Goal: Information Seeking & Learning: Learn about a topic

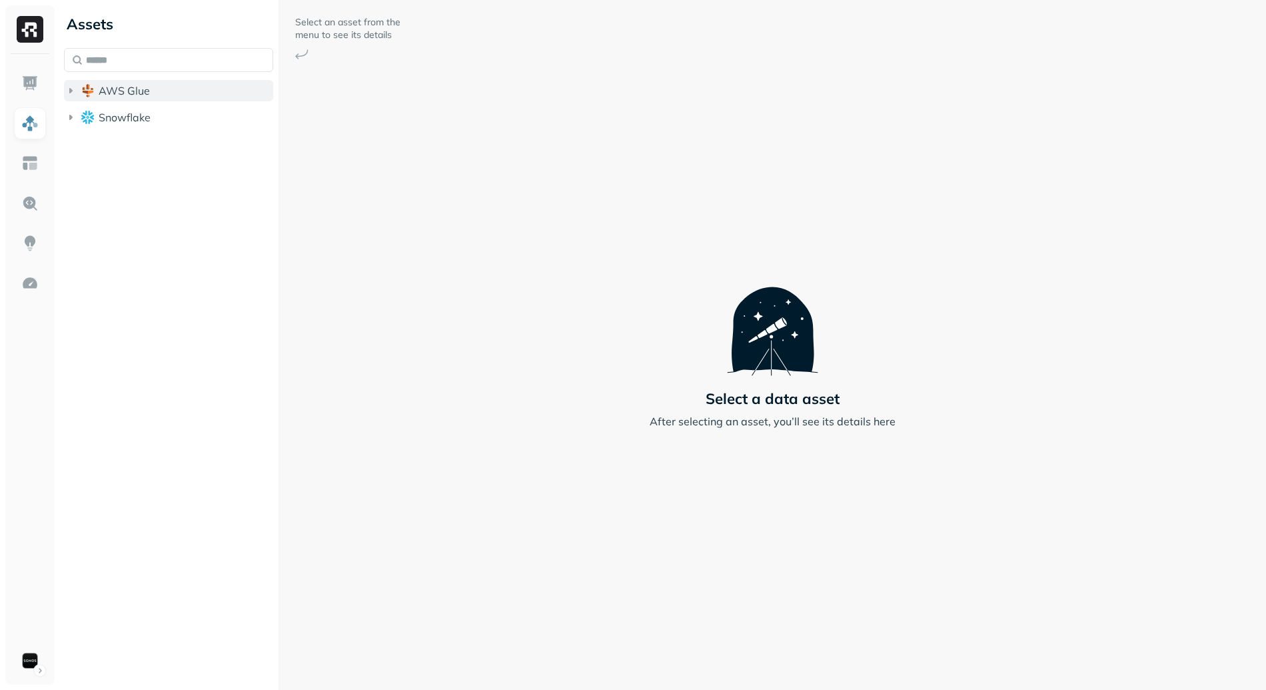
click at [147, 95] on span "AWS Glue" at bounding box center [124, 90] width 51 height 13
click at [159, 105] on ul "iceberg_datalake_poc_db" at bounding box center [172, 117] width 204 height 27
click at [199, 123] on button "iceberg_datalake_poc_db" at bounding box center [175, 115] width 197 height 21
drag, startPoint x: 230, startPoint y: 149, endPoint x: 237, endPoint y: 152, distance: 7.2
click at [230, 149] on button "Tables ( 65 )" at bounding box center [183, 141] width 184 height 21
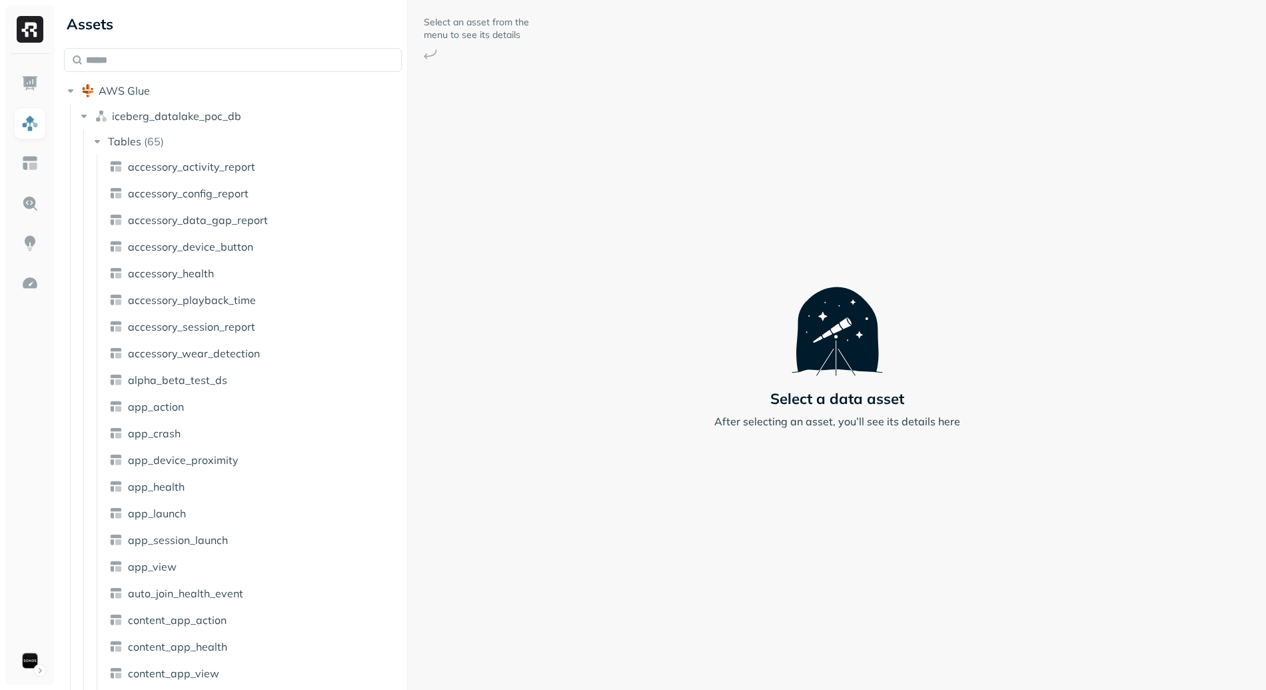
click at [467, 146] on div "Assets AWS Glue iceberg_datalake_poc_db Tables ( 65 ) accessory_activity_report…" at bounding box center [662, 345] width 1207 height 690
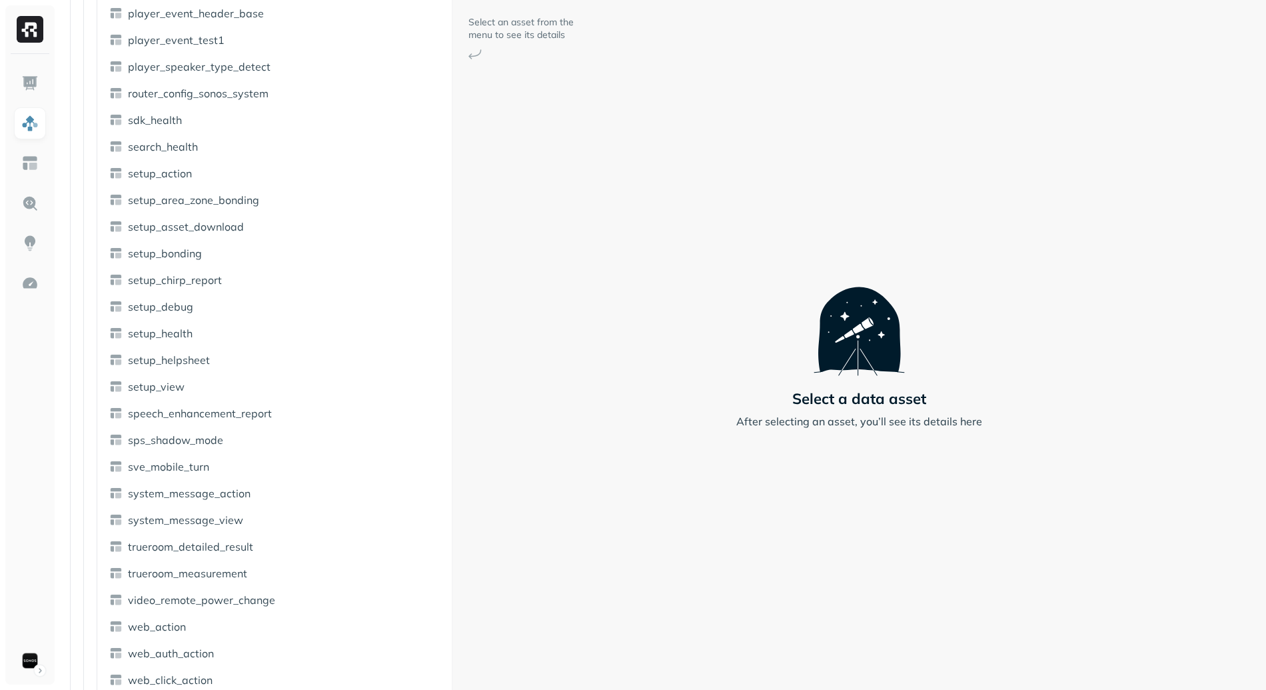
scroll to position [1232, 0]
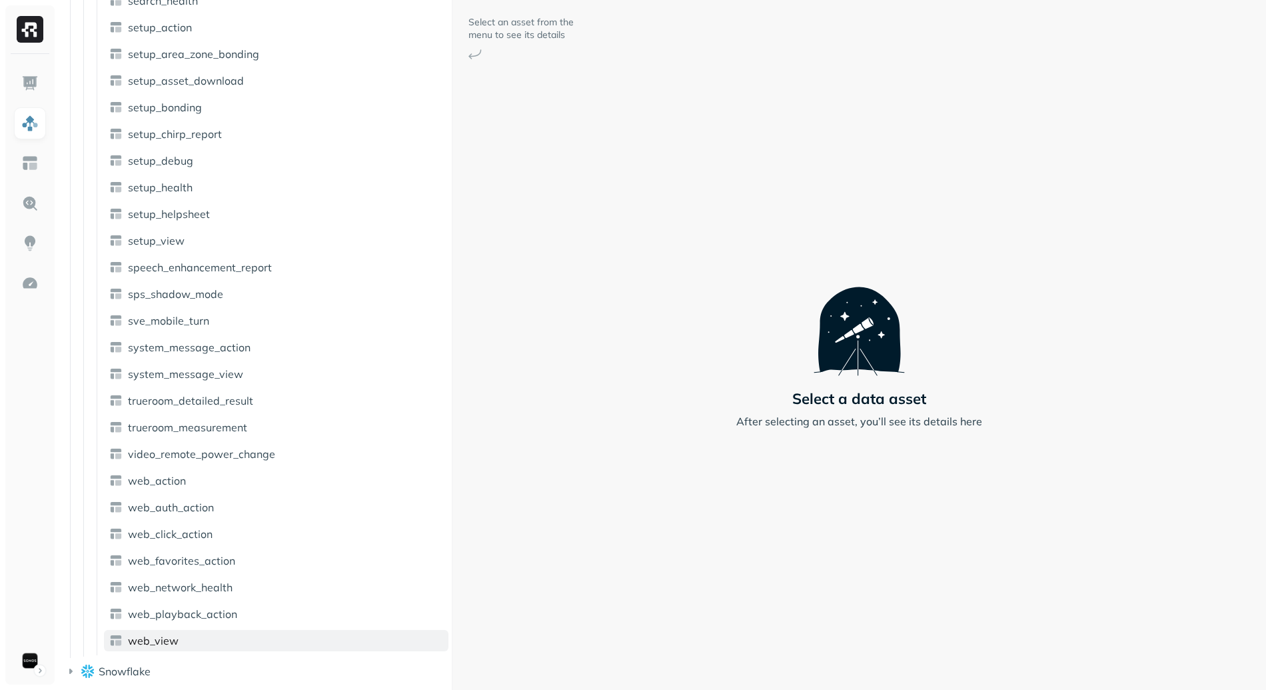
click at [184, 636] on link "web_view" at bounding box center [276, 640] width 344 height 21
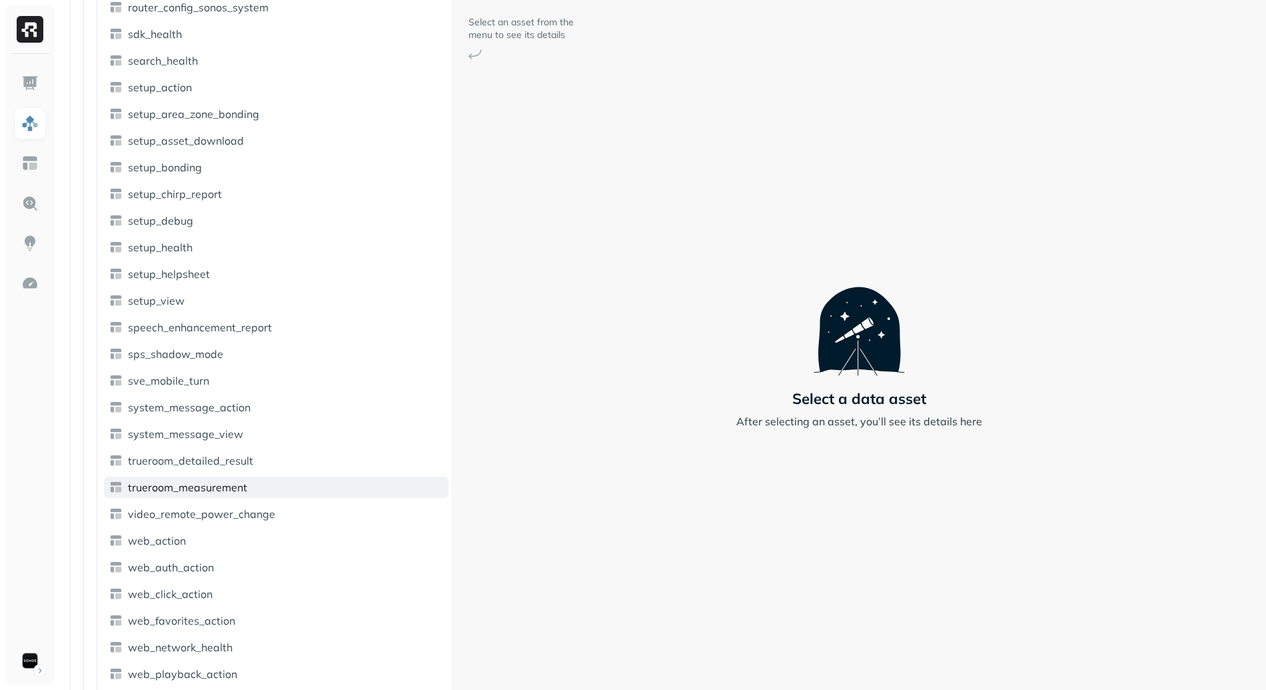
scroll to position [1193, 0]
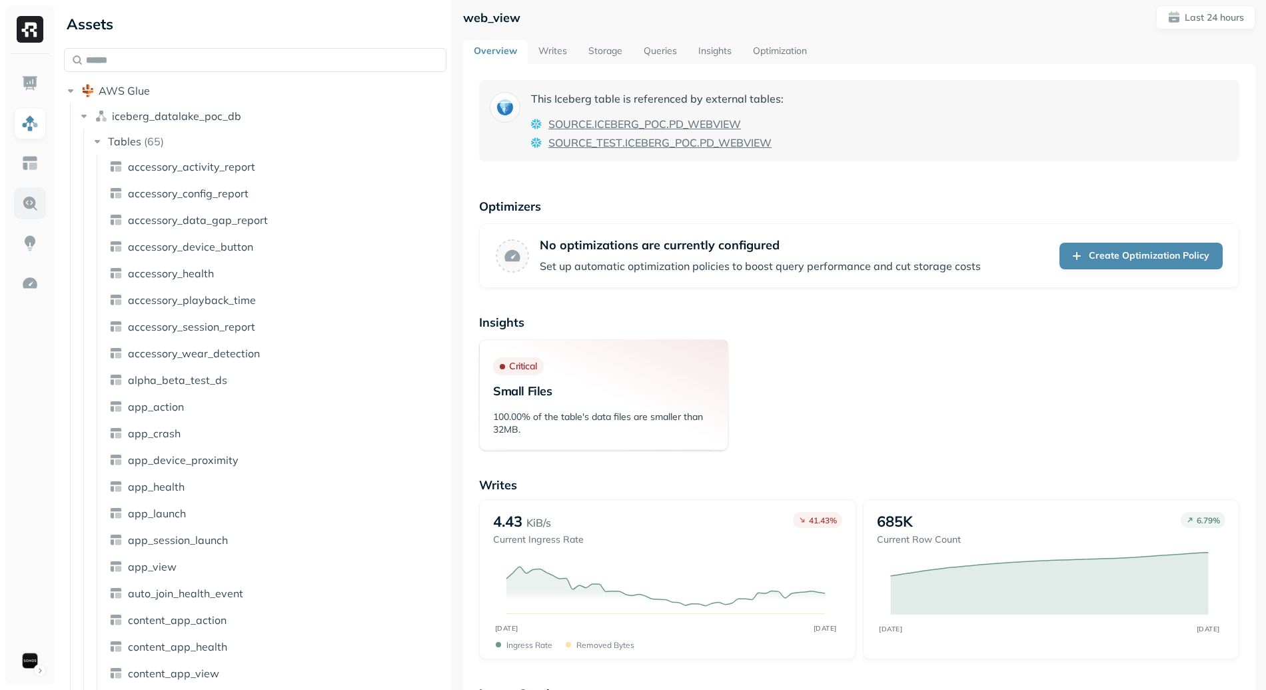
click at [27, 201] on img at bounding box center [29, 203] width 17 height 17
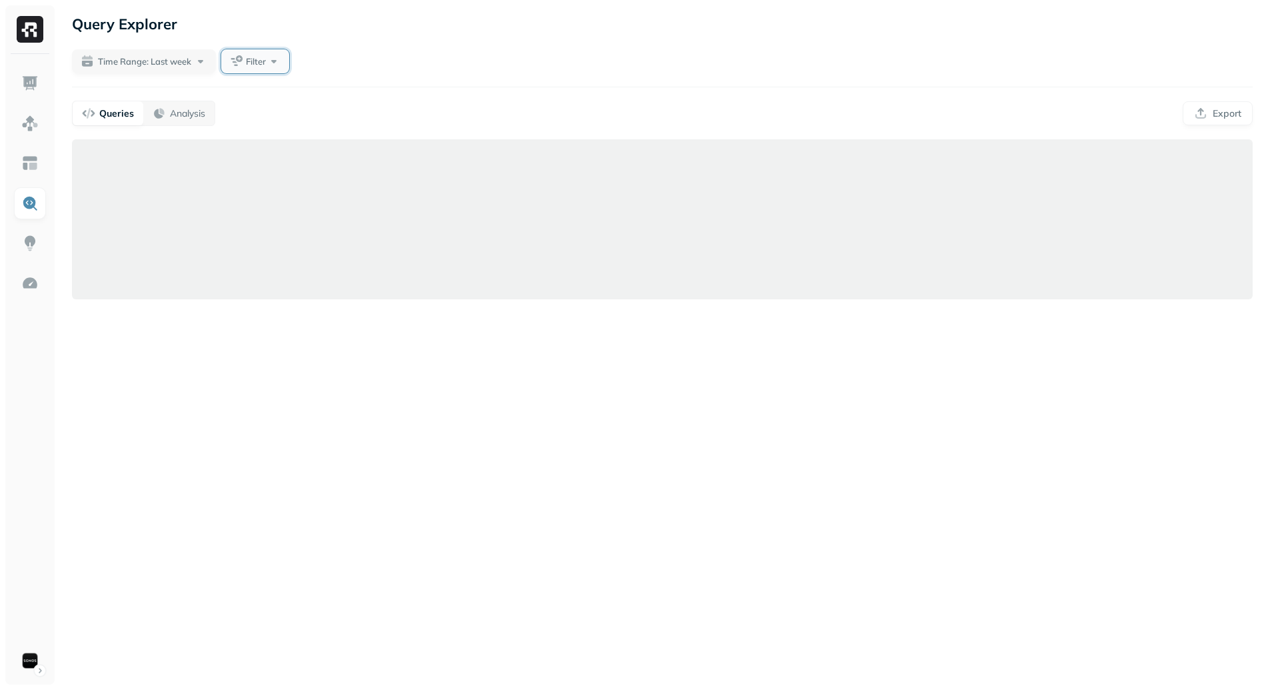
click at [264, 67] on span "Filter" at bounding box center [256, 61] width 20 height 13
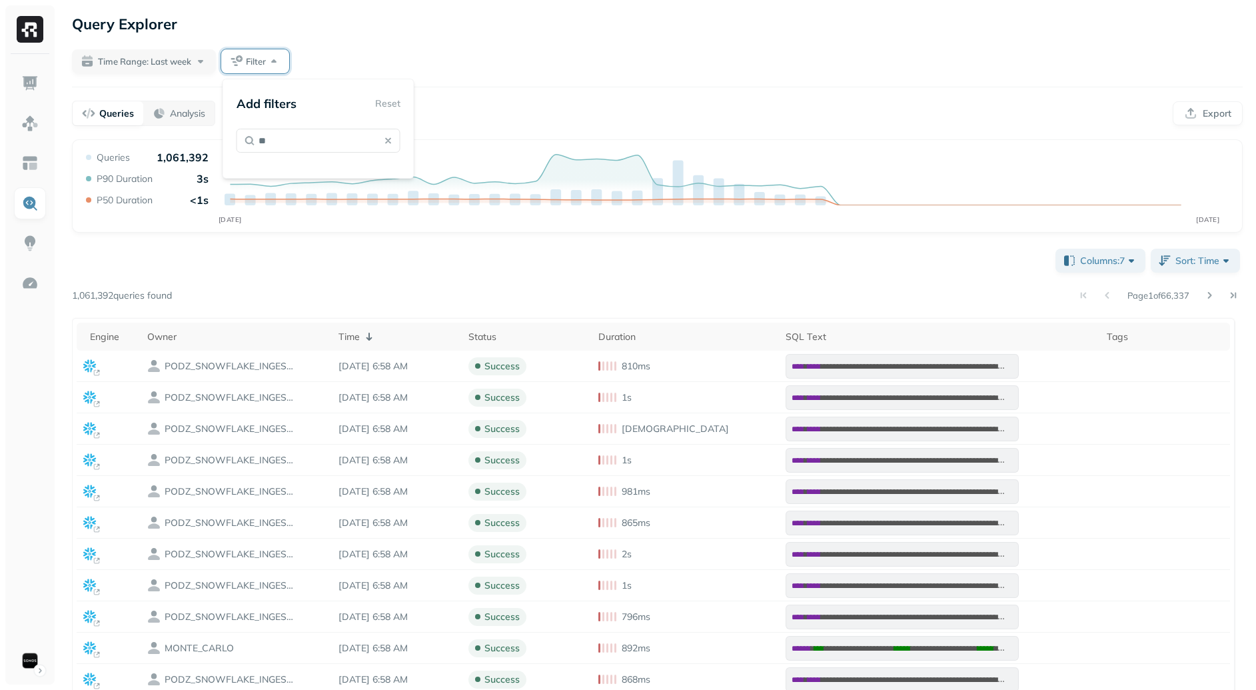
type input "*"
type input "*****"
click at [335, 177] on span "s Referenced" at bounding box center [330, 173] width 58 height 12
click at [427, 284] on div "**********" at bounding box center [657, 551] width 1171 height 610
click at [298, 63] on span "Assets Referenced" at bounding box center [284, 61] width 75 height 13
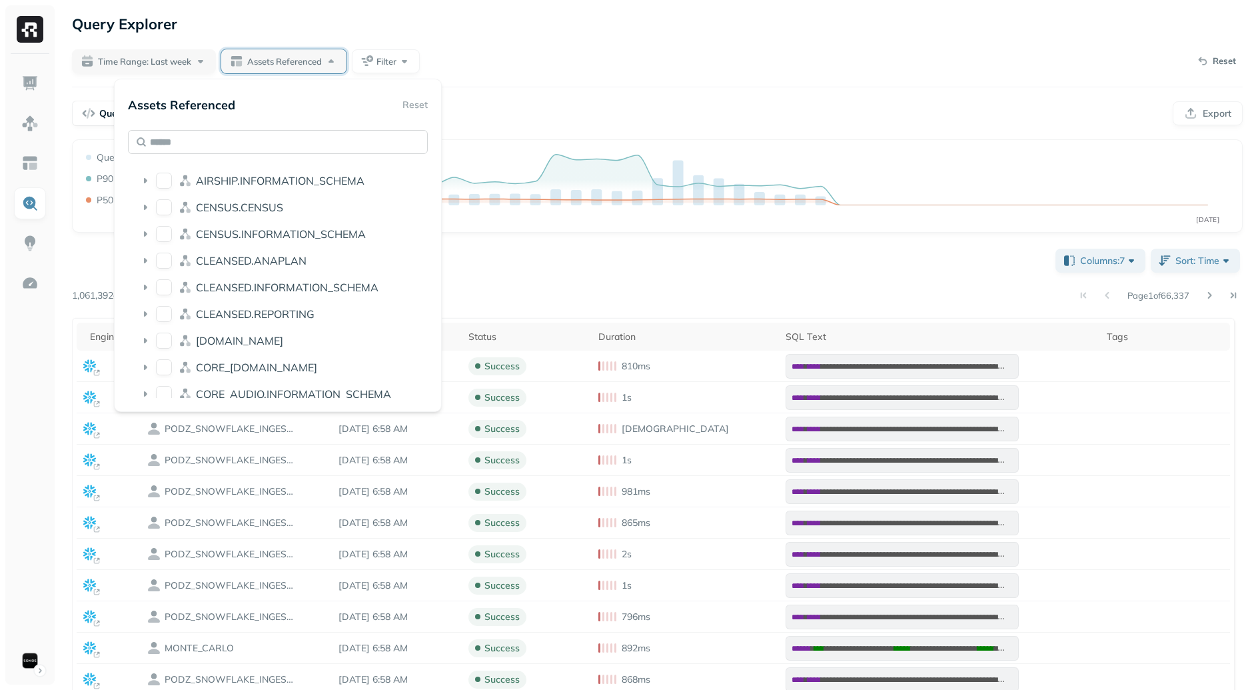
click at [274, 146] on input "text" at bounding box center [278, 142] width 300 height 24
type input "*******"
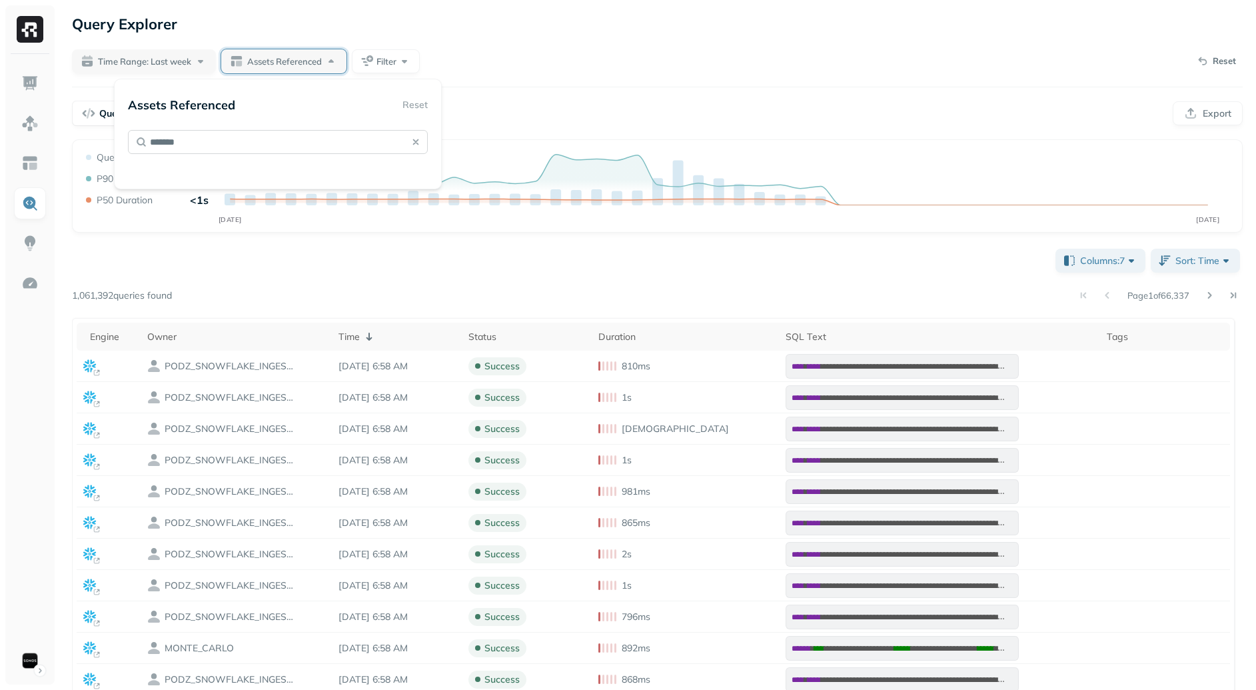
click at [280, 139] on input "*******" at bounding box center [278, 142] width 300 height 24
click at [436, 298] on div "Page 1 of 66,337" at bounding box center [707, 295] width 1071 height 19
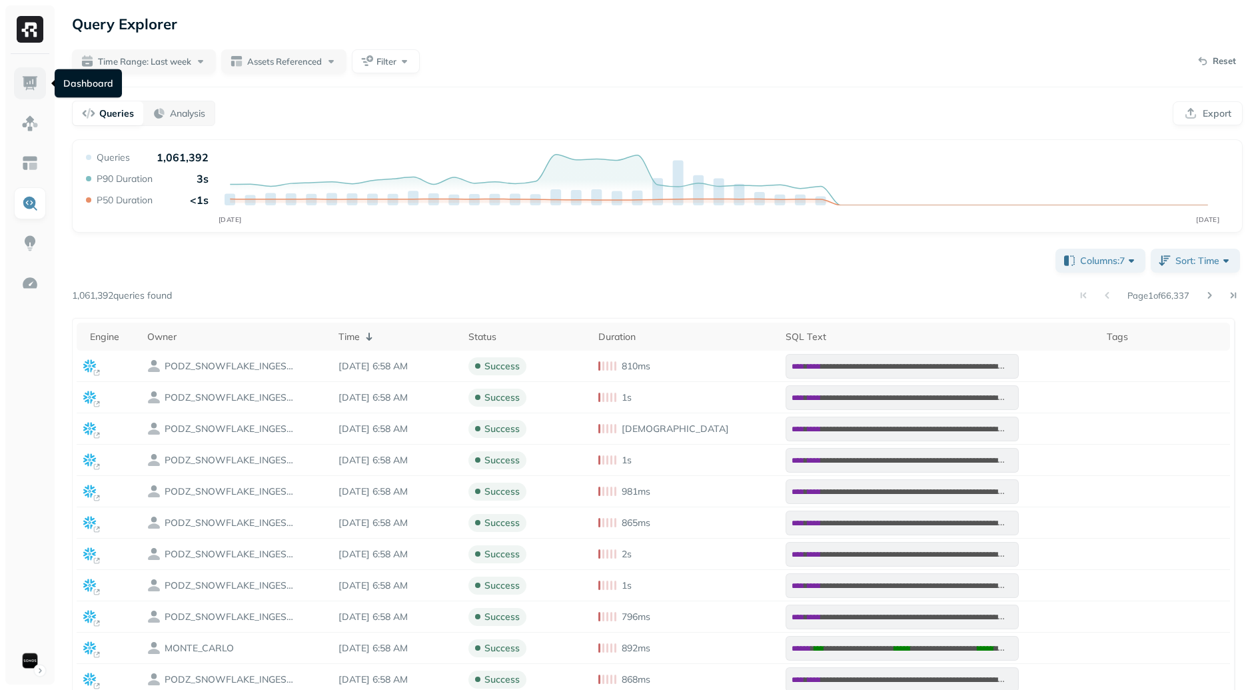
click at [26, 80] on img at bounding box center [29, 83] width 17 height 17
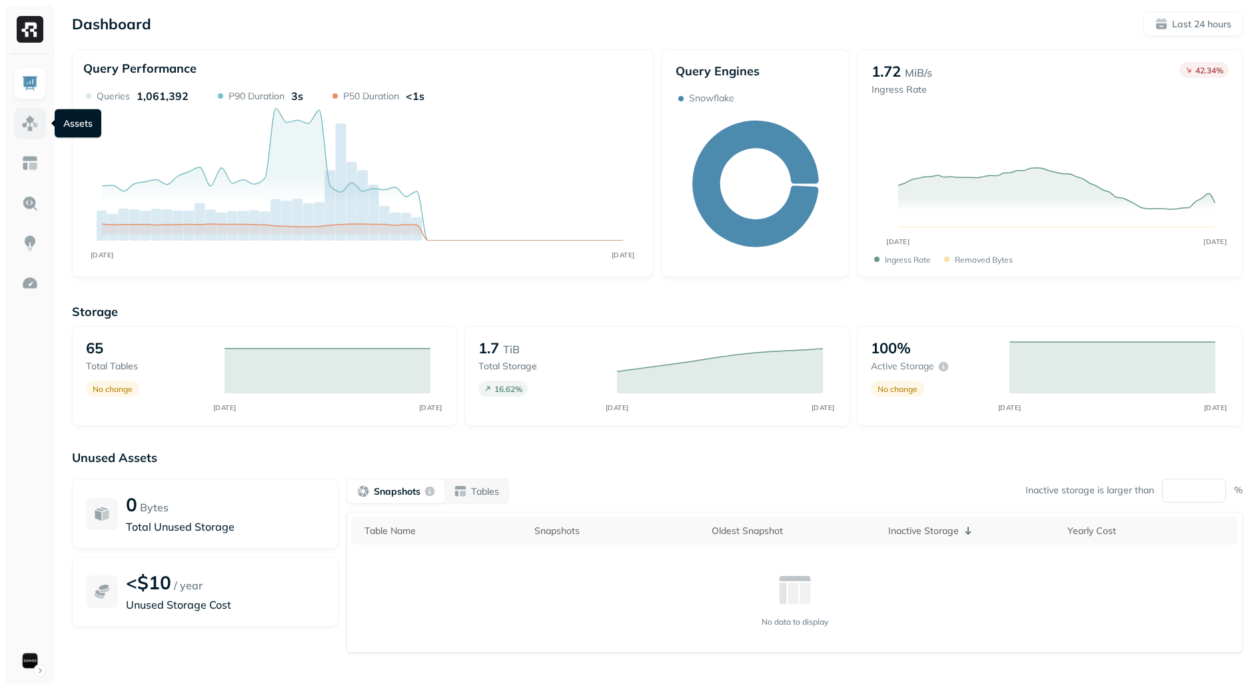
click at [29, 124] on img at bounding box center [29, 123] width 17 height 17
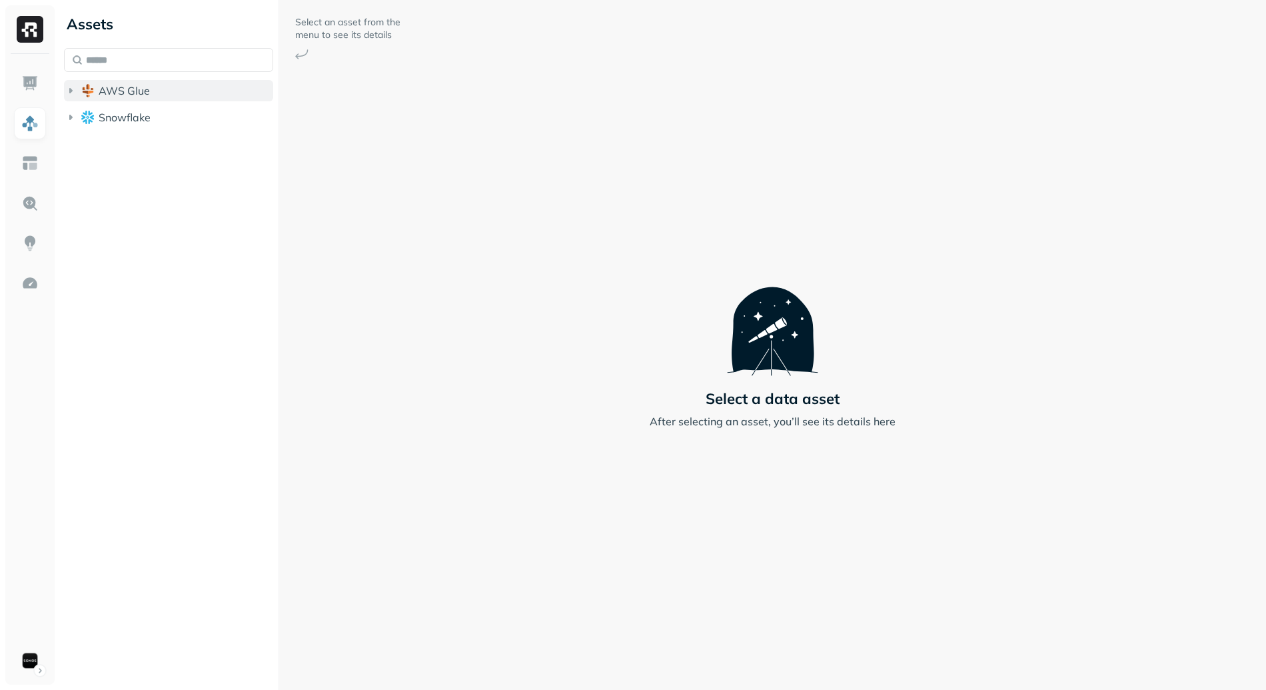
click at [139, 90] on span "AWS Glue" at bounding box center [124, 90] width 51 height 13
click at [185, 106] on button "iceberg_datalake_poc_db" at bounding box center [175, 115] width 197 height 21
click at [217, 142] on button "Tables ( 65 )" at bounding box center [183, 141] width 184 height 21
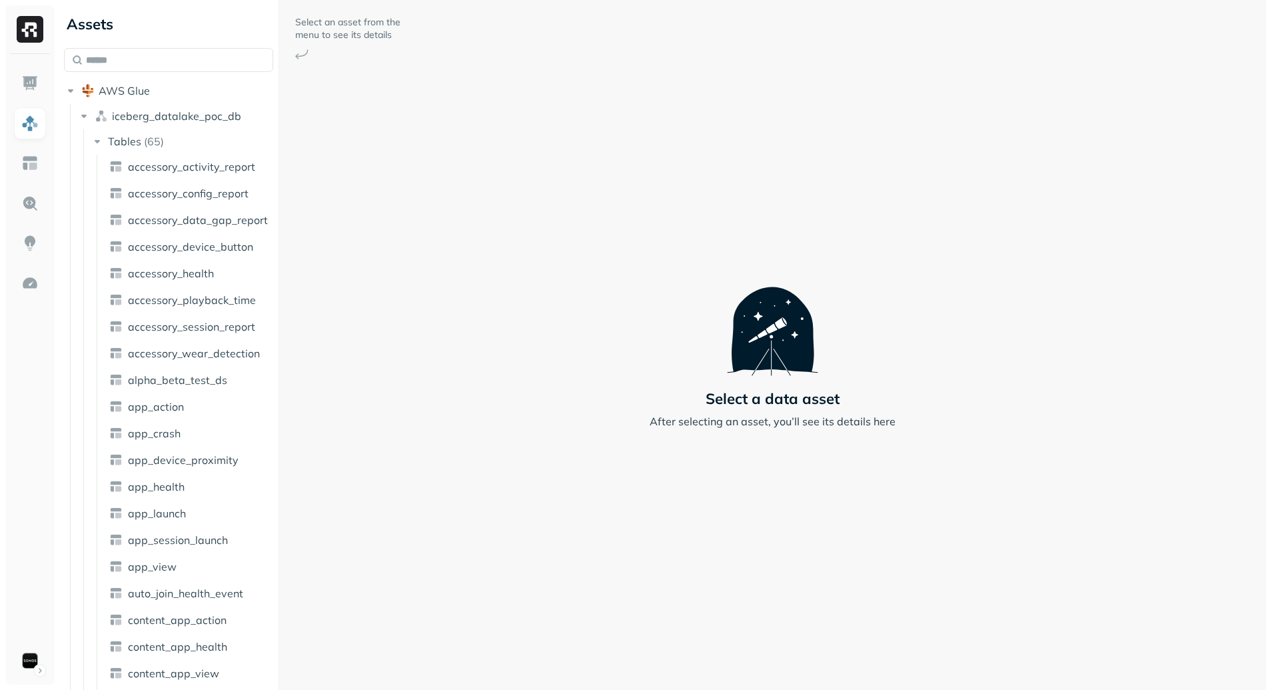
scroll to position [17, 0]
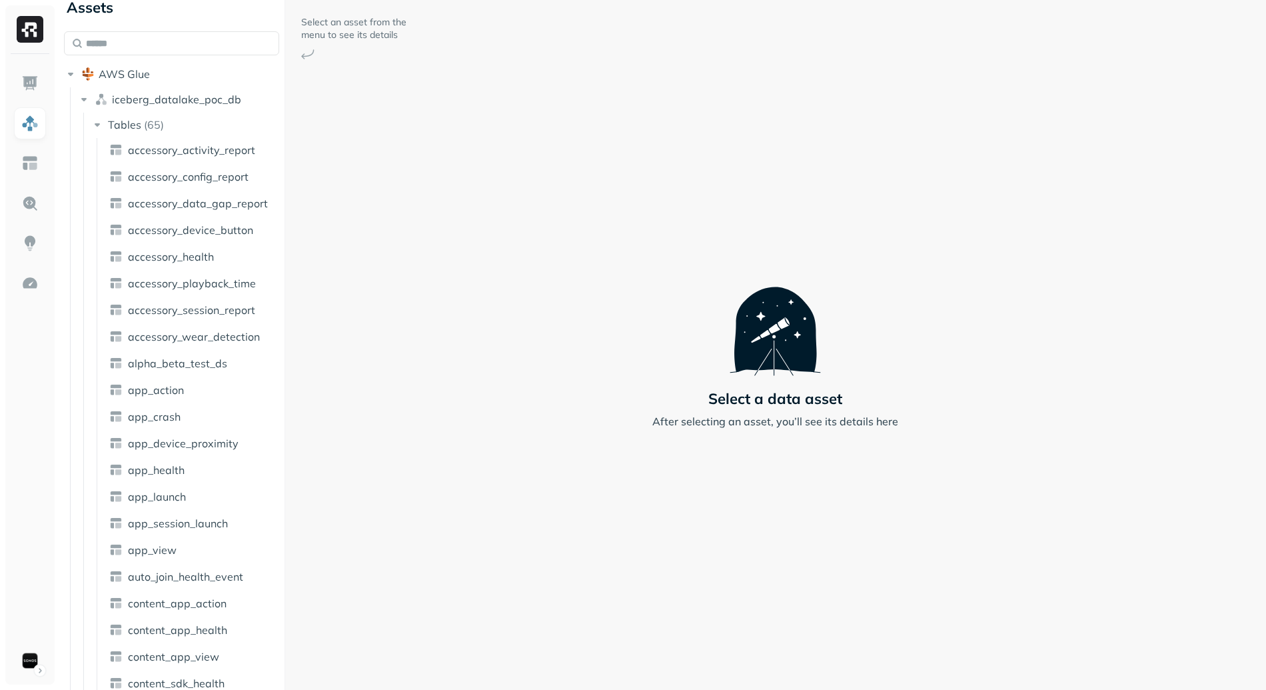
click at [334, 302] on div "Assets AWS Glue iceberg_datalake_poc_db Tables ( 65 ) accessory_activity_report…" at bounding box center [662, 345] width 1207 height 690
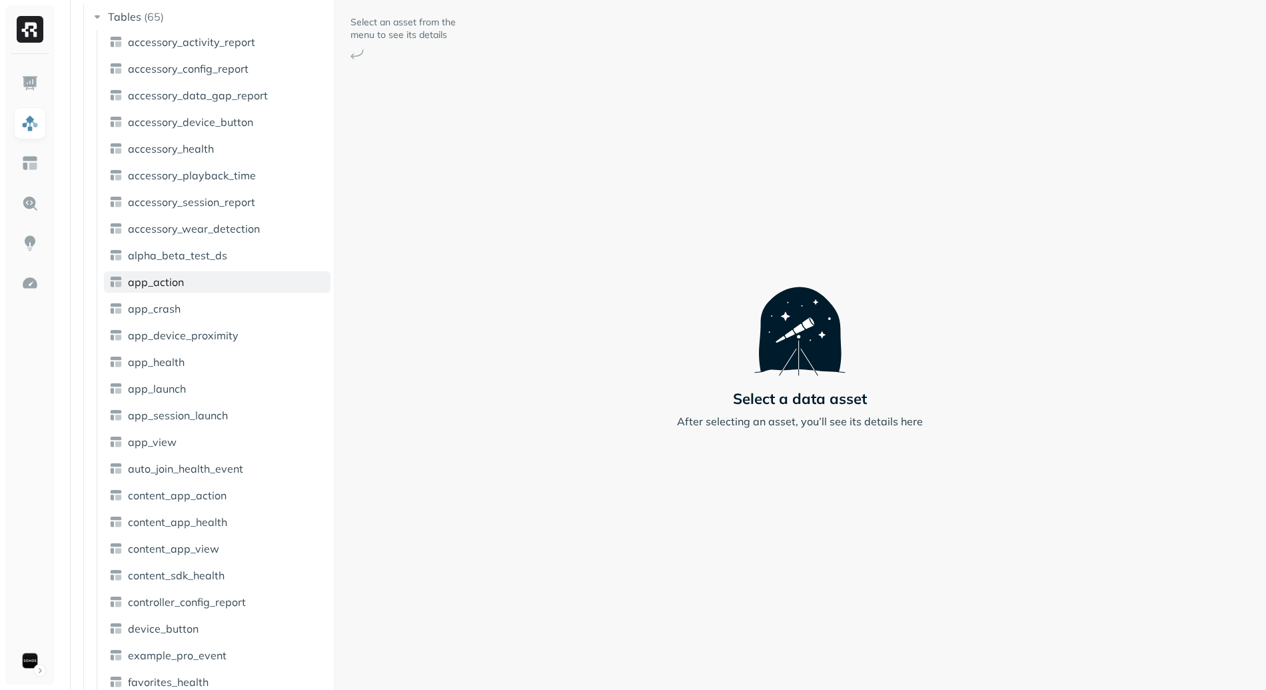
scroll to position [0, 0]
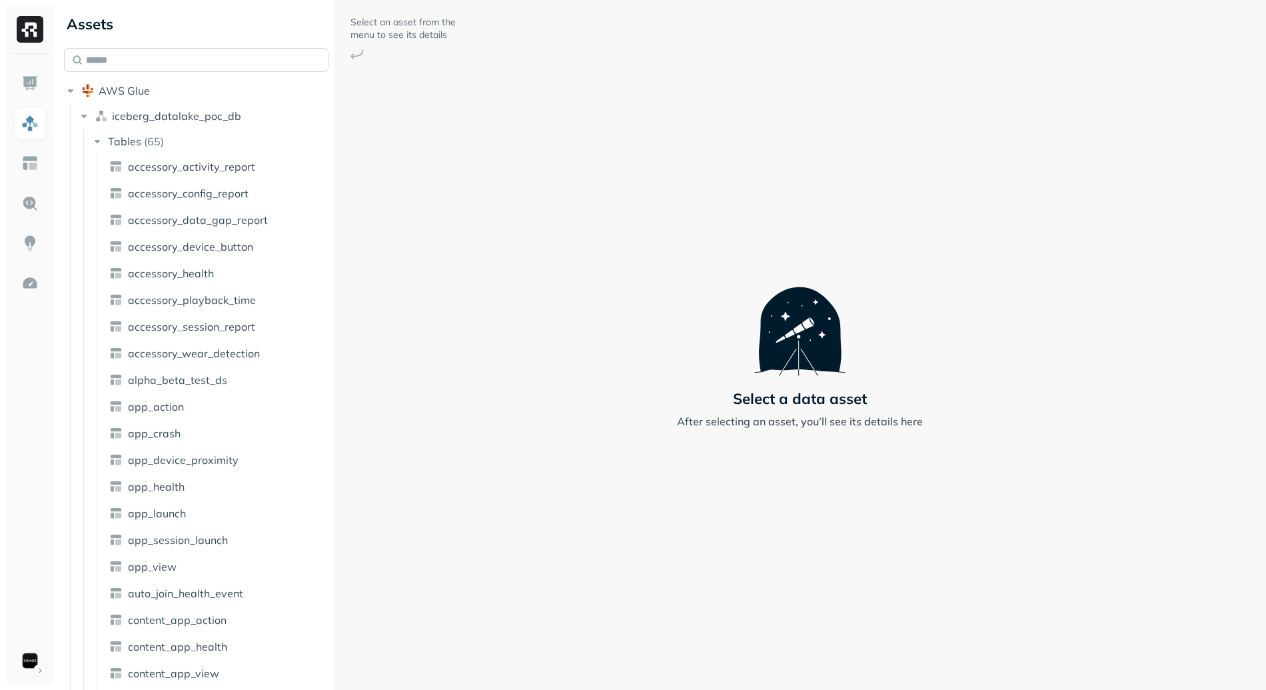
click at [120, 64] on input "text" at bounding box center [196, 60] width 264 height 24
paste input "**********"
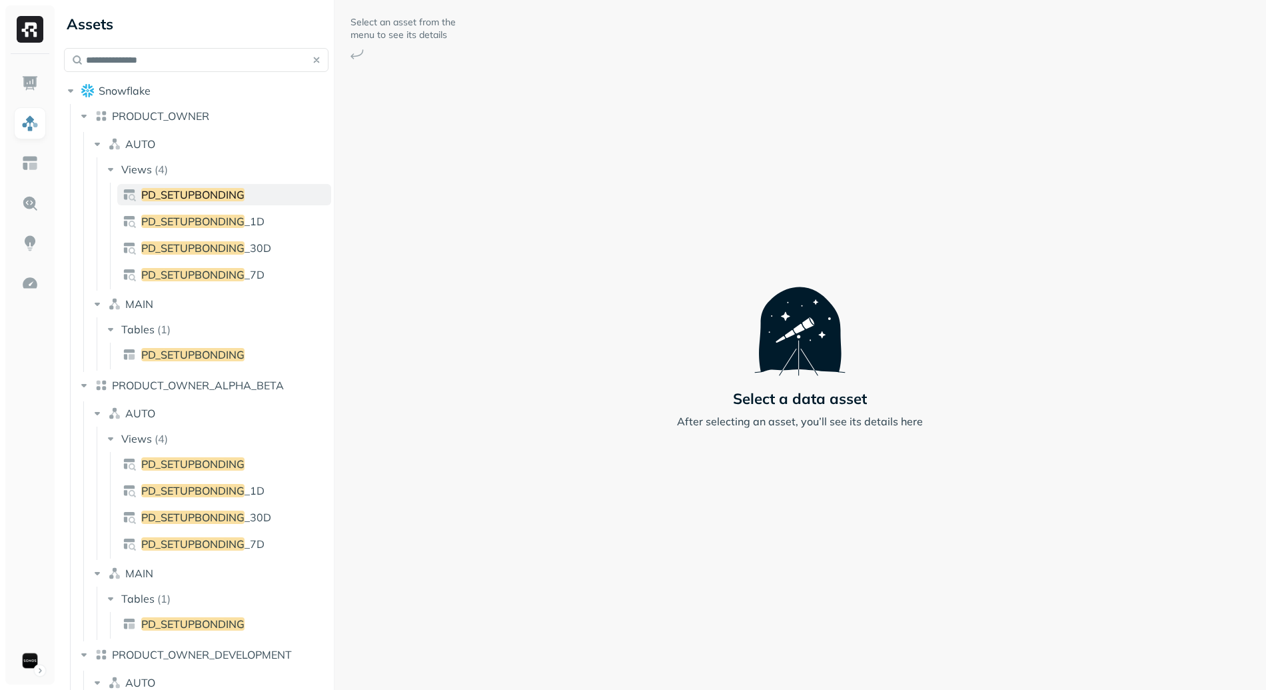
click at [224, 194] on span "PD_SETUPBONDING" at bounding box center [192, 194] width 103 height 13
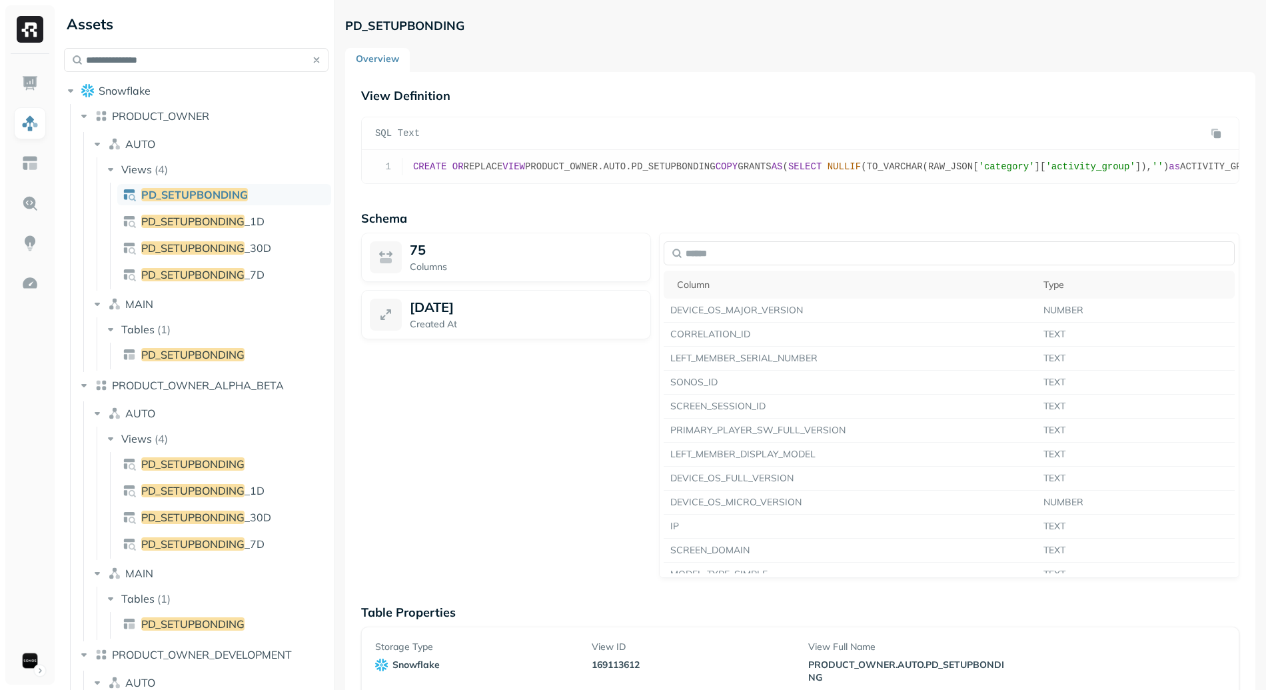
click at [560, 168] on span "PRODUCT_OWNER.AUTO.PD_SETUPBONDING" at bounding box center [620, 166] width 191 height 11
click at [771, 163] on span "GRANTS" at bounding box center [754, 166] width 33 height 11
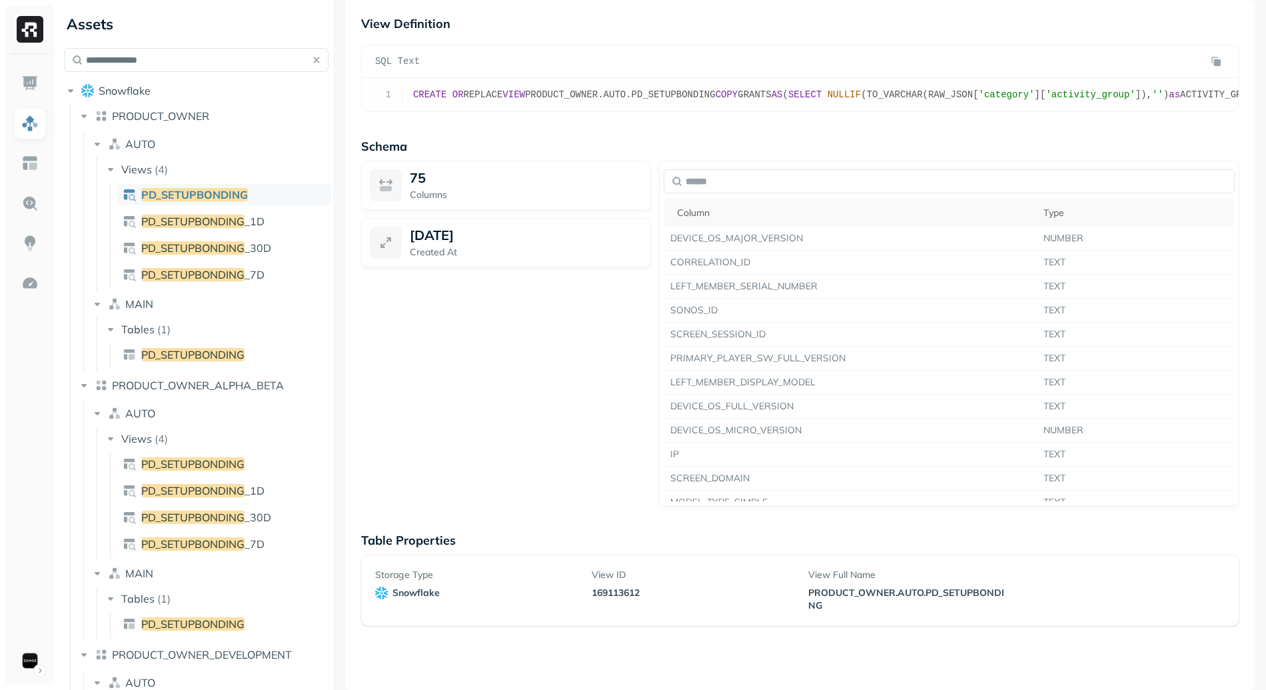
drag, startPoint x: 471, startPoint y: 285, endPoint x: 611, endPoint y: 284, distance: 139.9
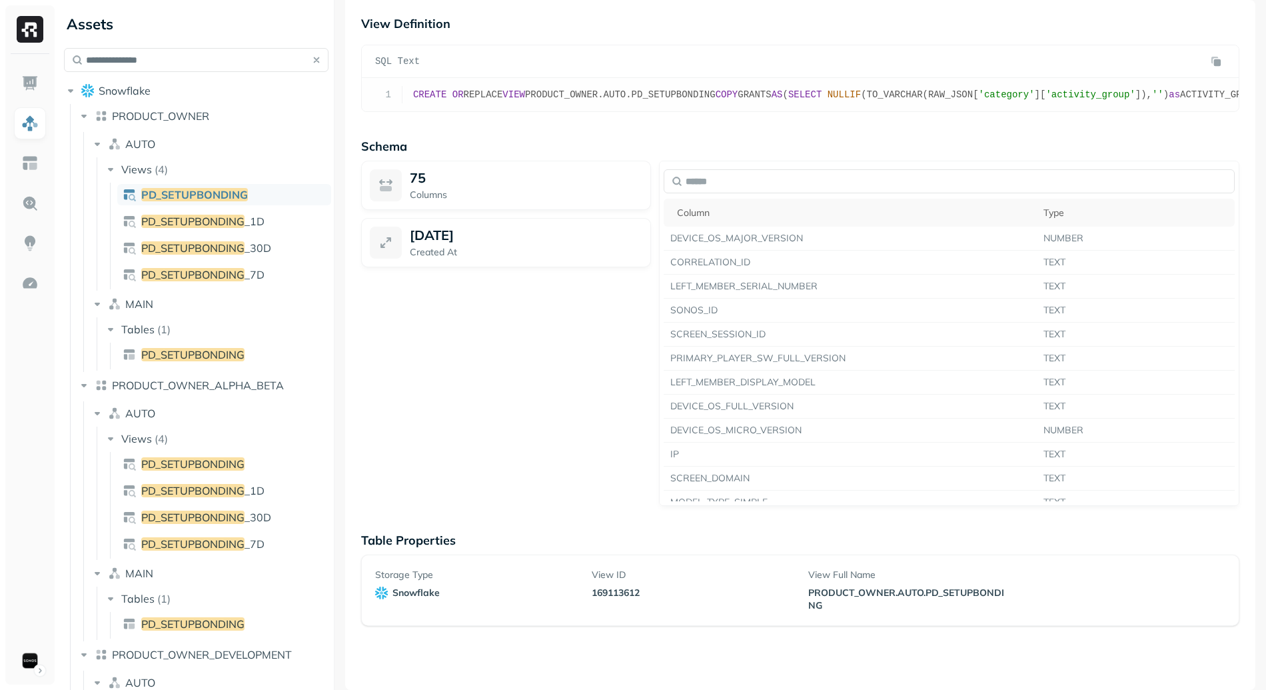
click at [218, 357] on span "PD_SETUPBONDING" at bounding box center [192, 354] width 103 height 13
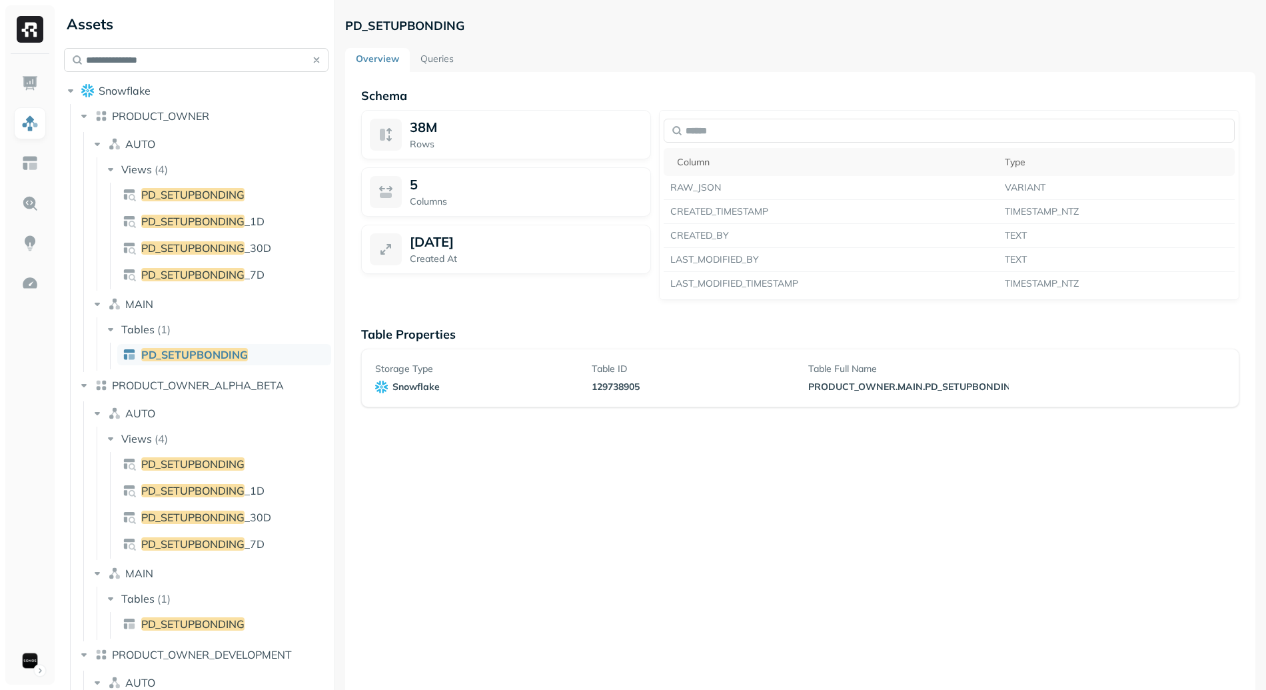
click at [163, 65] on input "**********" at bounding box center [196, 60] width 264 height 24
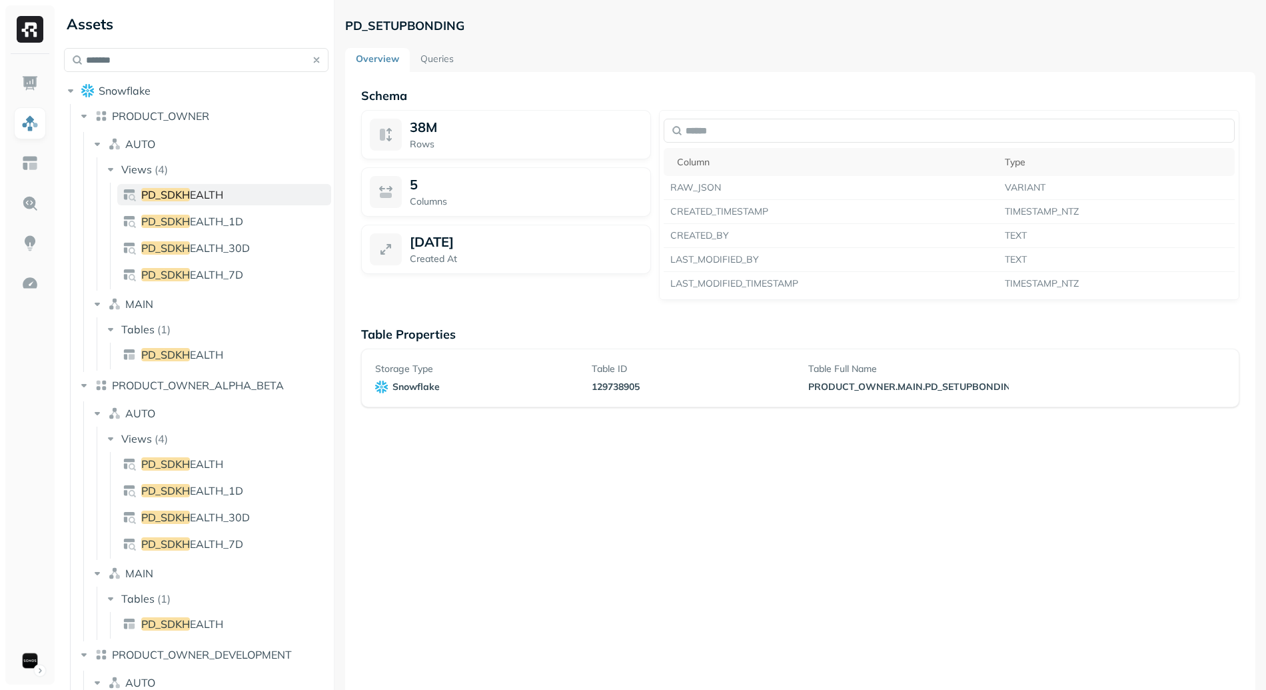
type input "*******"
click at [175, 201] on span "PD_SDKH" at bounding box center [165, 194] width 49 height 13
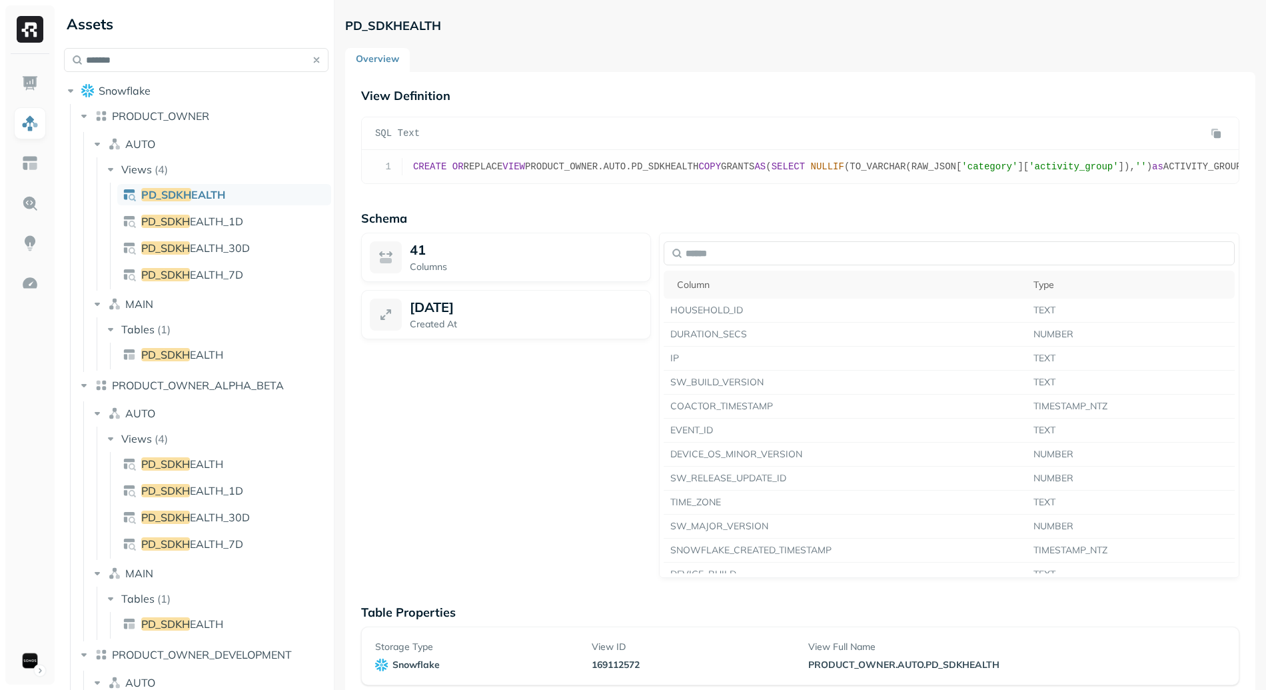
scroll to position [405, 0]
drag, startPoint x: 558, startPoint y: 288, endPoint x: 618, endPoint y: 456, distance: 178.5
click at [618, 183] on pre "1 CREATE OR REPLACE VIEW PRODUCT_OWNER.AUTO.PD_SDKHEALTH COPY GRANTS AS ( SELEC…" at bounding box center [800, 166] width 877 height 33
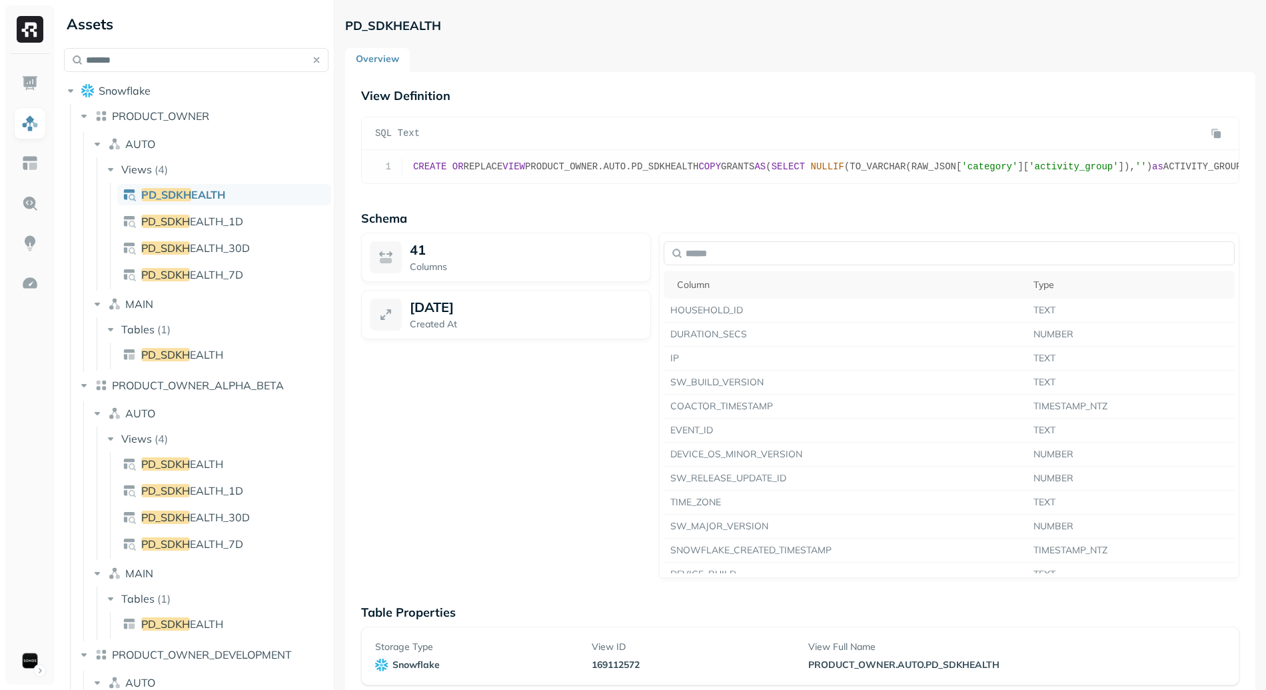
drag, startPoint x: 464, startPoint y: 473, endPoint x: 604, endPoint y: 467, distance: 140.0
click at [466, 183] on pre "1 CREATE OR REPLACE VIEW PRODUCT_OWNER.AUTO.PD_SDKHEALTH COPY GRANTS AS ( SELEC…" at bounding box center [800, 166] width 877 height 33
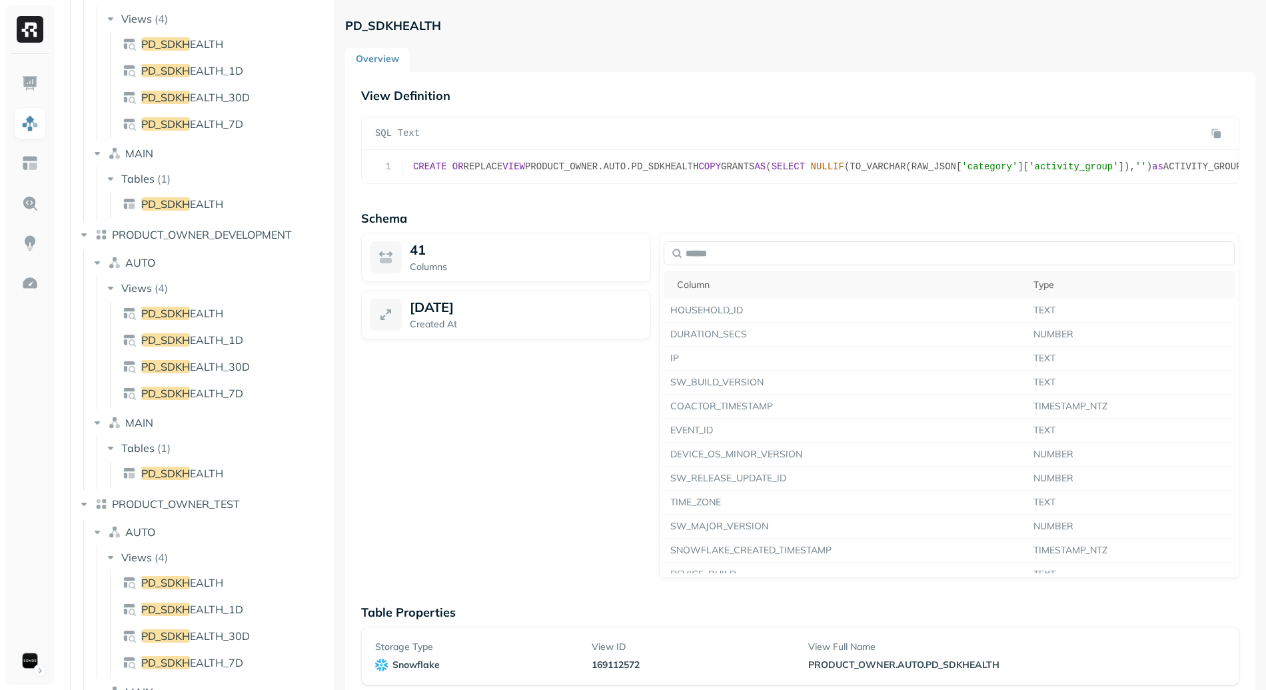
drag, startPoint x: 484, startPoint y: 471, endPoint x: 618, endPoint y: 478, distance: 134.1
click at [618, 183] on pre "1 CREATE OR REPLACE VIEW PRODUCT_OWNER.AUTO.PD_SDKHEALTH COPY GRANTS AS ( SELEC…" at bounding box center [800, 166] width 877 height 33
click at [195, 201] on span "EALTH" at bounding box center [206, 203] width 33 height 13
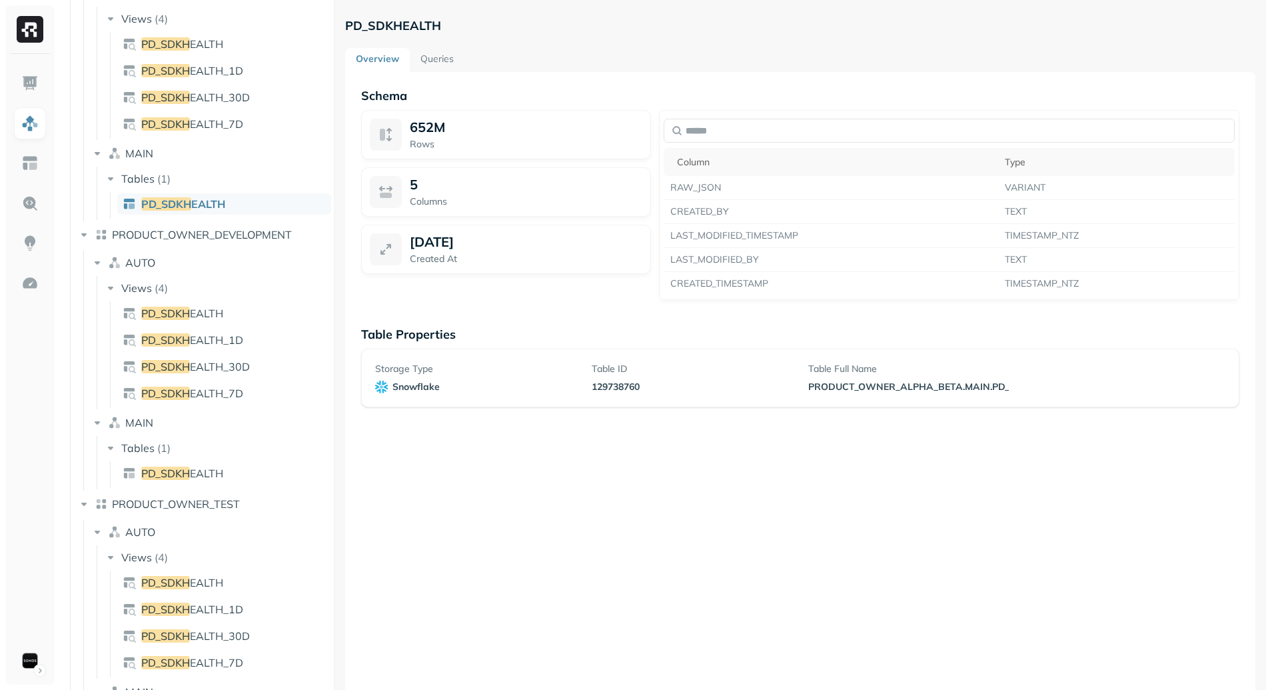
click at [443, 55] on link "Queries" at bounding box center [437, 60] width 55 height 24
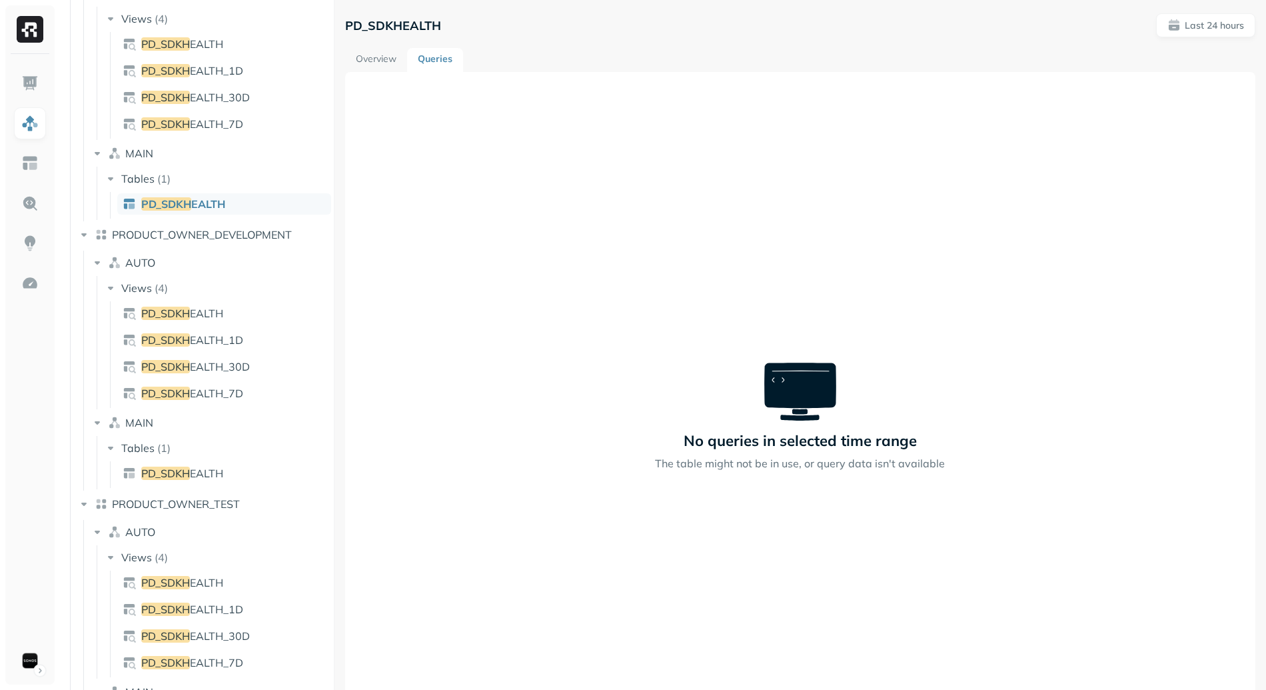
click at [368, 63] on link "Overview" at bounding box center [376, 60] width 62 height 24
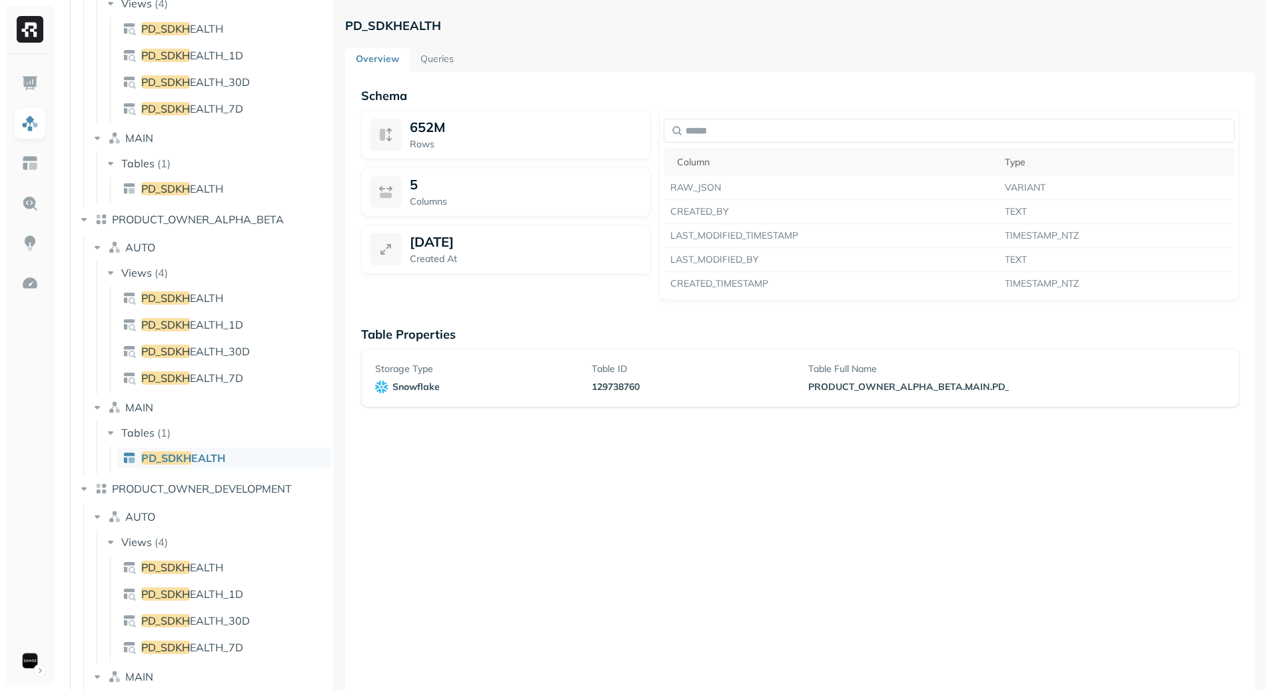
scroll to position [21, 0]
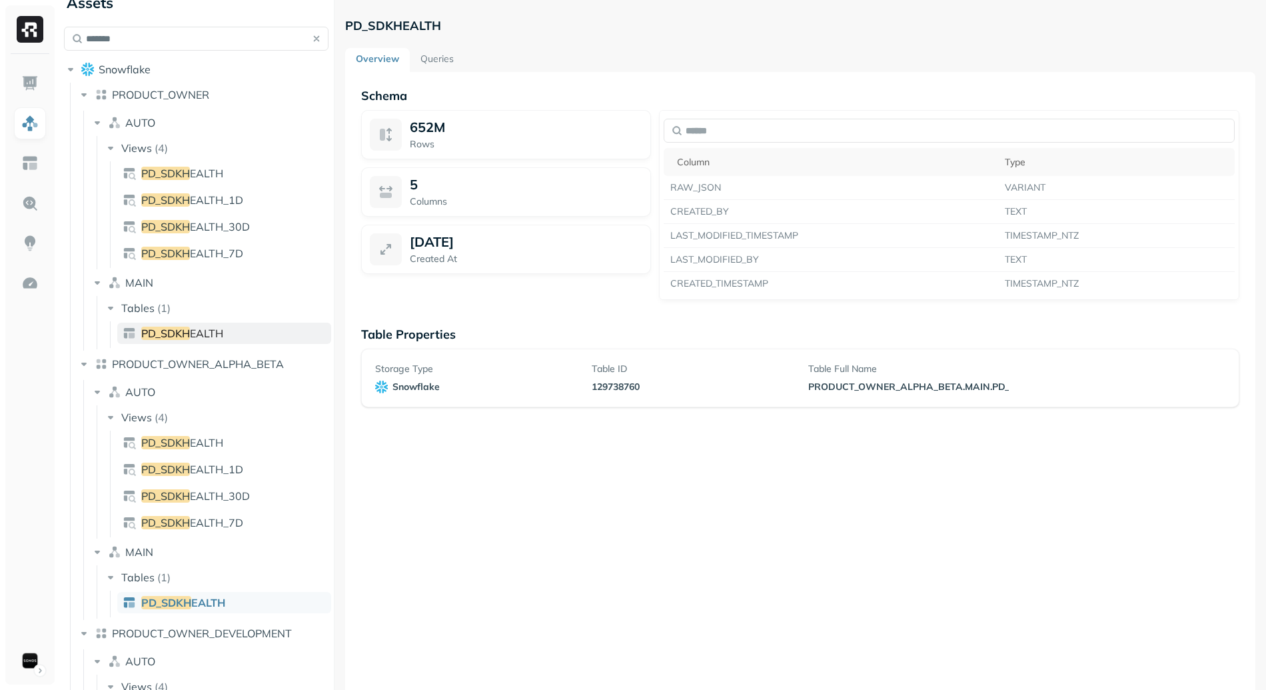
click at [223, 328] on span "EALTH" at bounding box center [206, 332] width 33 height 13
click at [439, 59] on link "Queries" at bounding box center [437, 60] width 55 height 24
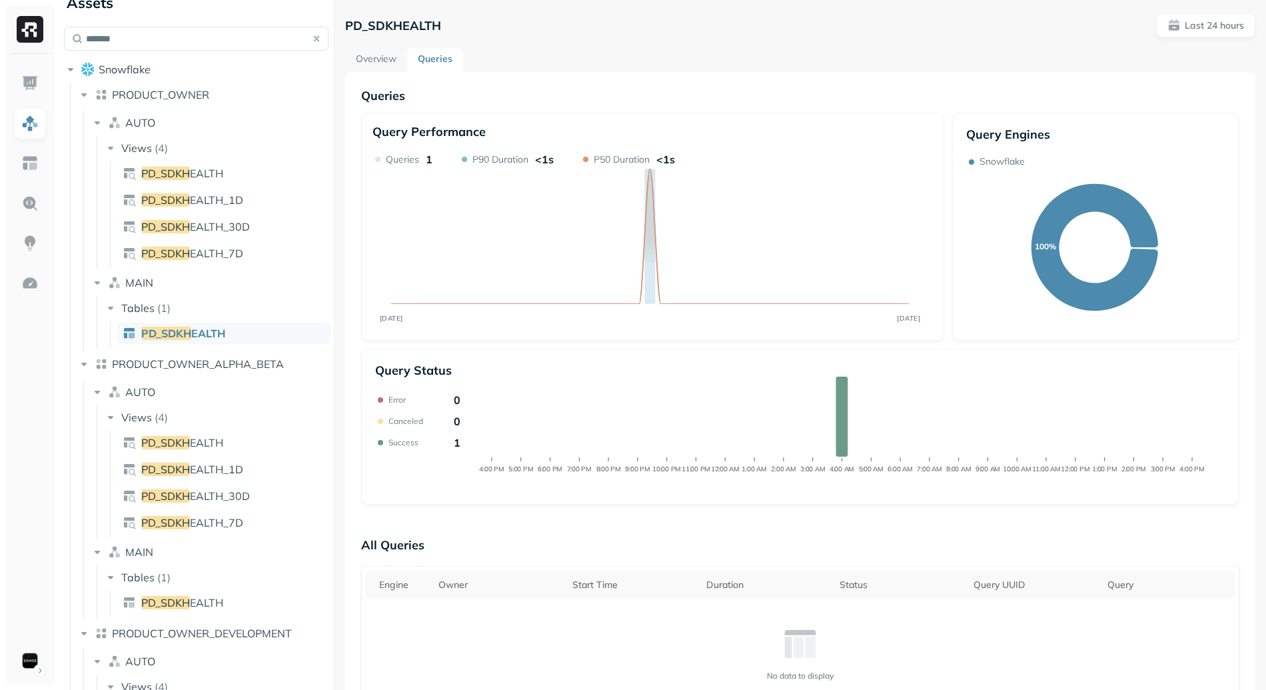
click at [395, 53] on link "Overview" at bounding box center [376, 60] width 62 height 24
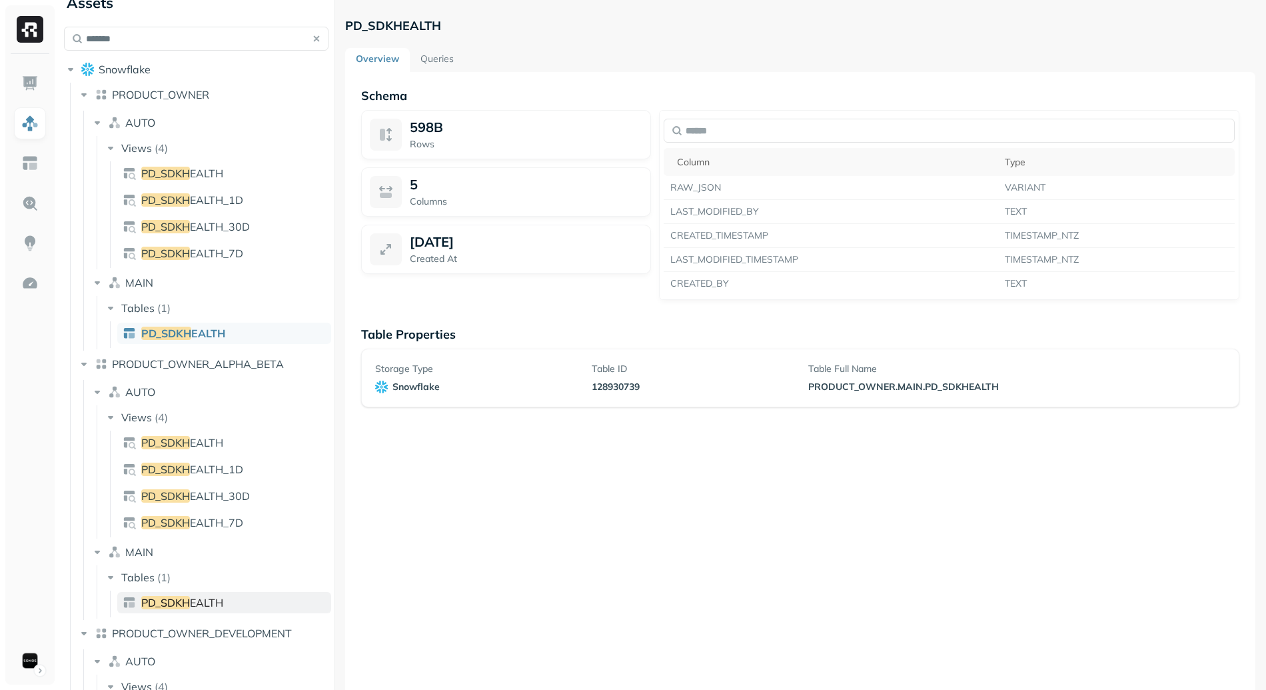
click at [213, 608] on span "EALTH" at bounding box center [206, 602] width 33 height 13
click at [438, 52] on link "Queries" at bounding box center [437, 60] width 55 height 24
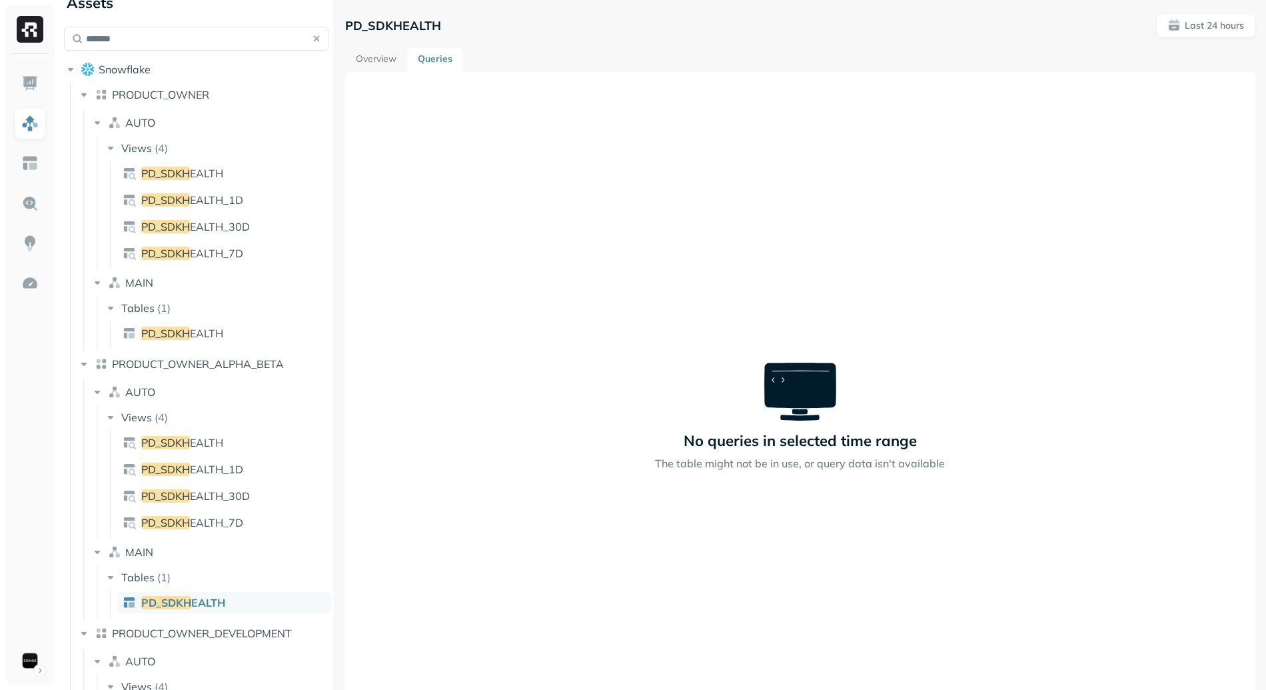
click at [230, 428] on div "Views ( 4 ) PD_SDKH EALTH PD_SDKH EALTH_1D PD_SDKH EALTH_30D PD_SDKH EALTH_7D" at bounding box center [217, 471] width 227 height 131
click at [232, 440] on link "PD_SDKH EALTH" at bounding box center [224, 442] width 214 height 21
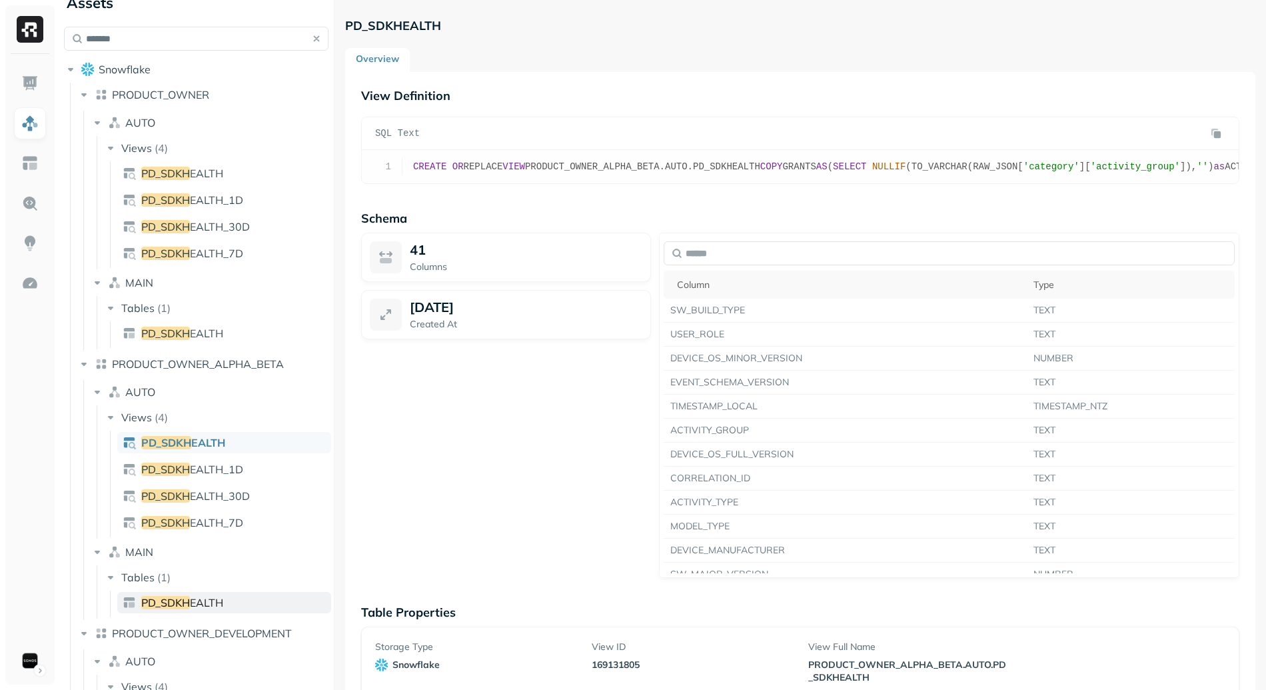
click at [193, 600] on span "EALTH" at bounding box center [206, 602] width 33 height 13
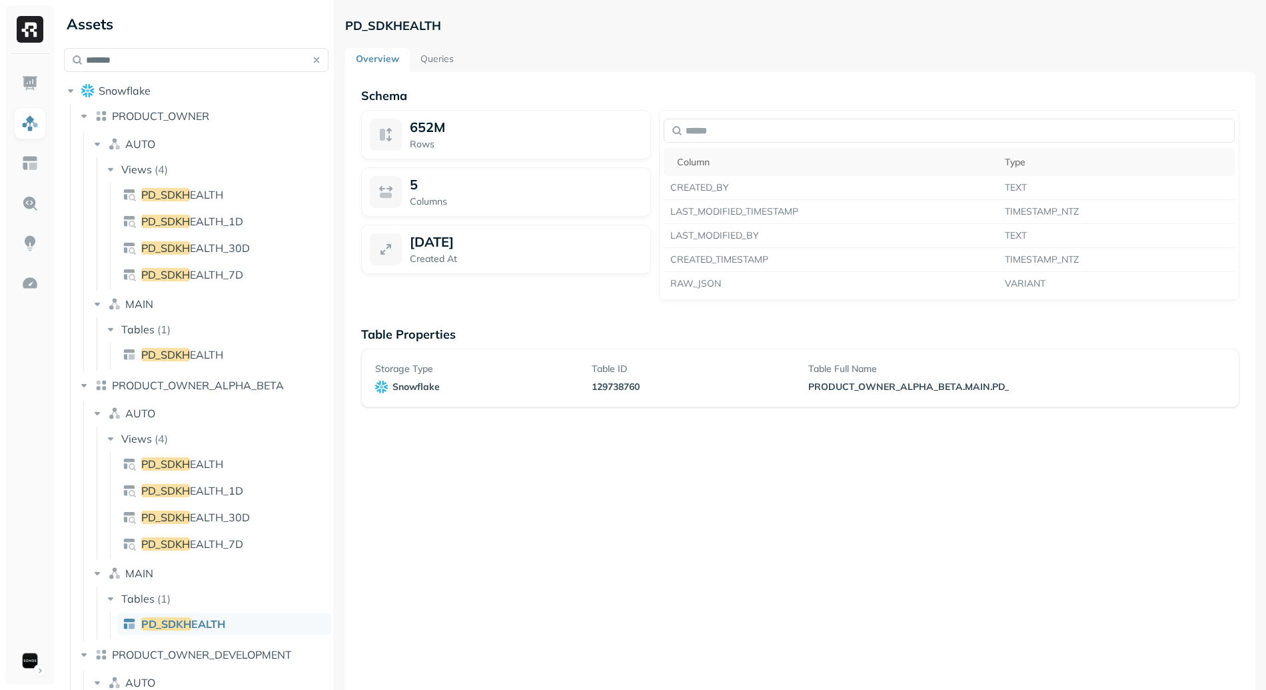
click at [313, 62] on button "button" at bounding box center [316, 60] width 19 height 19
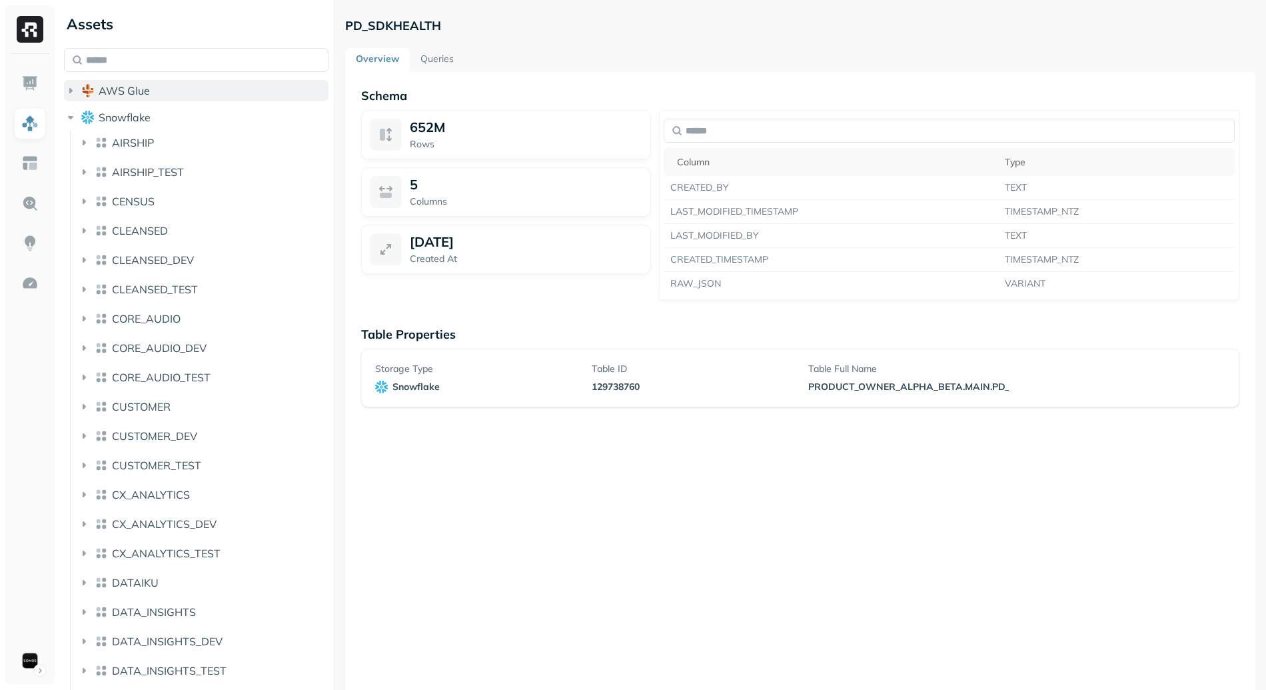
click at [99, 97] on button "AWS Glue" at bounding box center [196, 90] width 264 height 21
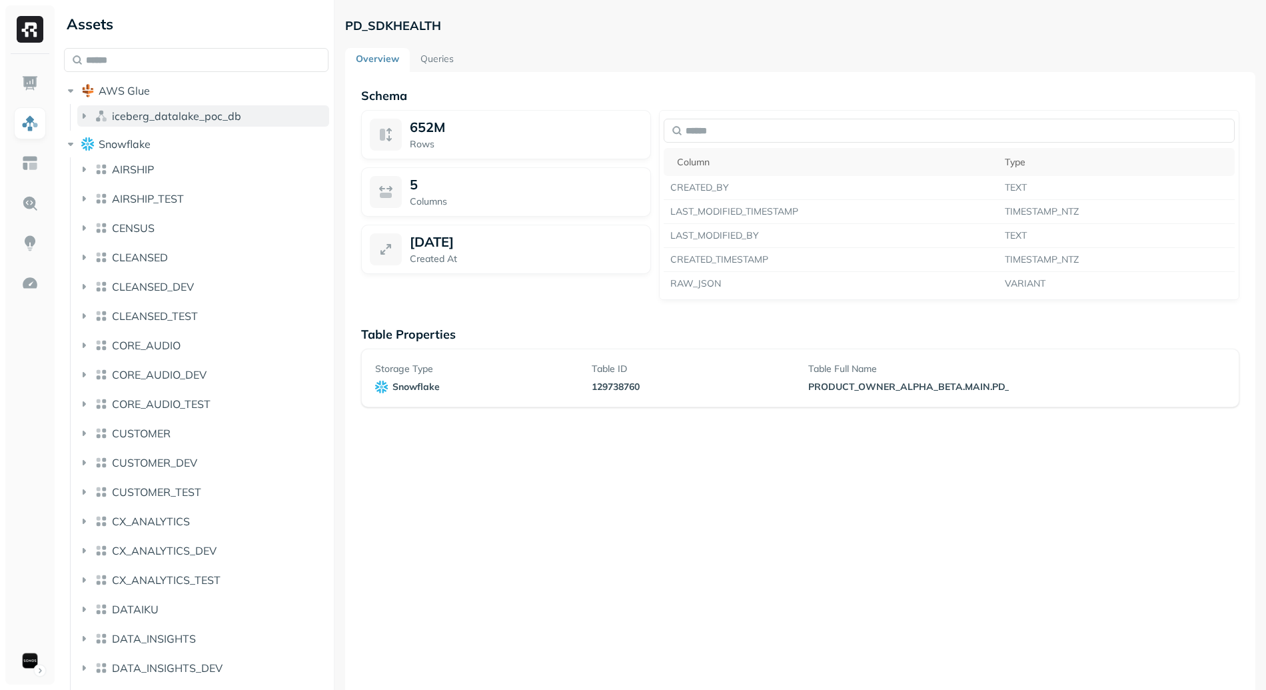
drag, startPoint x: 154, startPoint y: 108, endPoint x: 162, endPoint y: 113, distance: 9.3
click at [155, 108] on button "iceberg_datalake_poc_db" at bounding box center [203, 115] width 252 height 21
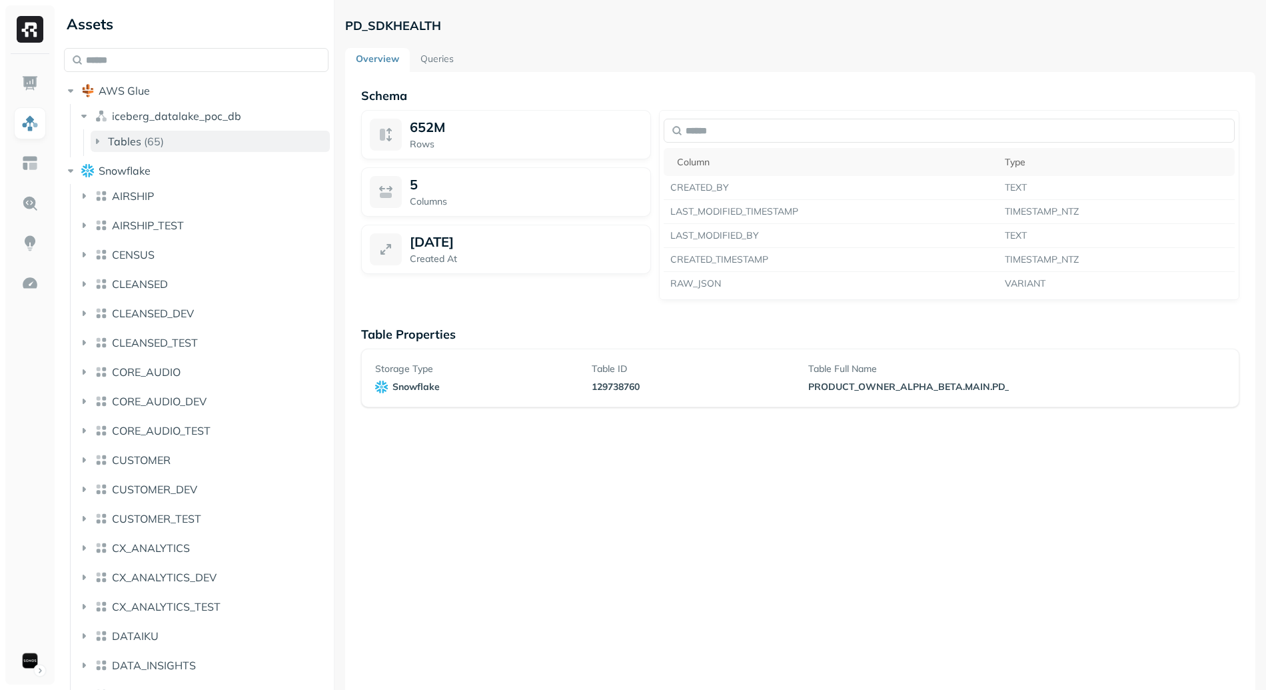
click at [179, 141] on button "Tables ( 65 )" at bounding box center [210, 141] width 239 height 21
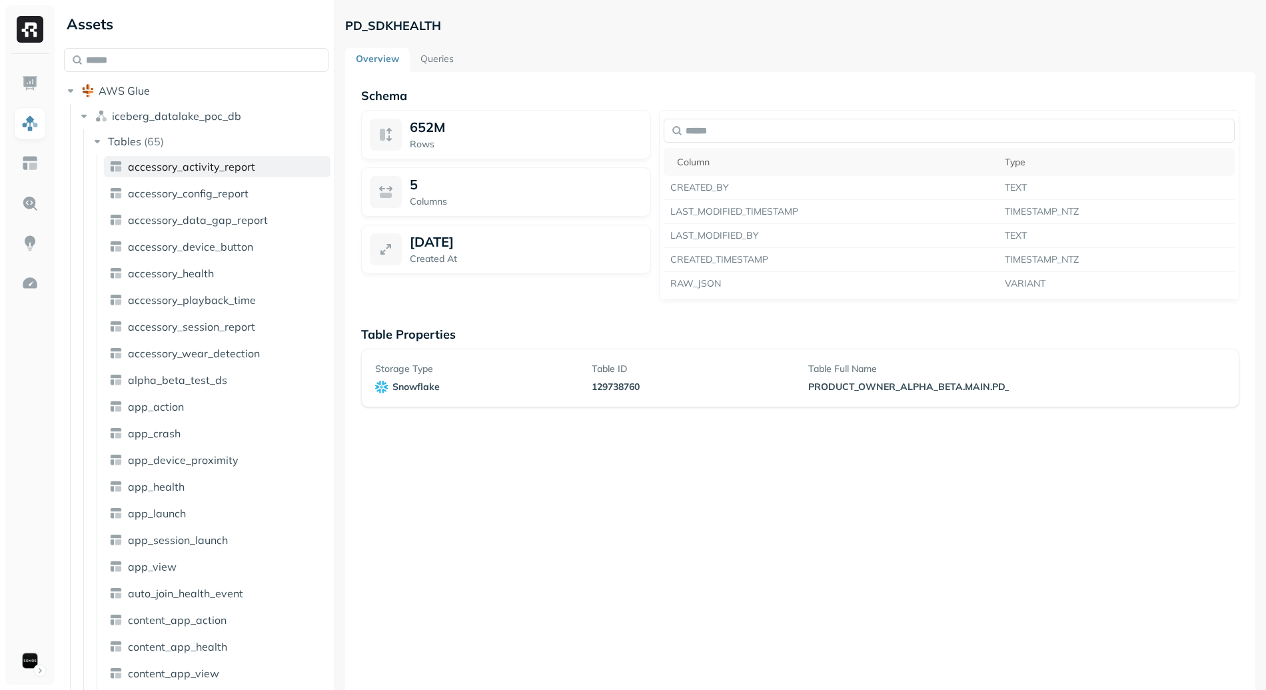
click at [194, 171] on span "accessory_activity_report" at bounding box center [191, 166] width 127 height 13
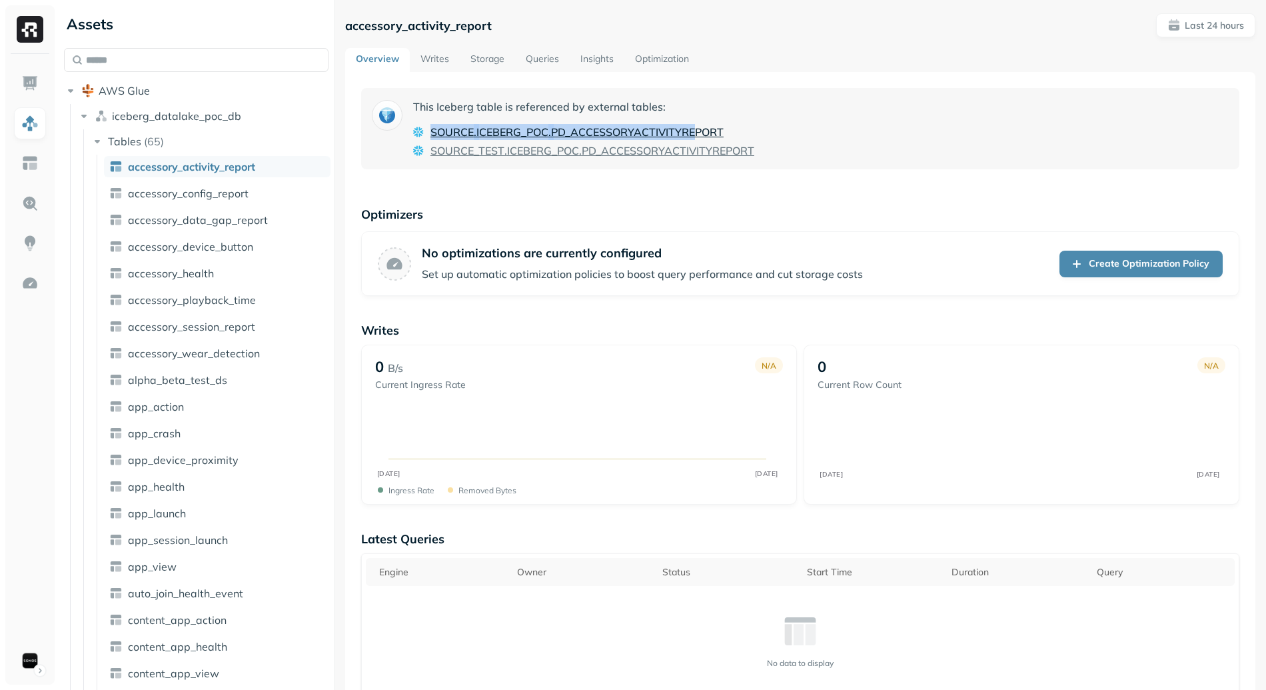
drag, startPoint x: 638, startPoint y: 117, endPoint x: 698, endPoint y: 132, distance: 61.1
click at [698, 132] on div "This Iceberg table is referenced by external tables: SOURCE . ICEBERG_POC . PD_…" at bounding box center [583, 129] width 341 height 60
click at [561, 131] on span "PD_ACCESSORYACTIVITYREPORT" at bounding box center [637, 132] width 173 height 16
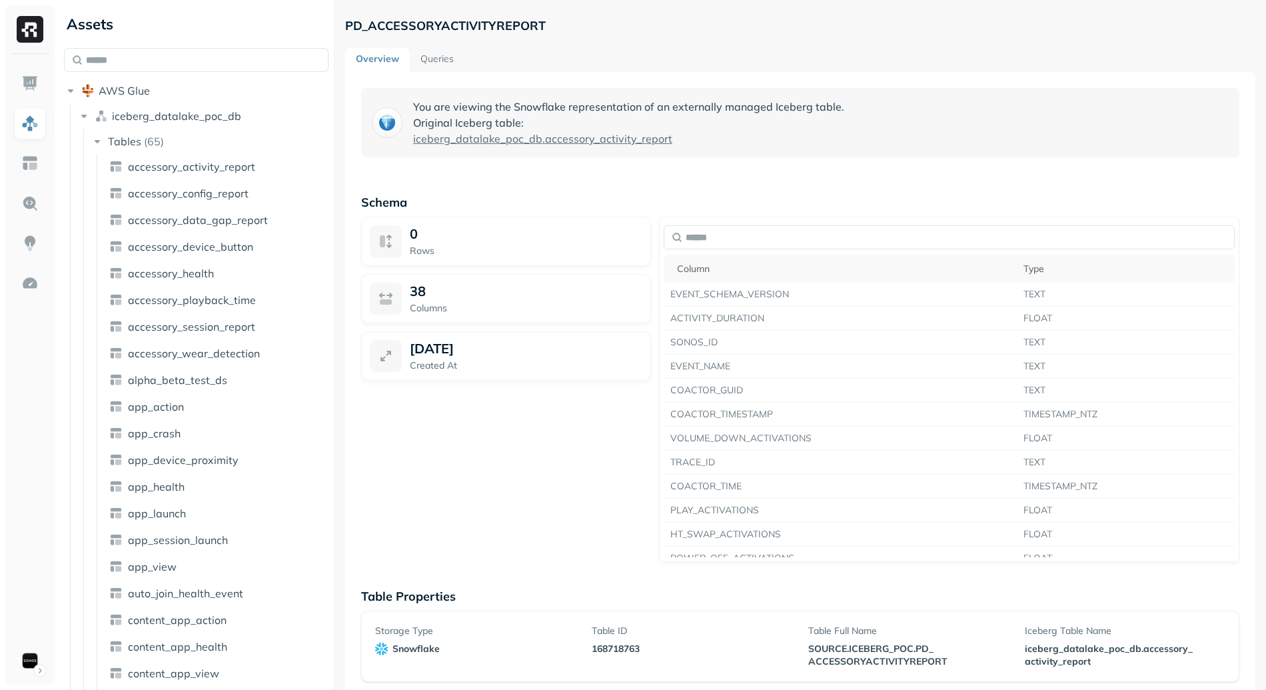
scroll to position [72, 0]
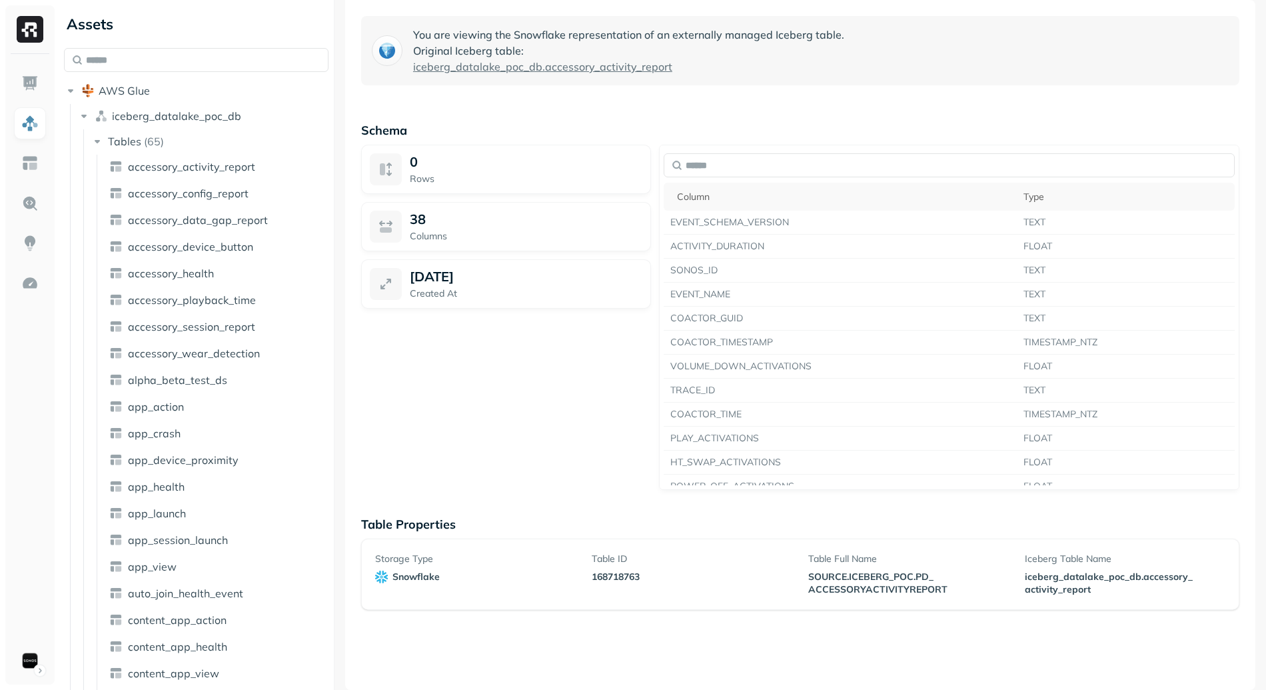
click at [827, 572] on span "SOURCE" at bounding box center [827, 576] width 39 height 13
drag, startPoint x: 827, startPoint y: 572, endPoint x: 942, endPoint y: 585, distance: 116.0
click at [942, 585] on span "SOURCE . ICEBERG _ POC . PD _ ACCESSORYACTIVITYREPORT" at bounding box center [908, 582] width 201 height 25
click at [899, 587] on span "ACCESSORYACTIVITYREPORT" at bounding box center [877, 589] width 139 height 13
click at [817, 576] on span "SOURCE" at bounding box center [827, 576] width 39 height 13
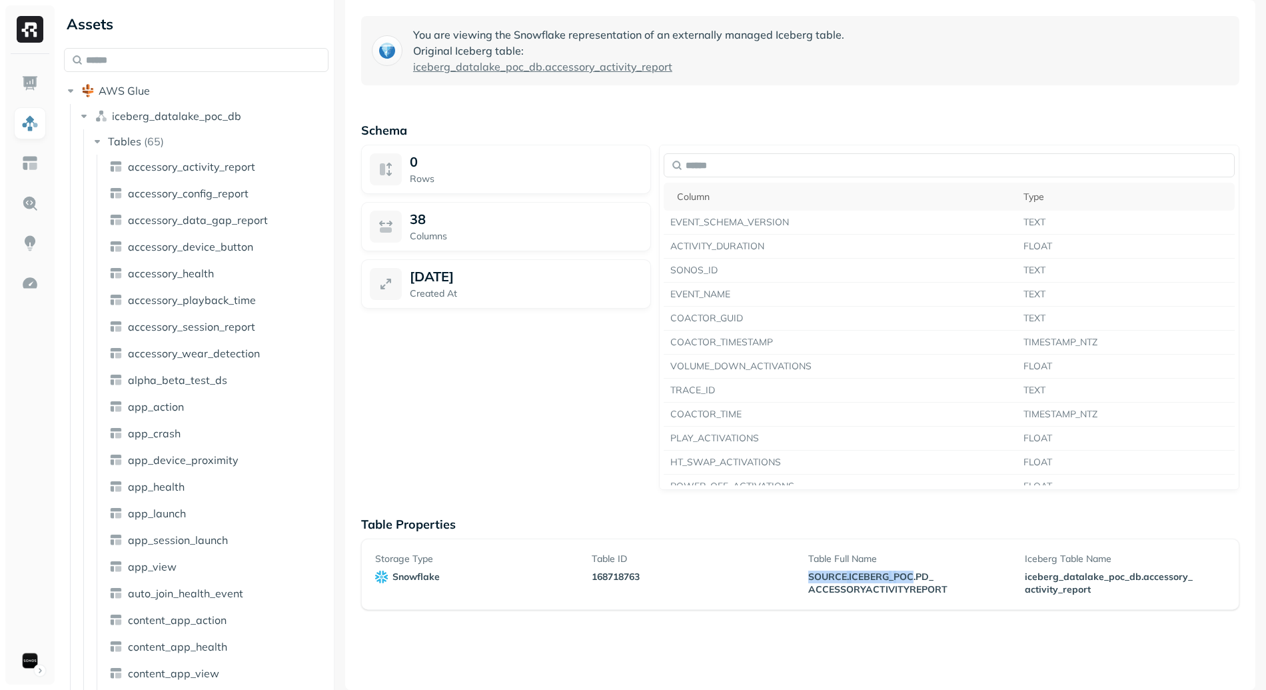
drag, startPoint x: 819, startPoint y: 575, endPoint x: 897, endPoint y: 574, distance: 78.6
click at [897, 574] on span "SOURCE . ICEBERG _ POC . PD _ ACCESSORYACTIVITYREPORT" at bounding box center [908, 582] width 201 height 25
copy span "SOURCE . ICEBERG _ POC"
click at [770, 582] on p "168718763" at bounding box center [692, 576] width 201 height 13
click at [803, 575] on div "Storage Type snowflake Table ID 168718763 Table Full Name SOURCE . ICEBERG _ PO…" at bounding box center [800, 573] width 850 height 43
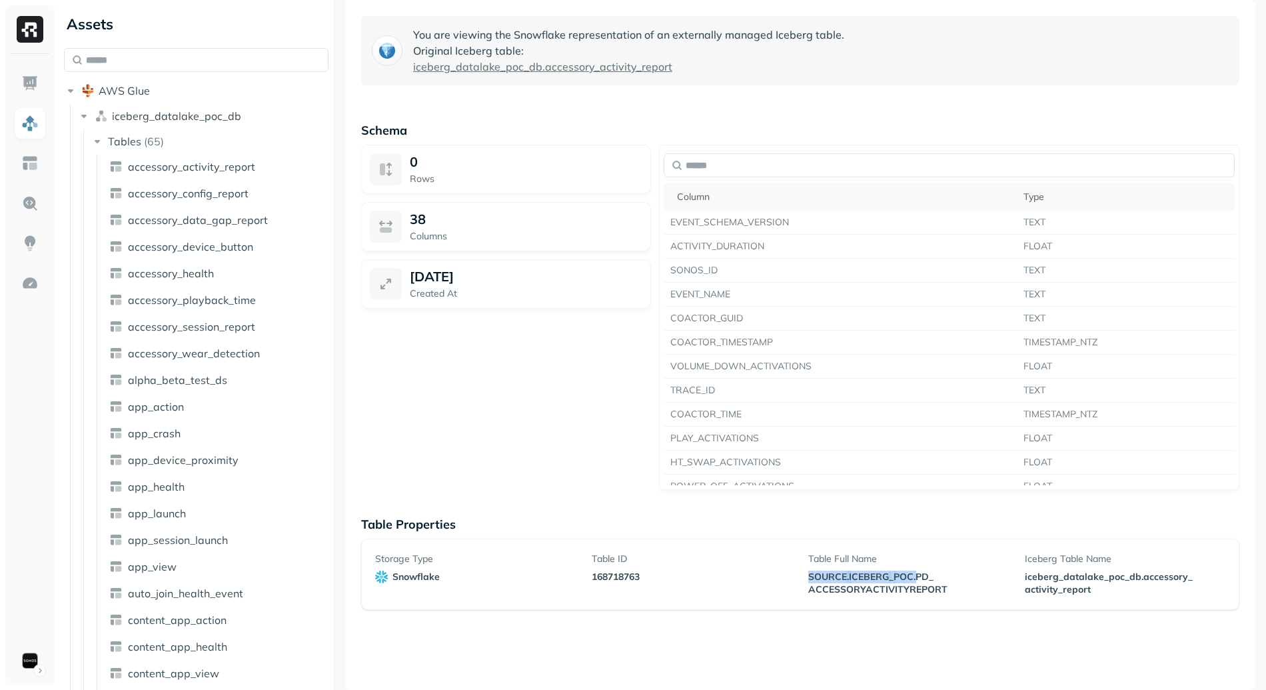
drag, startPoint x: 803, startPoint y: 574, endPoint x: 908, endPoint y: 574, distance: 105.3
click at [908, 574] on div "Storage Type snowflake Table ID 168718763 Table Full Name SOURCE . ICEBERG _ PO…" at bounding box center [800, 573] width 850 height 43
copy span "SOURCE . ICEBERG _ POC"
click at [81, 92] on img "button" at bounding box center [87, 90] width 13 height 13
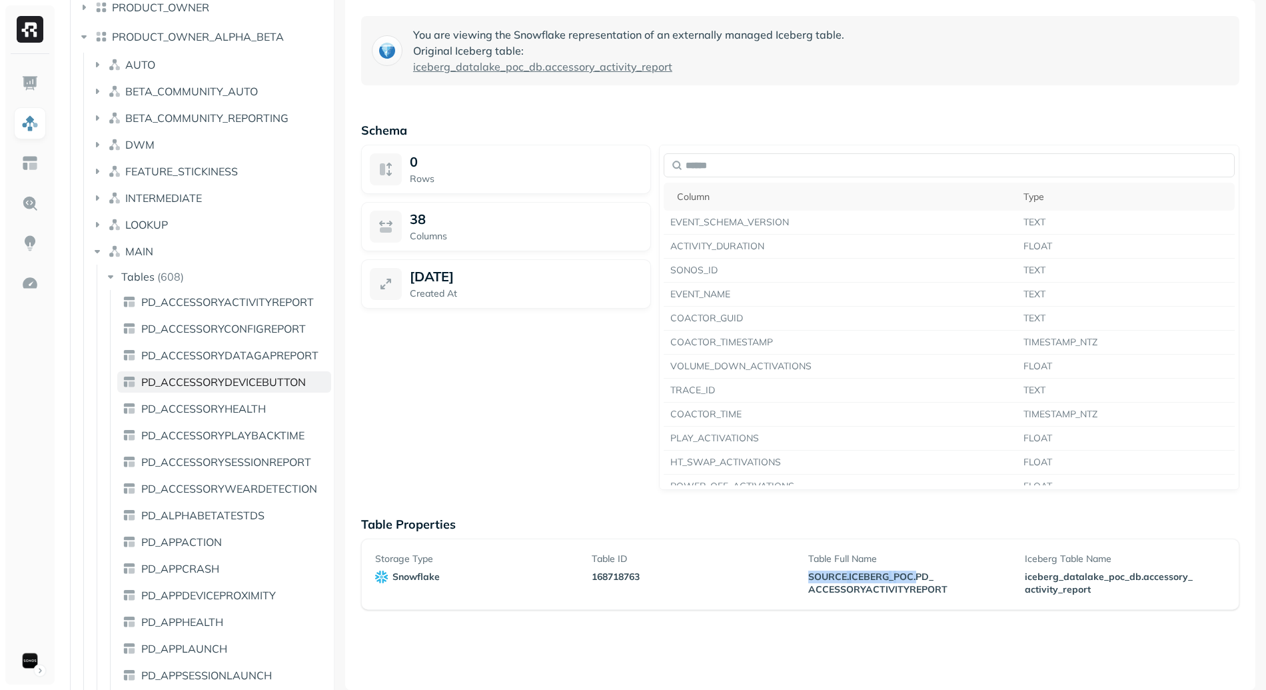
scroll to position [2024, 0]
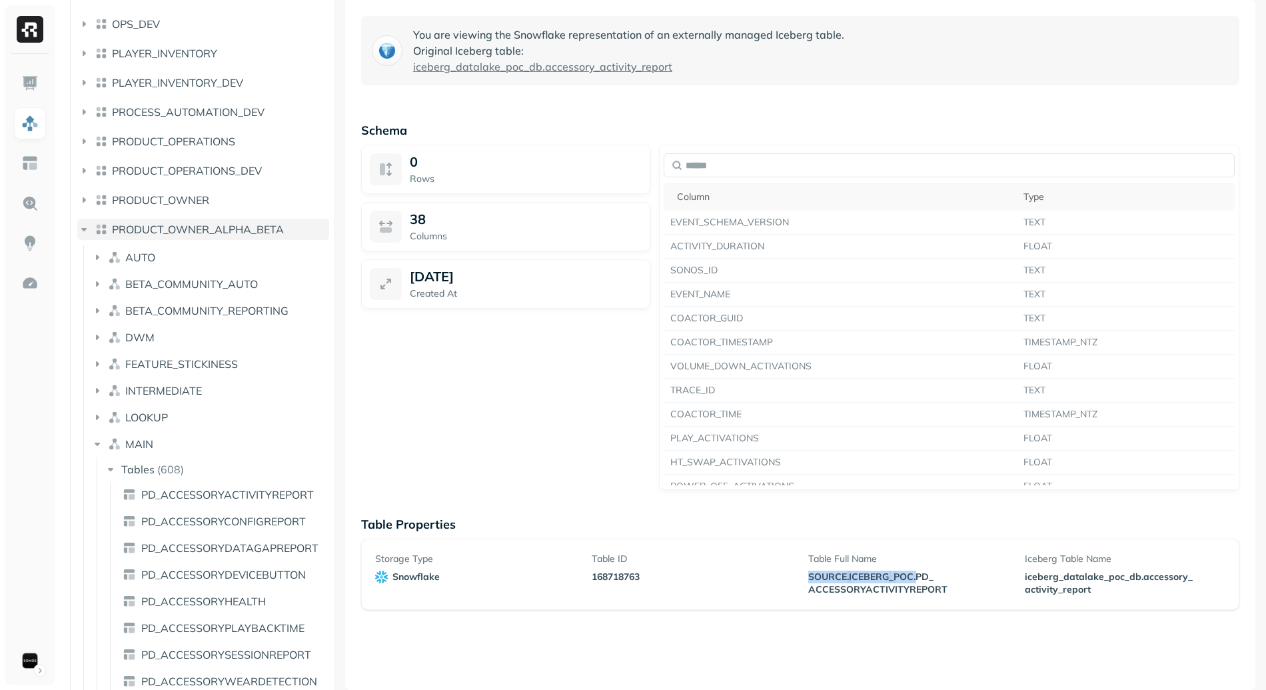
click at [87, 233] on icon "button" at bounding box center [83, 229] width 13 height 13
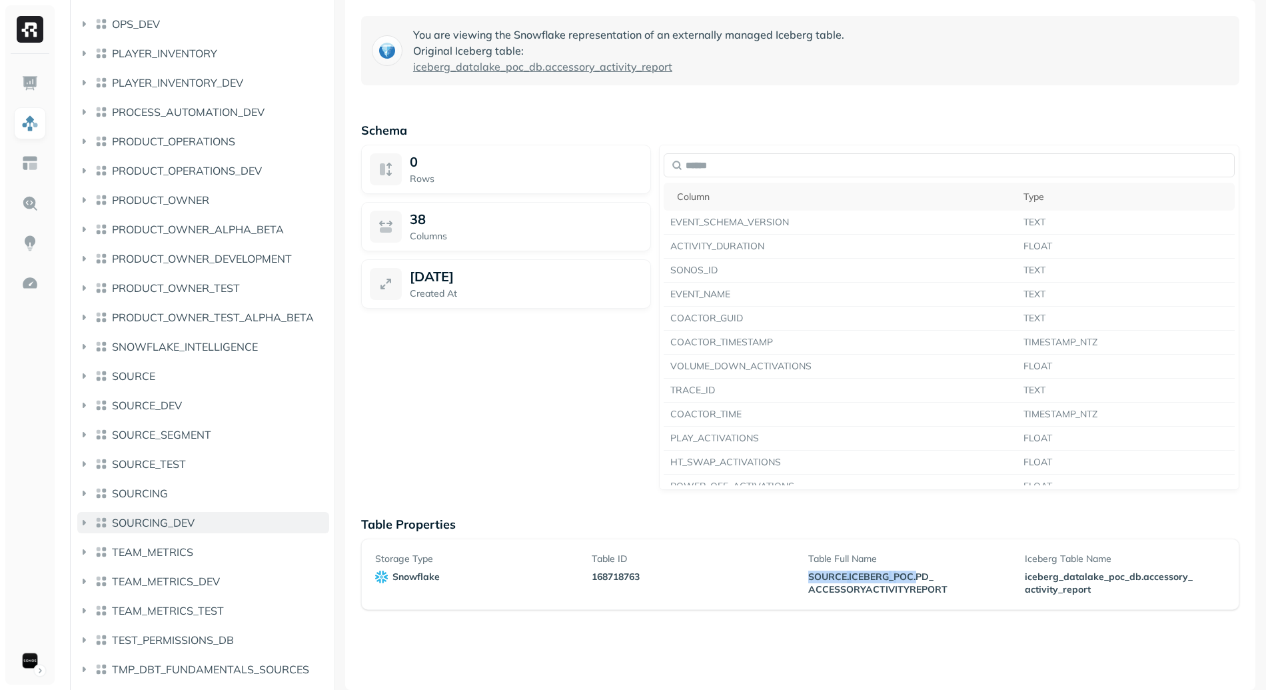
scroll to position [2032, 0]
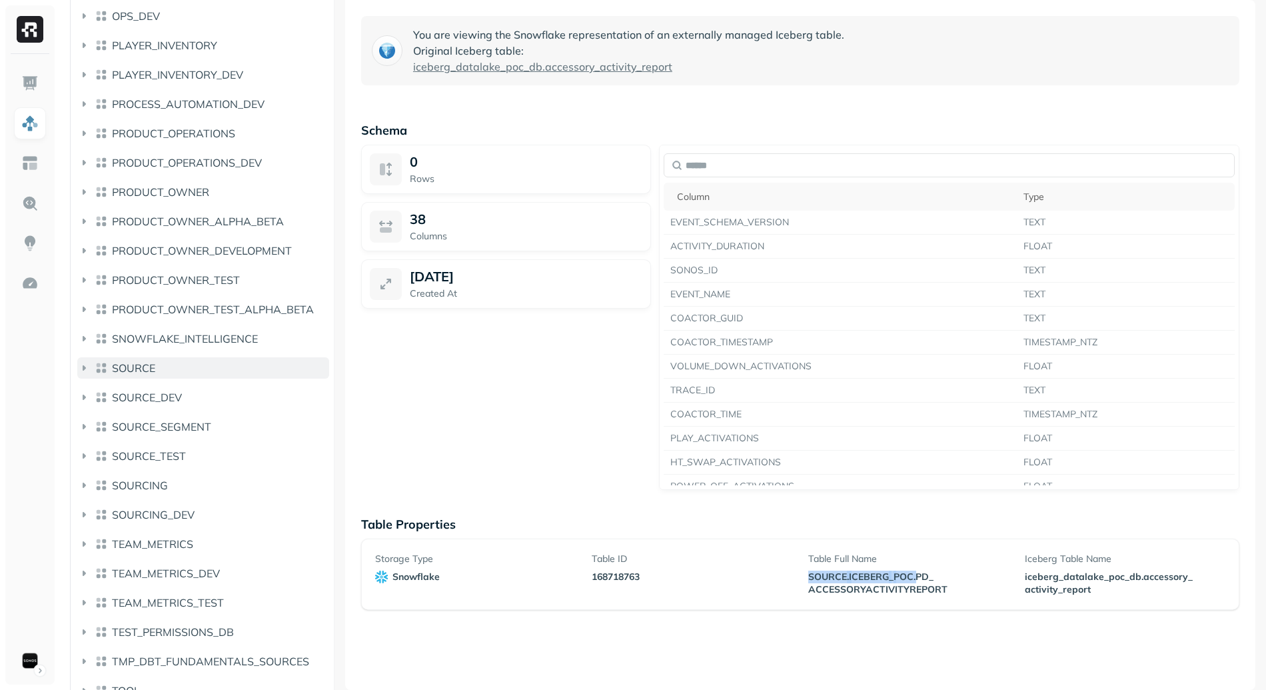
click at [79, 366] on icon "button" at bounding box center [83, 367] width 13 height 13
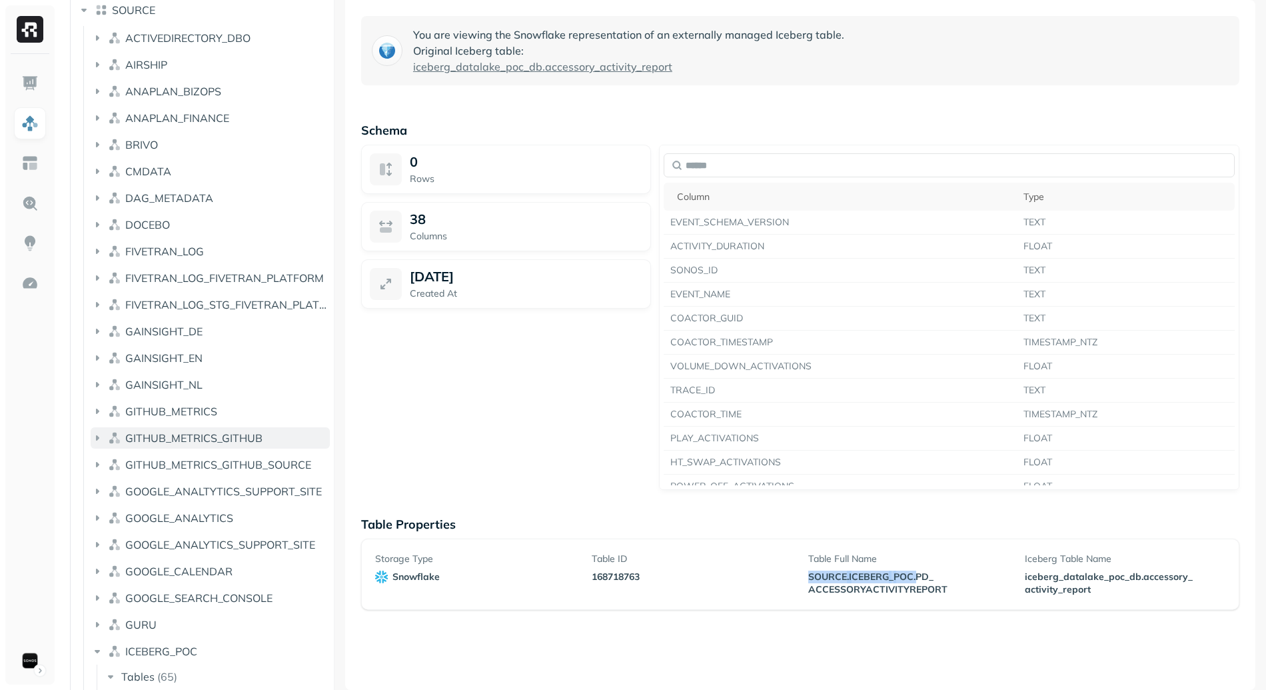
scroll to position [2412, 0]
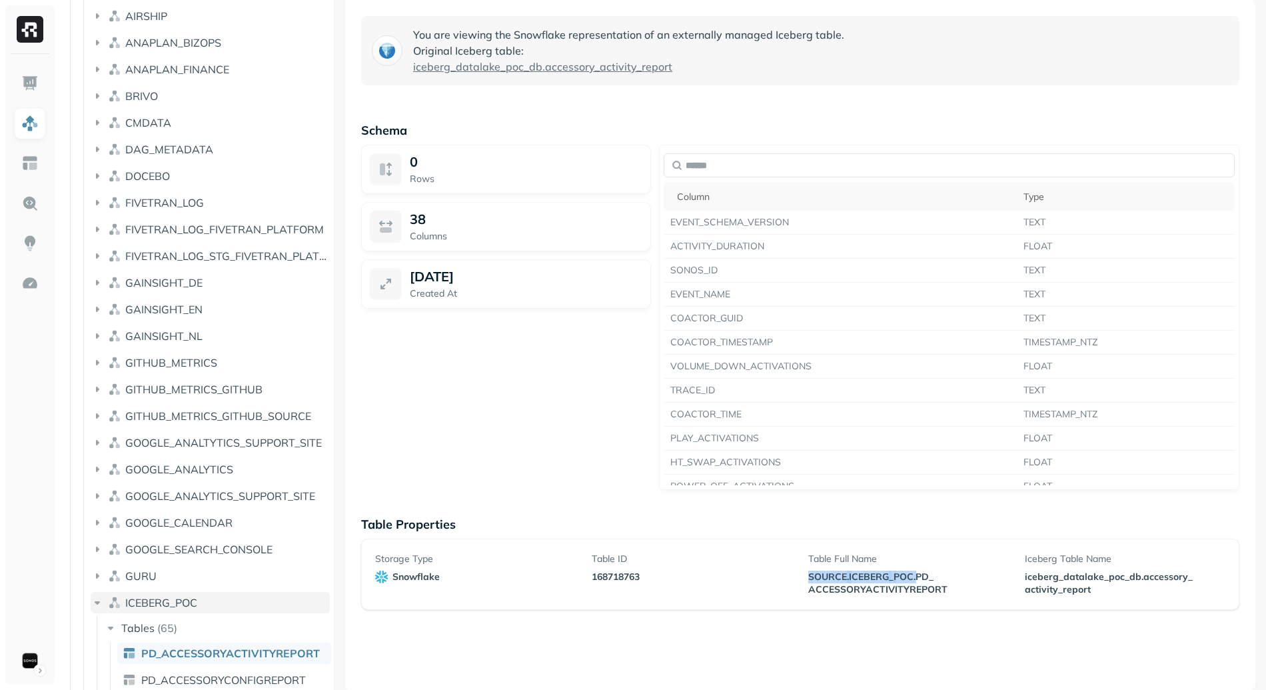
click at [182, 598] on span "ICEBERG_POC" at bounding box center [161, 602] width 72 height 13
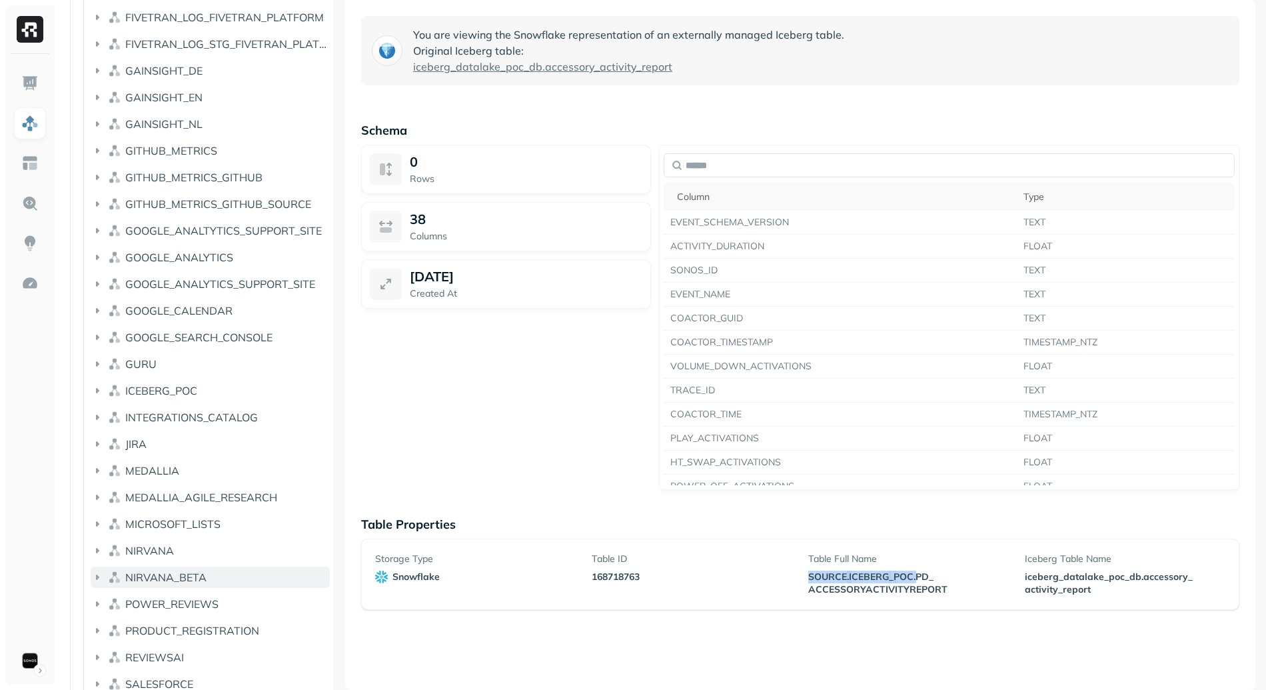
scroll to position [2719, 0]
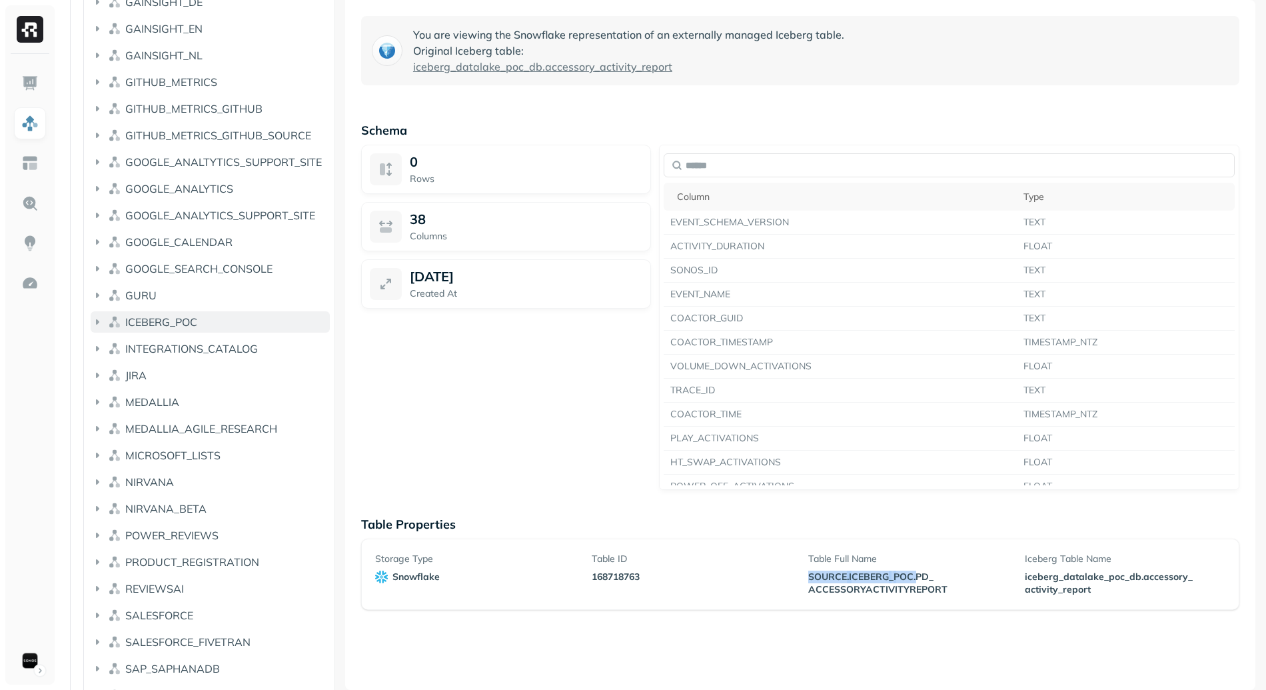
click at [177, 319] on span "ICEBERG_POC" at bounding box center [161, 321] width 72 height 13
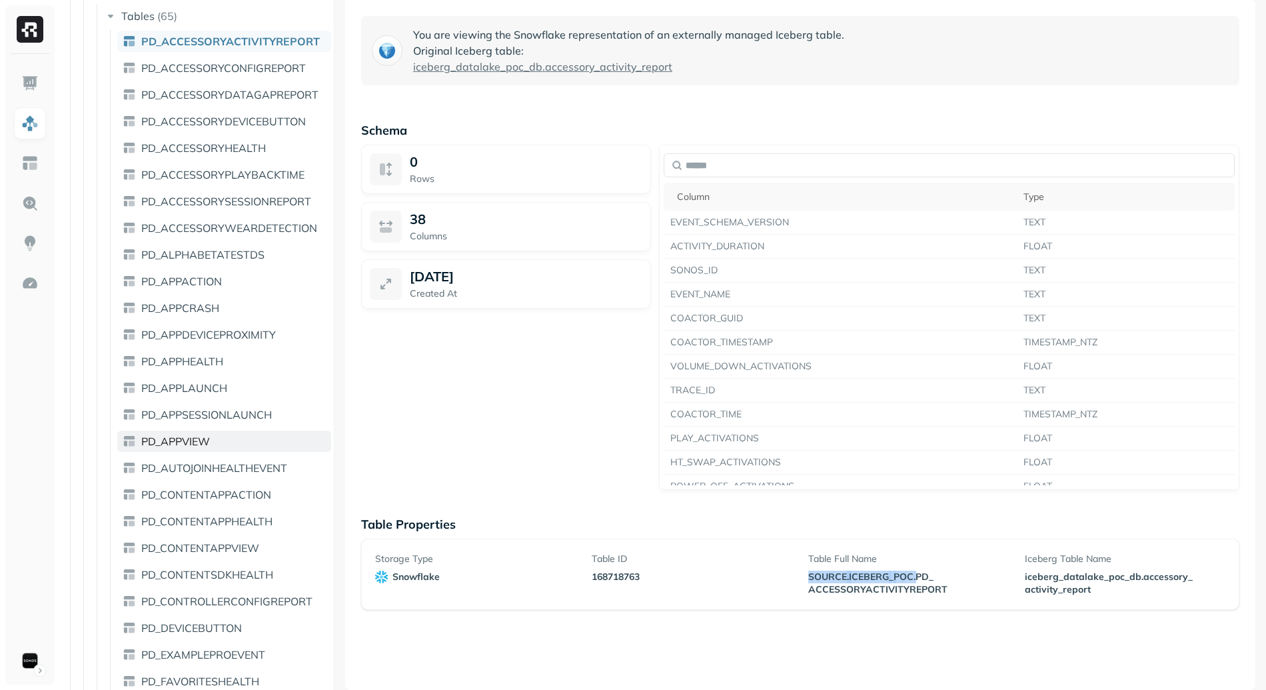
scroll to position [2923, 0]
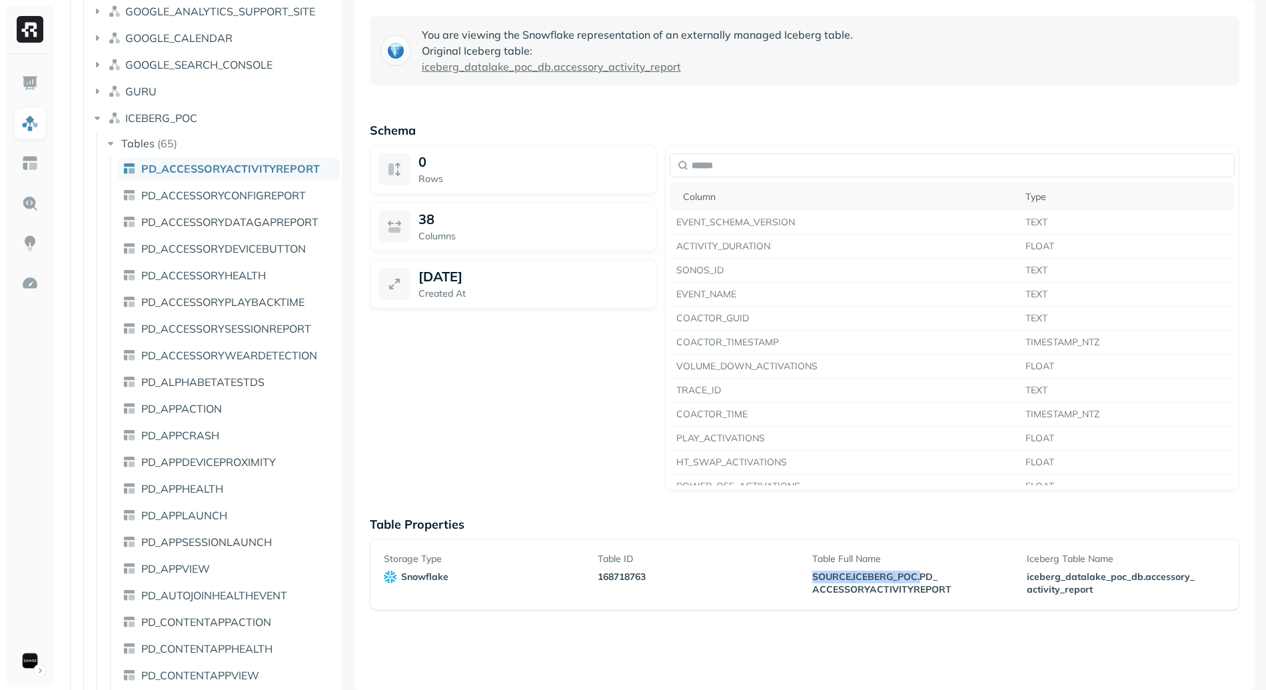
click at [389, 322] on div "Assets AWS Glue Snowflake AIRSHIP AIRSHIP_TEST CENSUS CLEANSED CLEANSED_DEV CLE…" at bounding box center [662, 345] width 1207 height 690
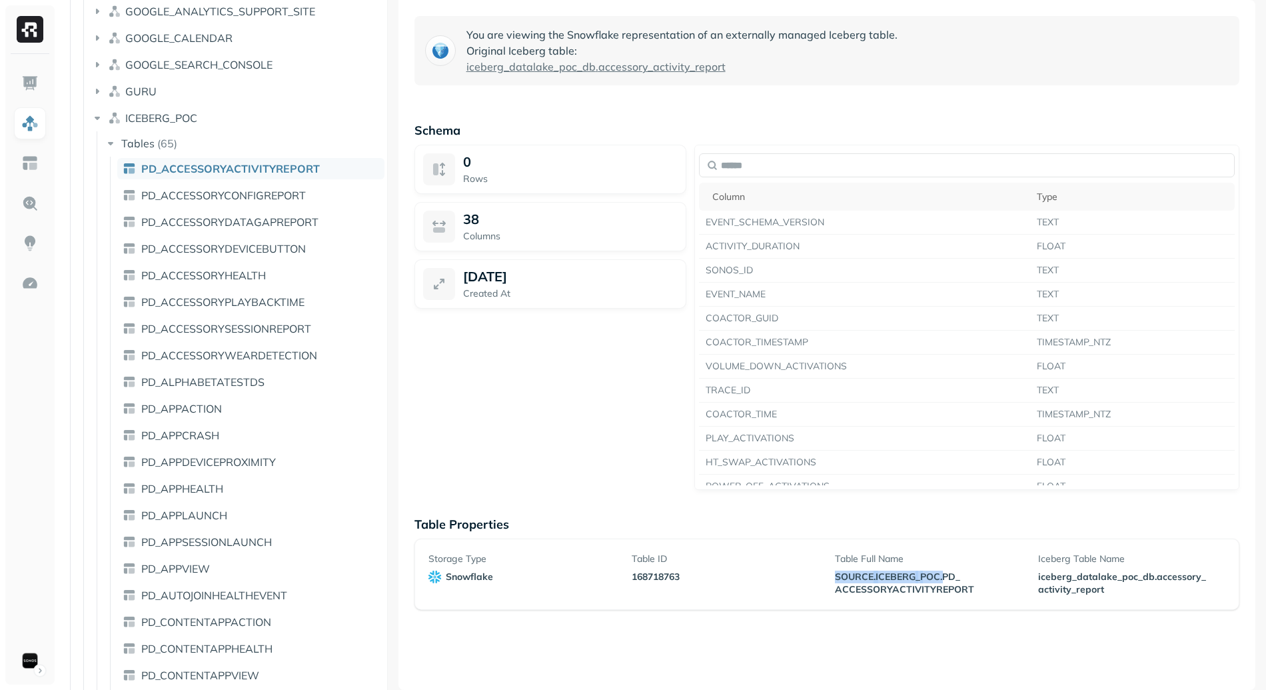
copy span "SOURCE . ICEBERG _ POC"
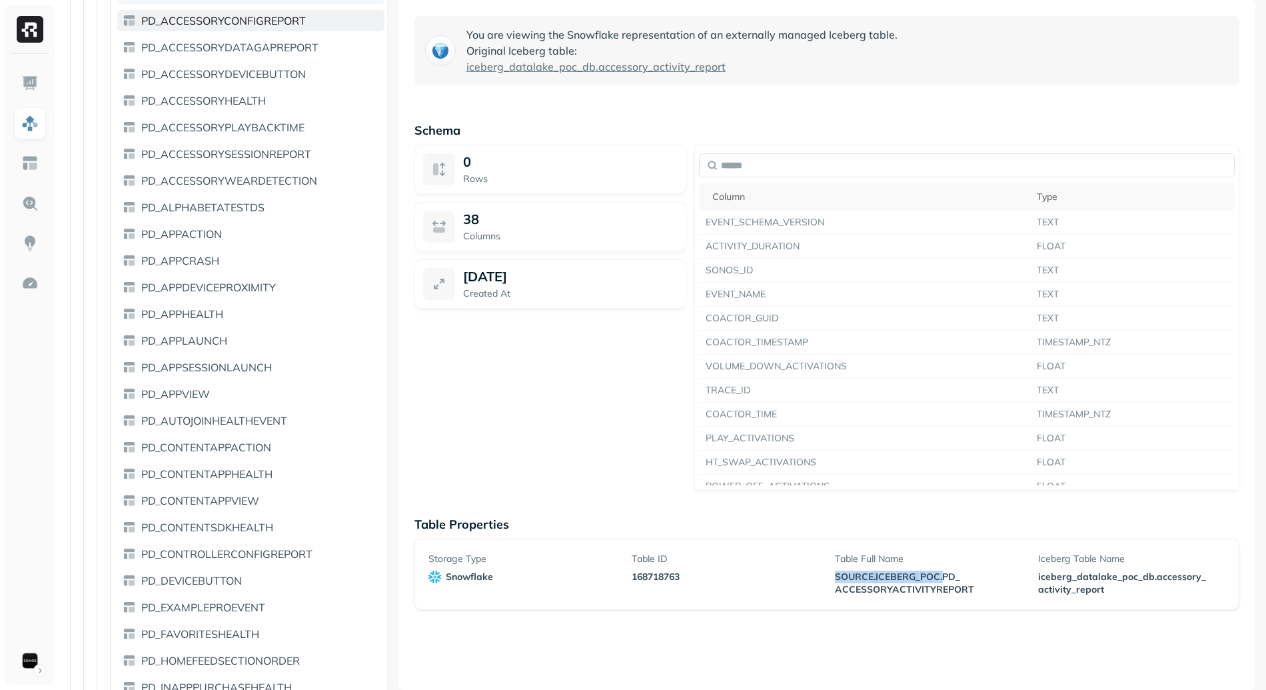
scroll to position [2836, 0]
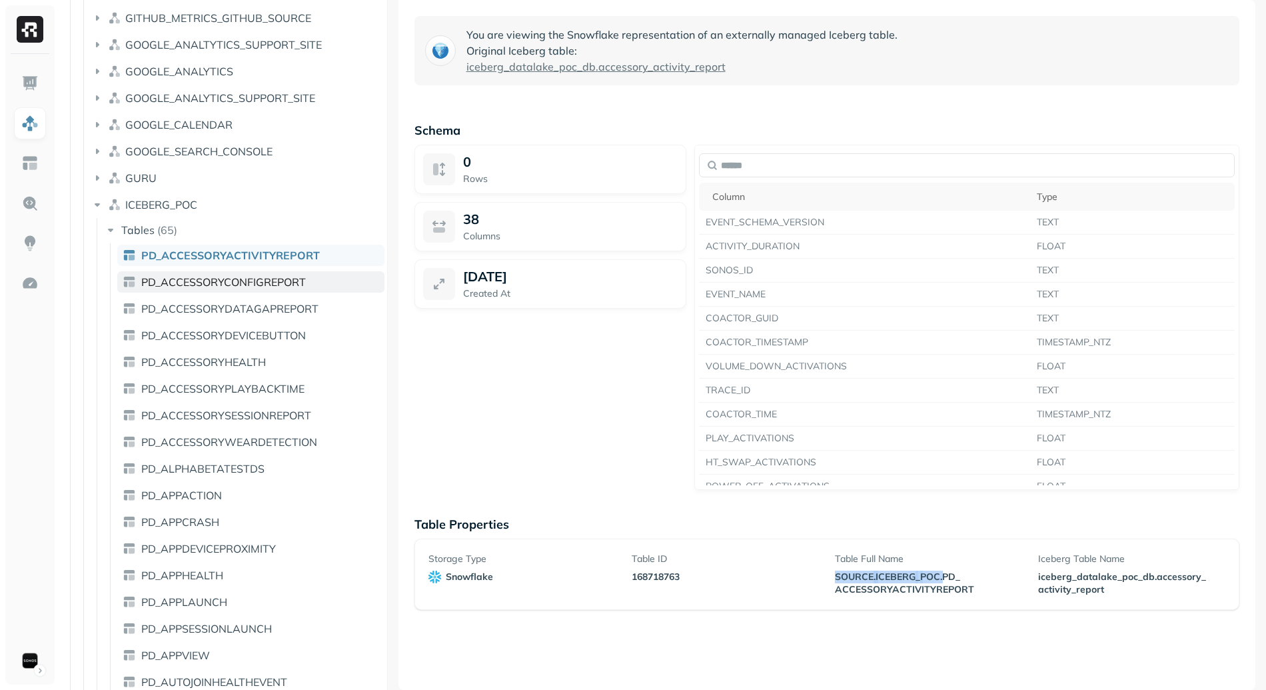
click at [224, 288] on span "PD_ACCESSORYCONFIGREPORT" at bounding box center [223, 281] width 165 height 13
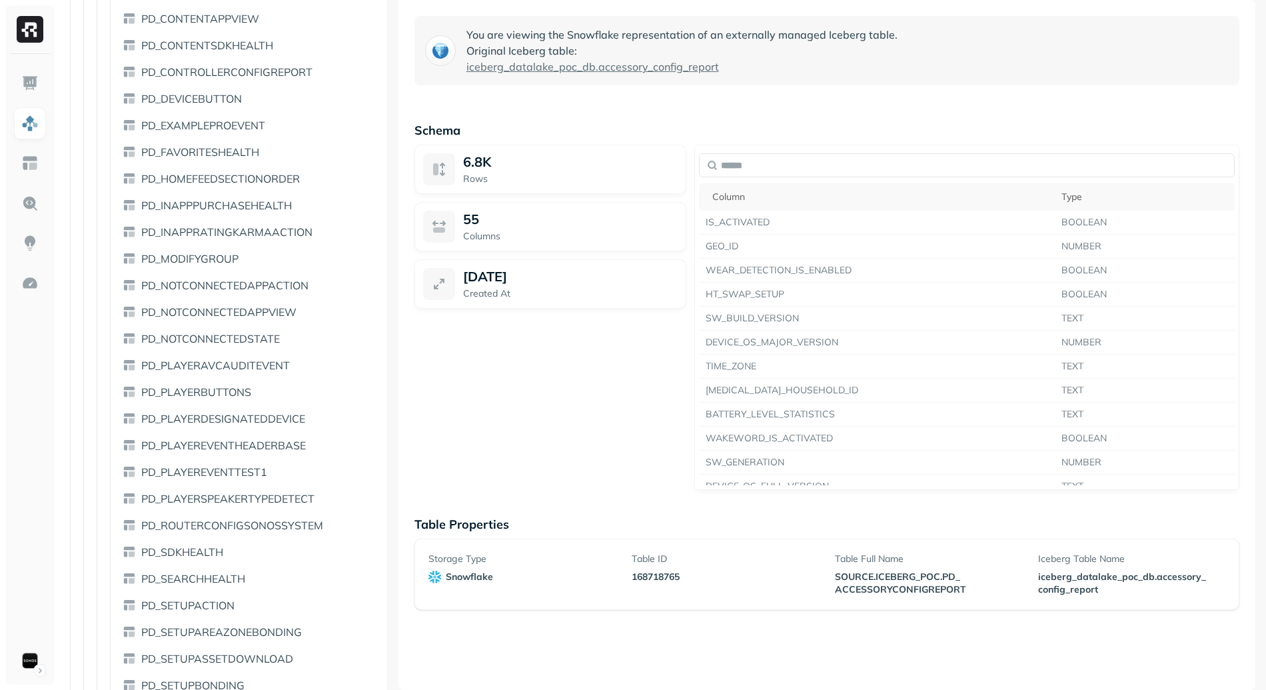
scroll to position [3648, 0]
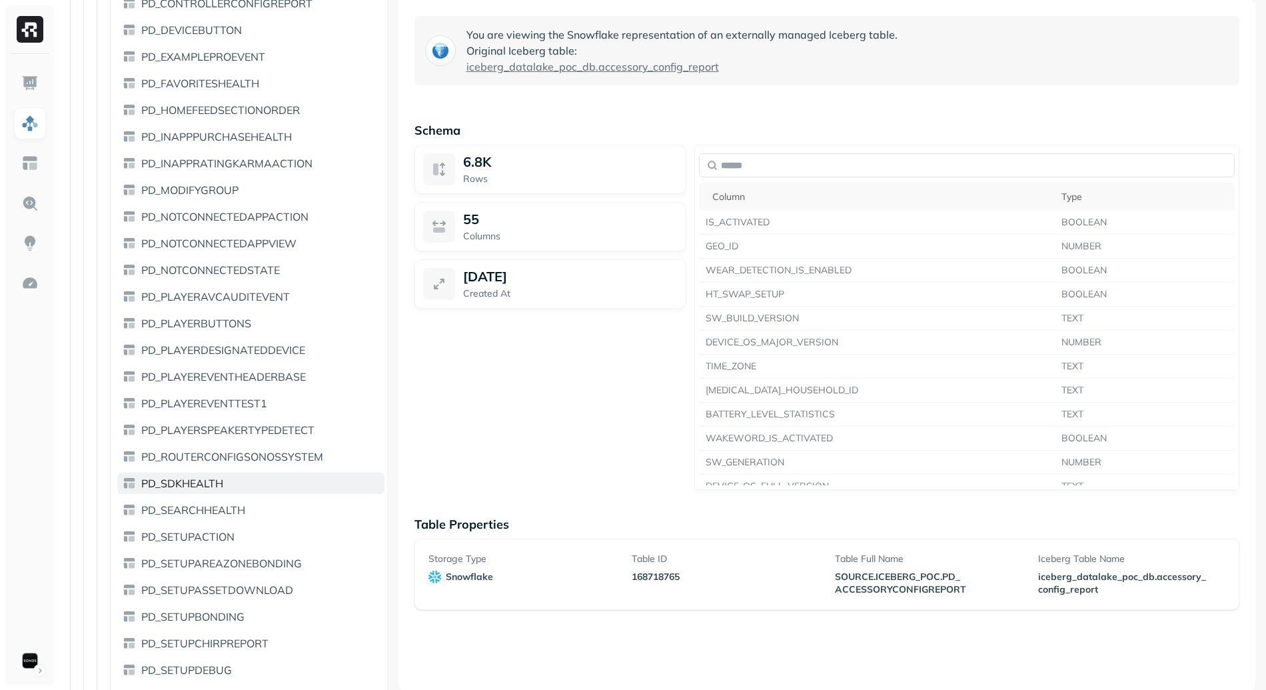
click at [200, 487] on span "PD_SDKHEALTH" at bounding box center [182, 482] width 82 height 13
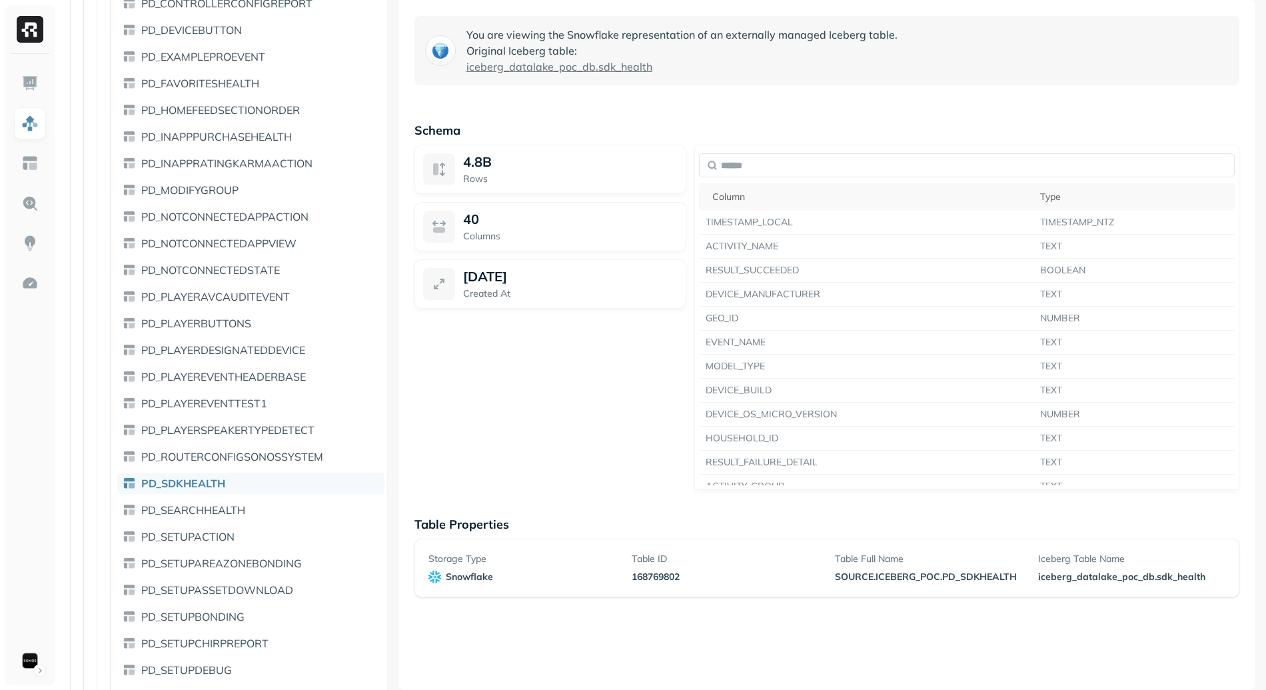
click at [829, 572] on div "Storage Type snowflake Table ID 168769802 Table Full Name SOURCE . ICEBERG _ PO…" at bounding box center [826, 567] width 797 height 31
click at [851, 575] on span "SOURCE" at bounding box center [854, 576] width 39 height 13
drag, startPoint x: 851, startPoint y: 575, endPoint x: 1009, endPoint y: 574, distance: 157.9
click at [1009, 574] on span "SOURCE . ICEBERG _ POC . PD _ SDKHEALTH" at bounding box center [928, 576] width 187 height 13
click at [1087, 599] on div "You are viewing the Snowflake representation of an externally managed Iceberg t…" at bounding box center [826, 345] width 857 height 690
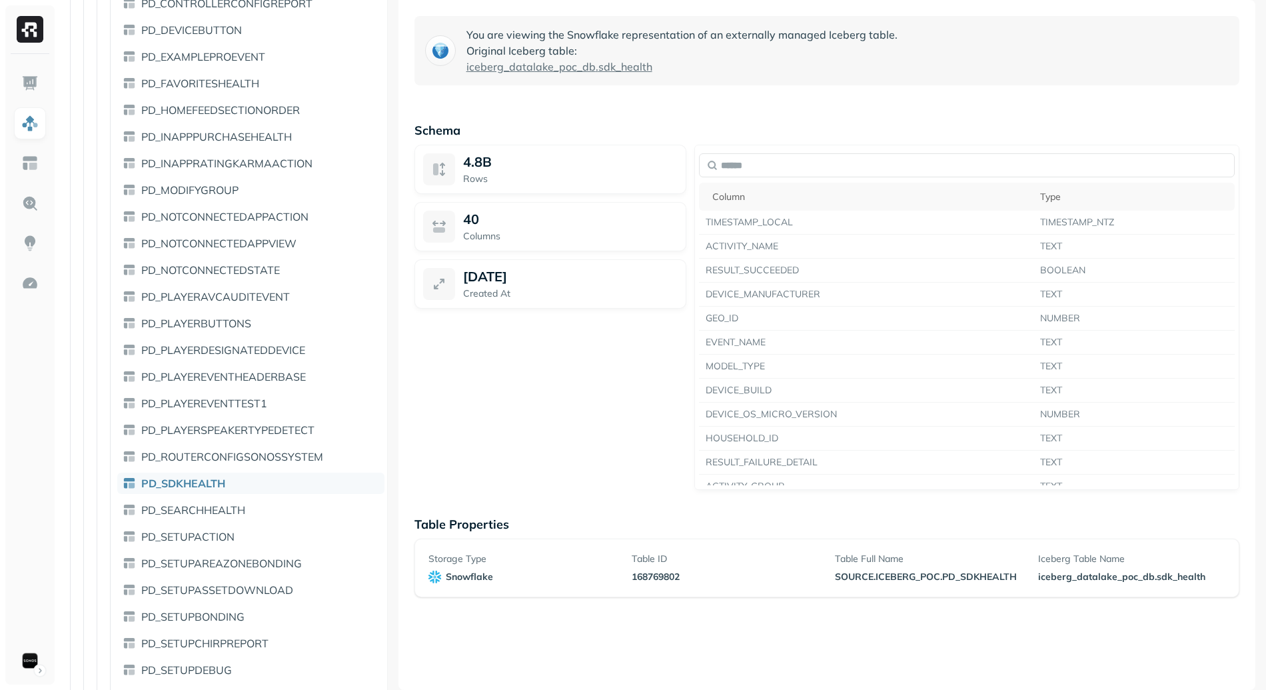
click at [1038, 576] on span "iceberg" at bounding box center [1055, 576] width 34 height 13
drag, startPoint x: 1033, startPoint y: 576, endPoint x: 1199, endPoint y: 586, distance: 166.2
click at [1202, 586] on div "Storage Type snowflake Table ID 168769802 Table Full Name SOURCE . ICEBERG _ PO…" at bounding box center [826, 567] width 825 height 59
click at [813, 613] on div "You are viewing the Snowflake representation of an externally managed Iceberg t…" at bounding box center [826, 345] width 857 height 690
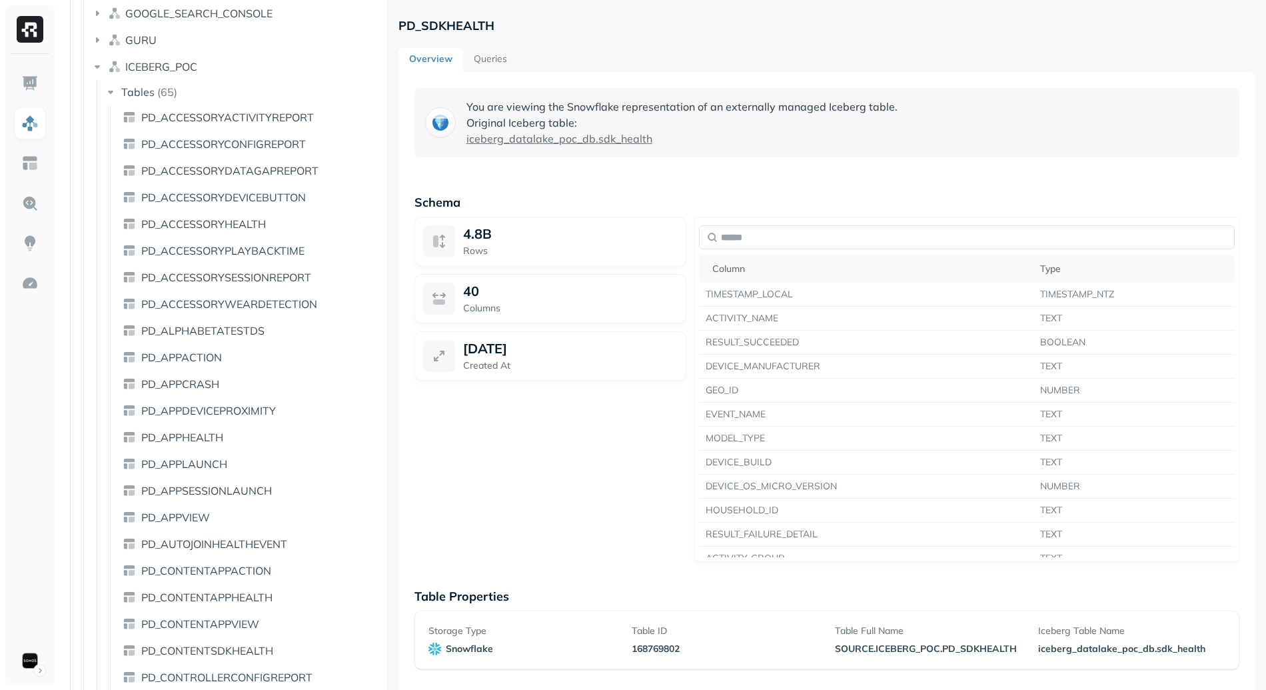
click at [504, 63] on link "Queries" at bounding box center [490, 60] width 55 height 24
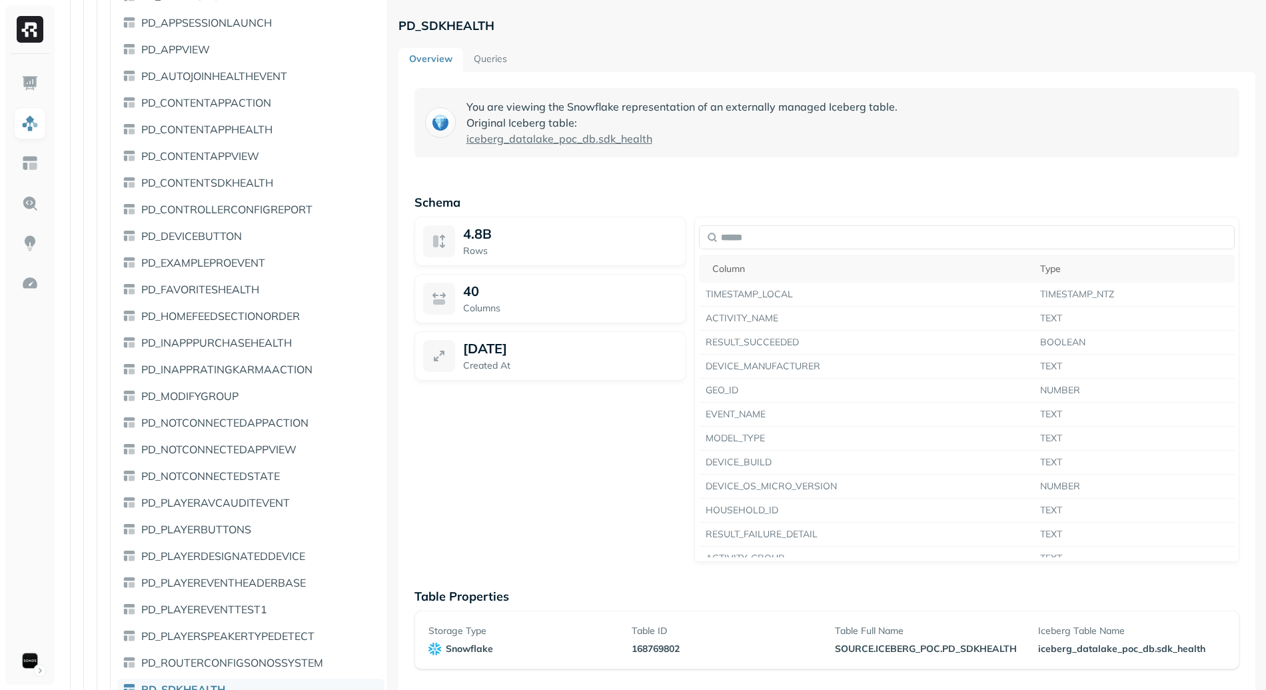
scroll to position [3452, 0]
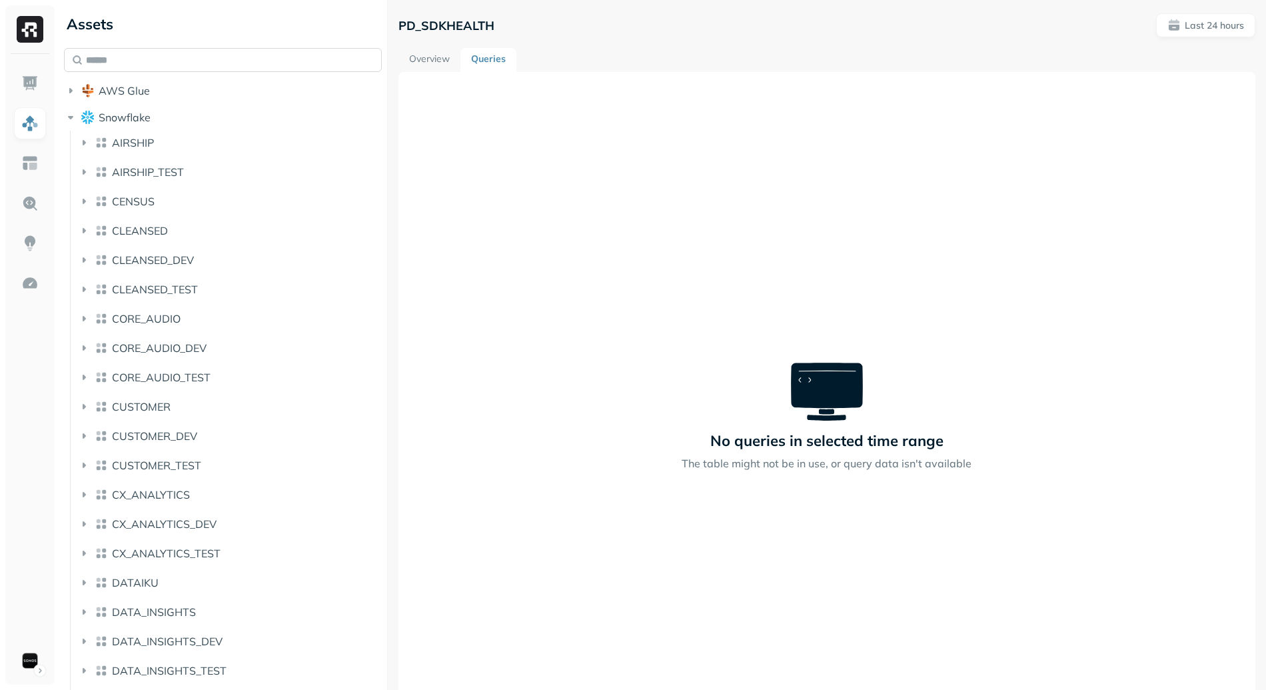
click at [250, 59] on input "text" at bounding box center [223, 60] width 318 height 24
paste input "**********"
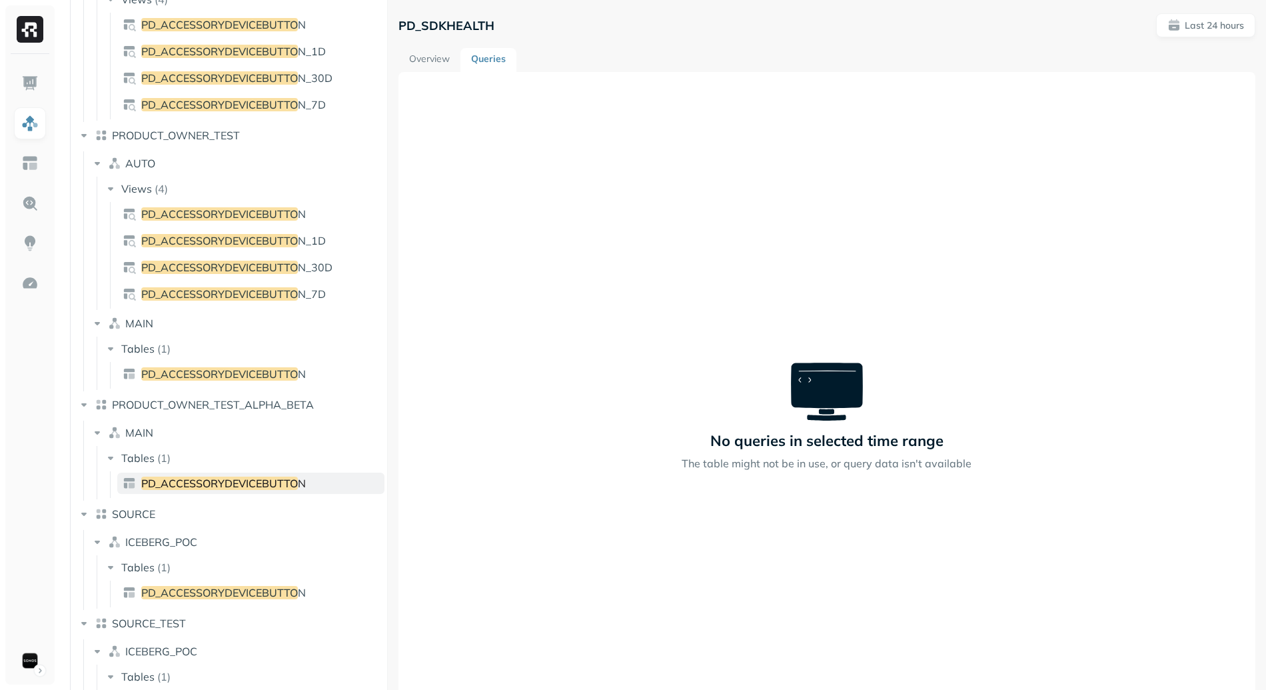
scroll to position [744, 0]
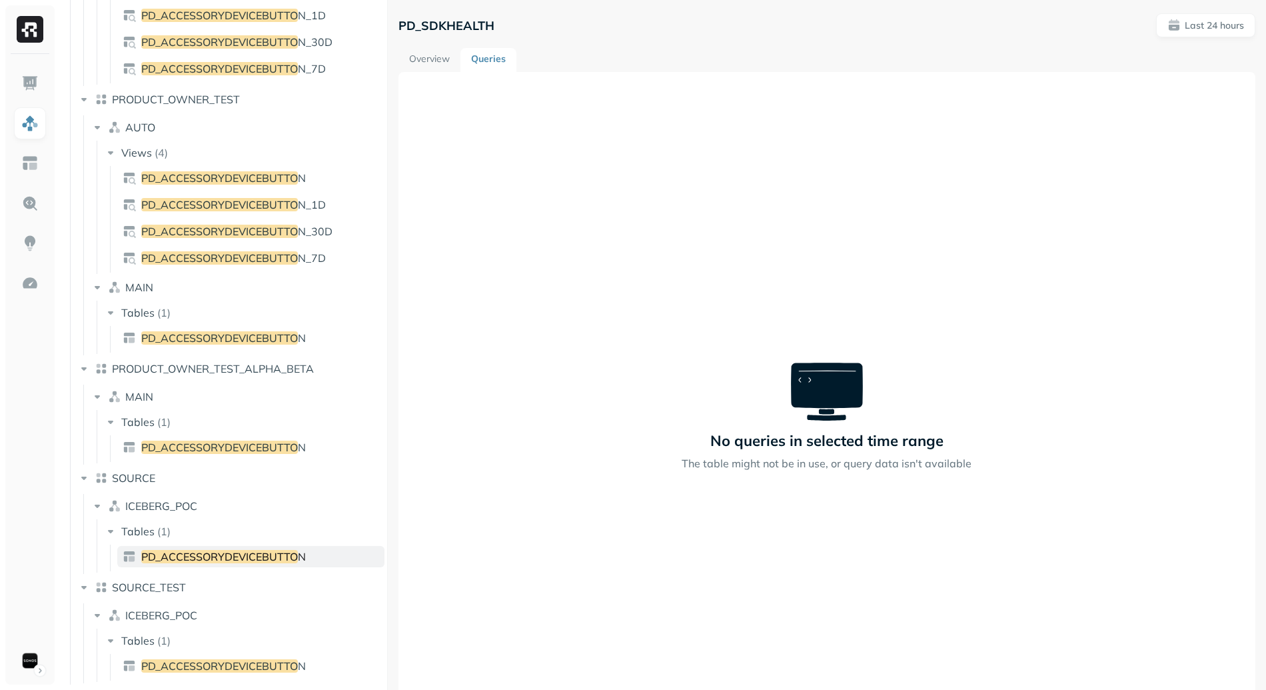
type input "**********"
click at [219, 557] on span "PD_ACCESSORYDEVICEBUTTO" at bounding box center [219, 556] width 157 height 13
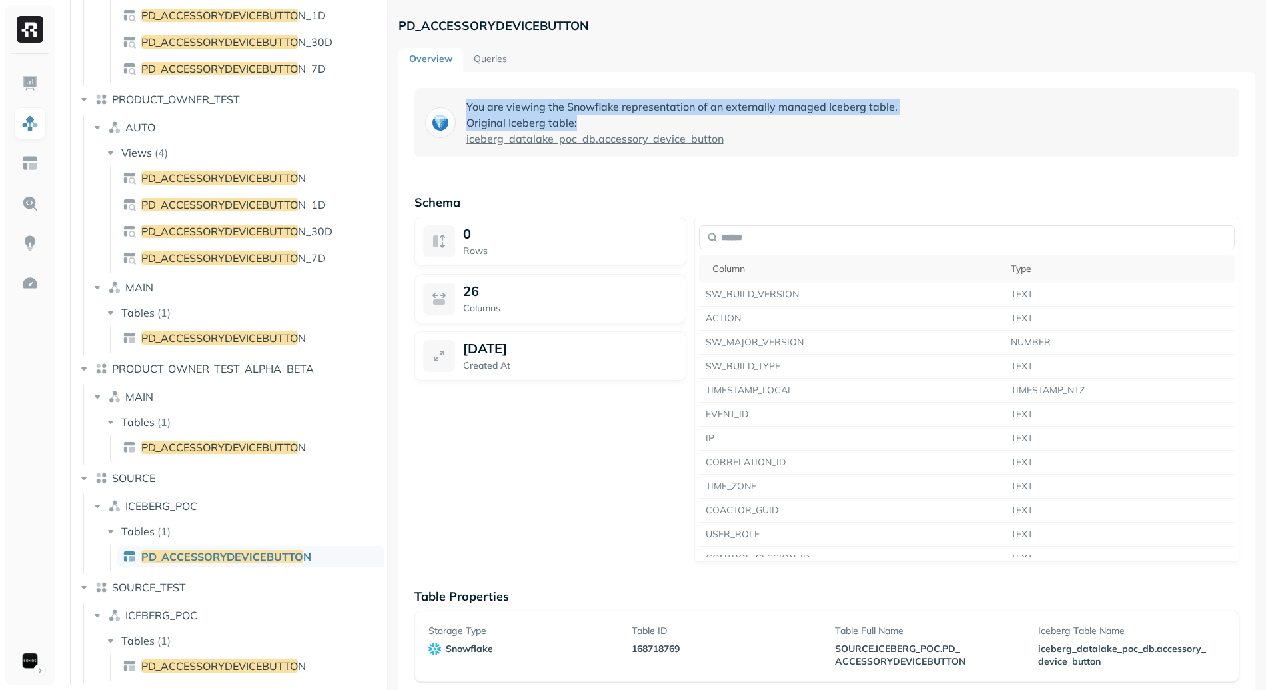
drag, startPoint x: 470, startPoint y: 100, endPoint x: 667, endPoint y: 117, distance: 197.3
click at [668, 117] on p "You are viewing the Snowflake representation of an externally managed Iceberg t…" at bounding box center [681, 123] width 431 height 48
click at [667, 117] on p "You are viewing the Snowflake representation of an externally managed Iceberg t…" at bounding box center [681, 123] width 431 height 48
drag, startPoint x: 493, startPoint y: 108, endPoint x: 780, endPoint y: 148, distance: 289.9
click at [780, 149] on div "You are viewing the Snowflake representation of an externally managed Iceberg t…" at bounding box center [826, 122] width 825 height 69
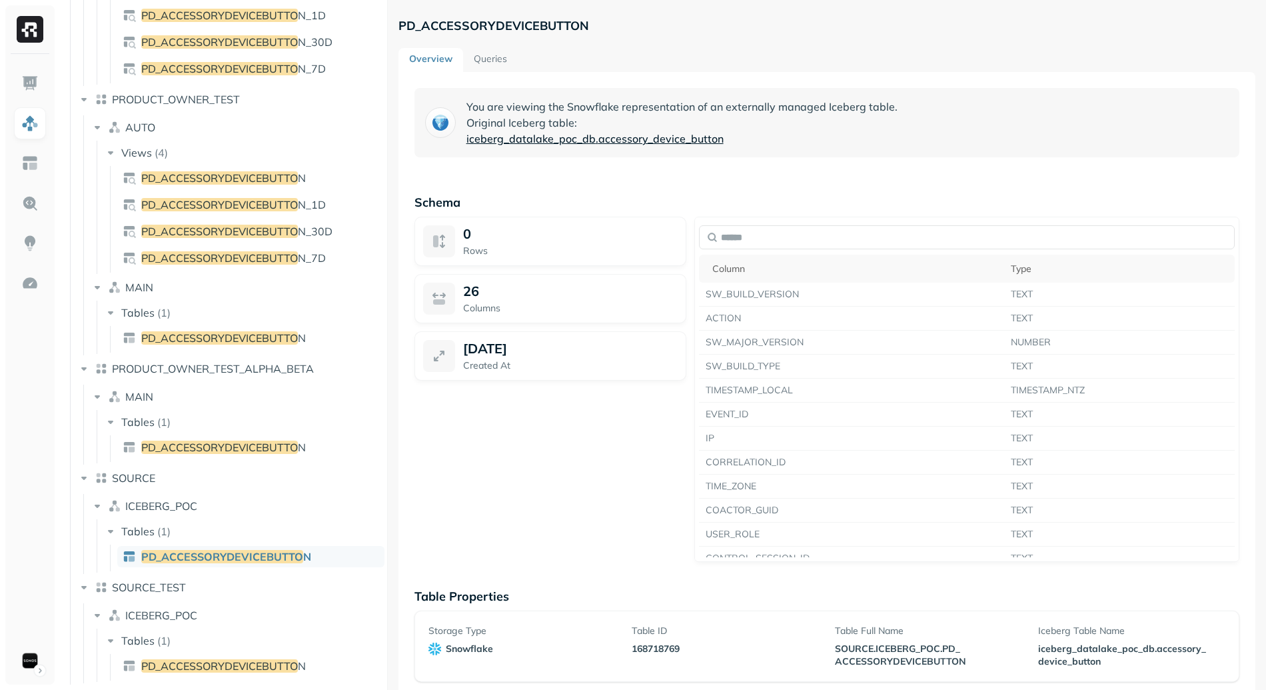
click at [780, 148] on div "You are viewing the Snowflake representation of an externally managed Iceberg t…" at bounding box center [826, 122] width 825 height 69
click at [667, 139] on span "accessory_device_button" at bounding box center [660, 139] width 125 height 16
click at [486, 61] on link "Queries" at bounding box center [490, 60] width 55 height 24
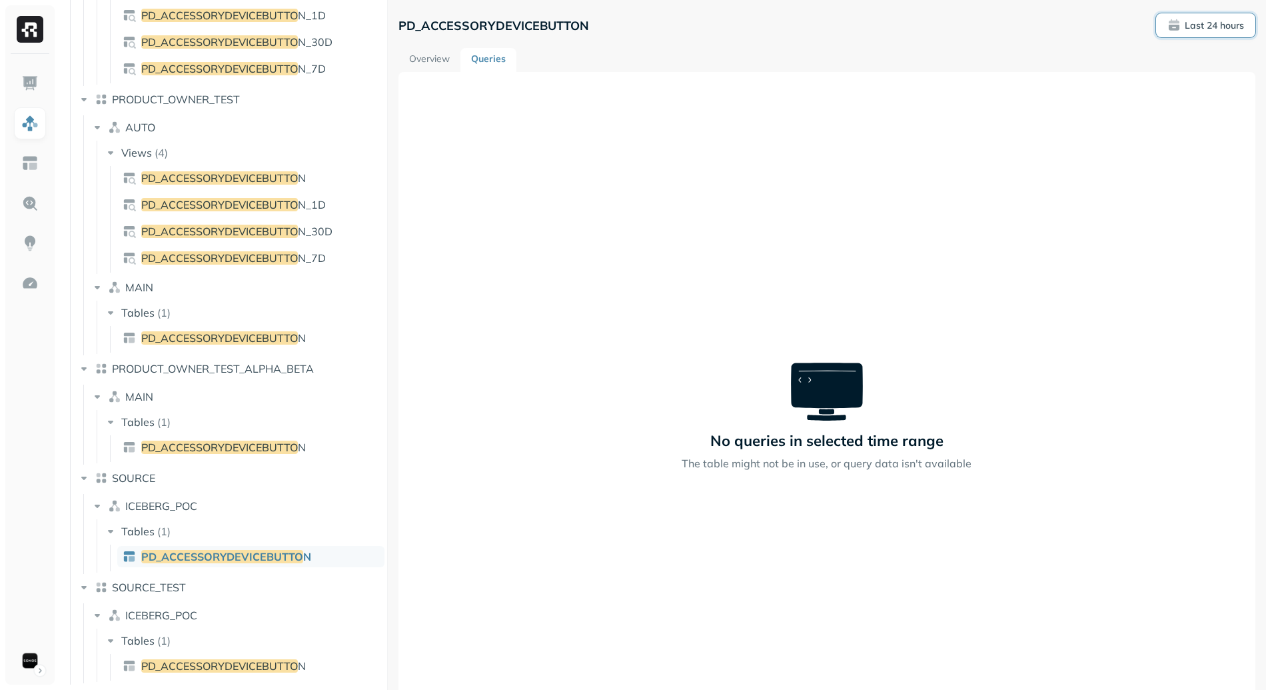
click at [1240, 24] on button "Last 24 hours" at bounding box center [1205, 25] width 99 height 24
click at [1001, 154] on label "Last 2 weeks" at bounding box center [1006, 151] width 67 height 13
click at [965, 154] on button "Last 2 weeks" at bounding box center [957, 152] width 16 height 16
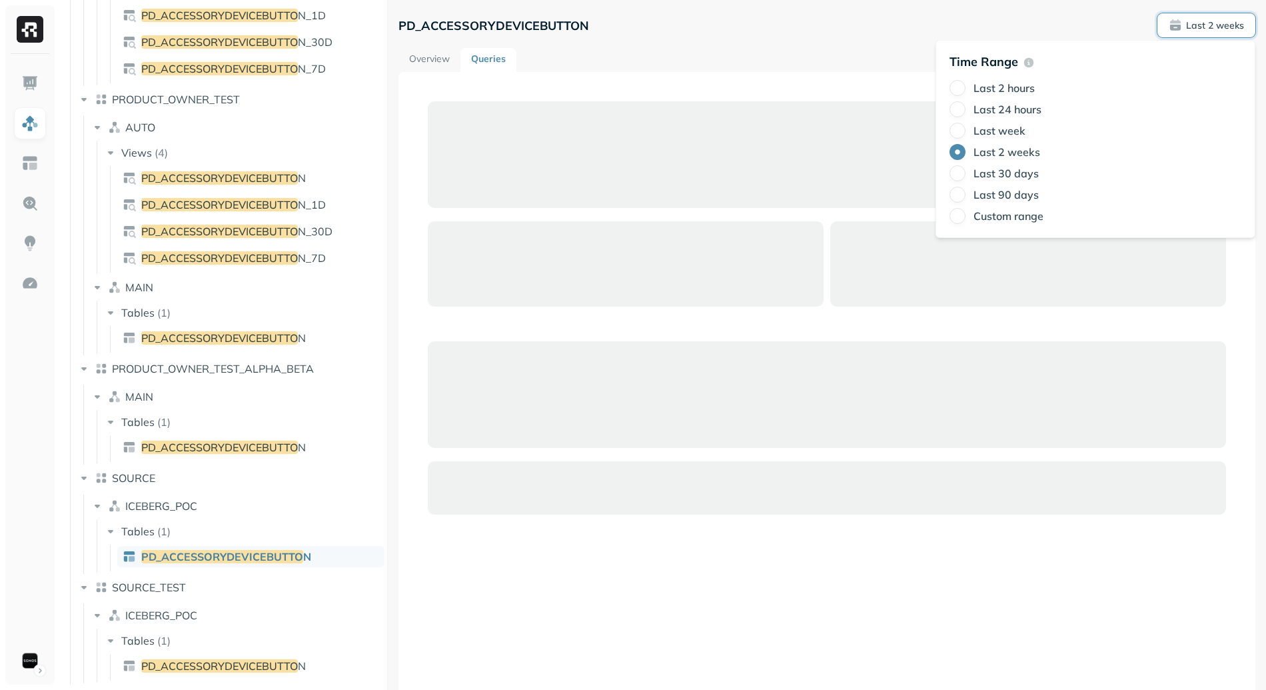
click at [767, 35] on div "PD_ACCESSORYDEVICEBUTTON Last 2 weeks" at bounding box center [826, 25] width 857 height 24
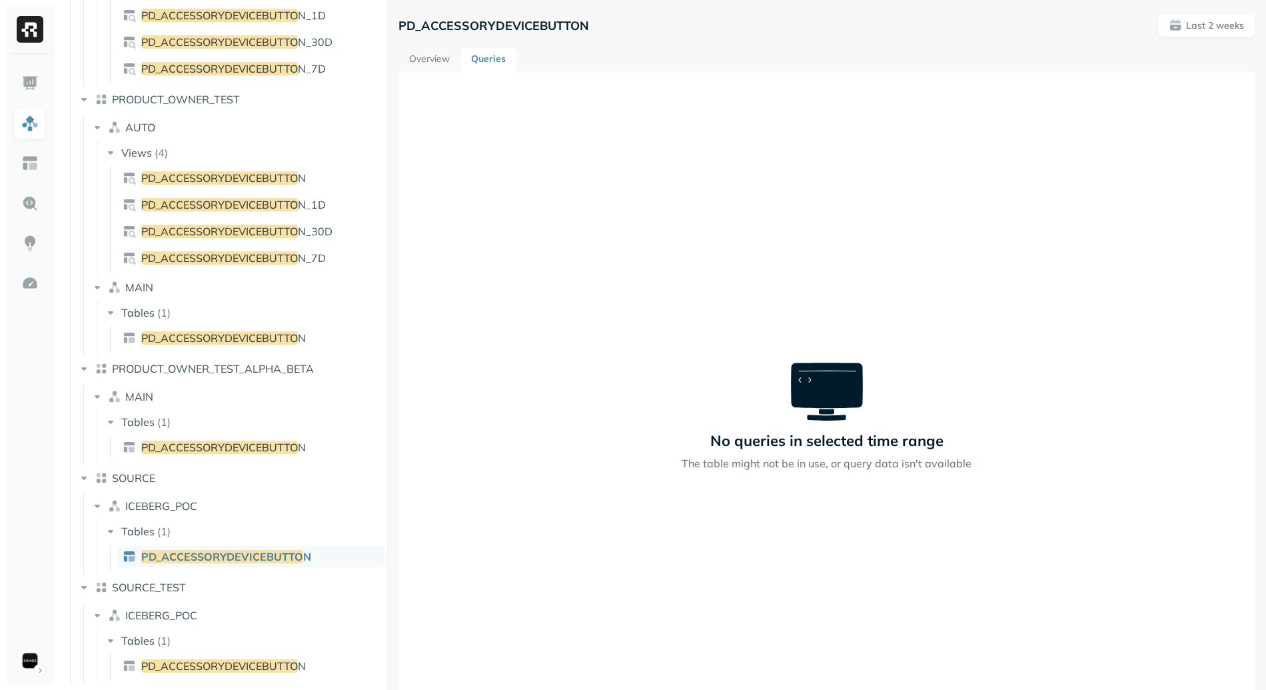
click at [235, 558] on span "PD_ACCESSORYDEVICEBUTTO" at bounding box center [222, 556] width 162 height 13
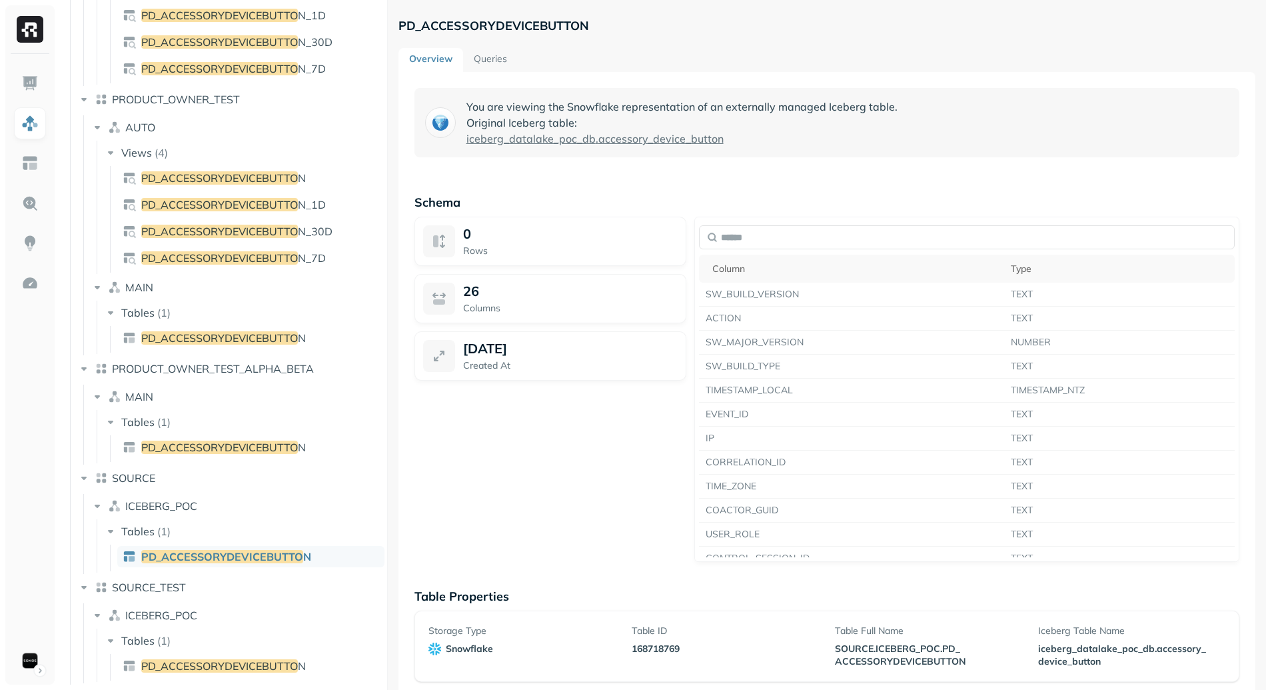
scroll to position [8, 0]
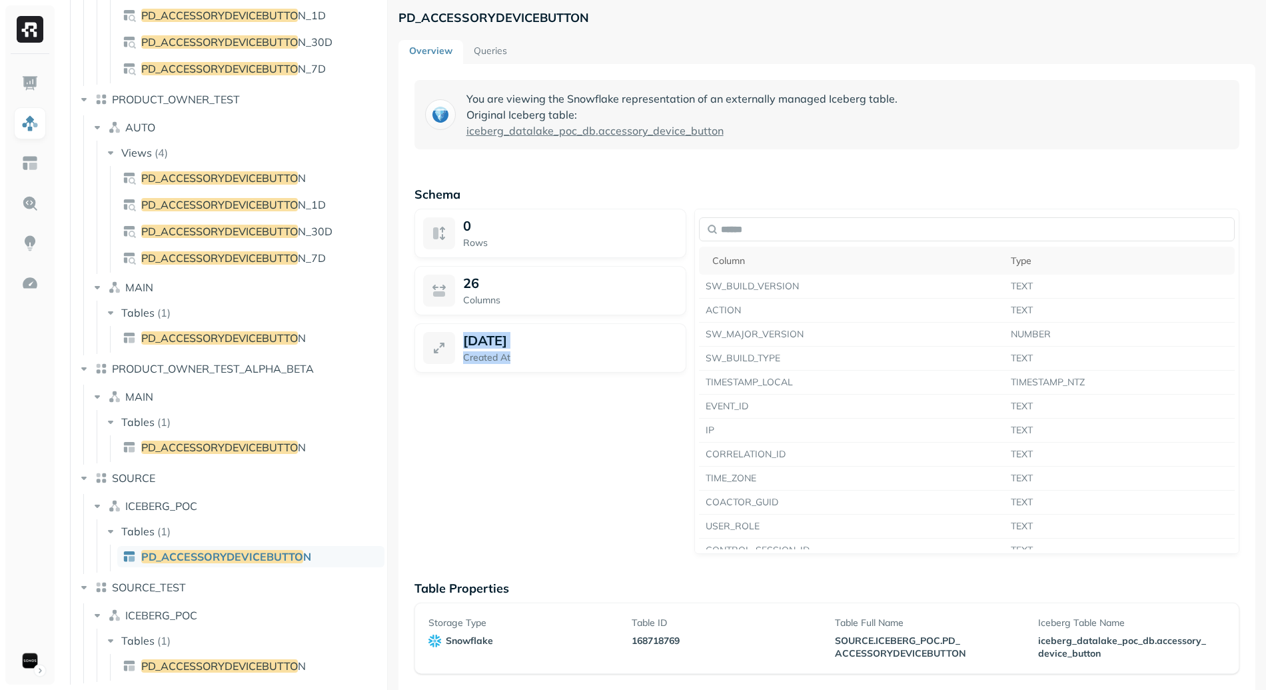
drag, startPoint x: 456, startPoint y: 339, endPoint x: 562, endPoint y: 366, distance: 108.7
click at [562, 366] on div "[DATE] Created At" at bounding box center [550, 347] width 272 height 49
click at [611, 480] on div "0 Rows 26 Columns [DATE] Created At" at bounding box center [550, 381] width 272 height 345
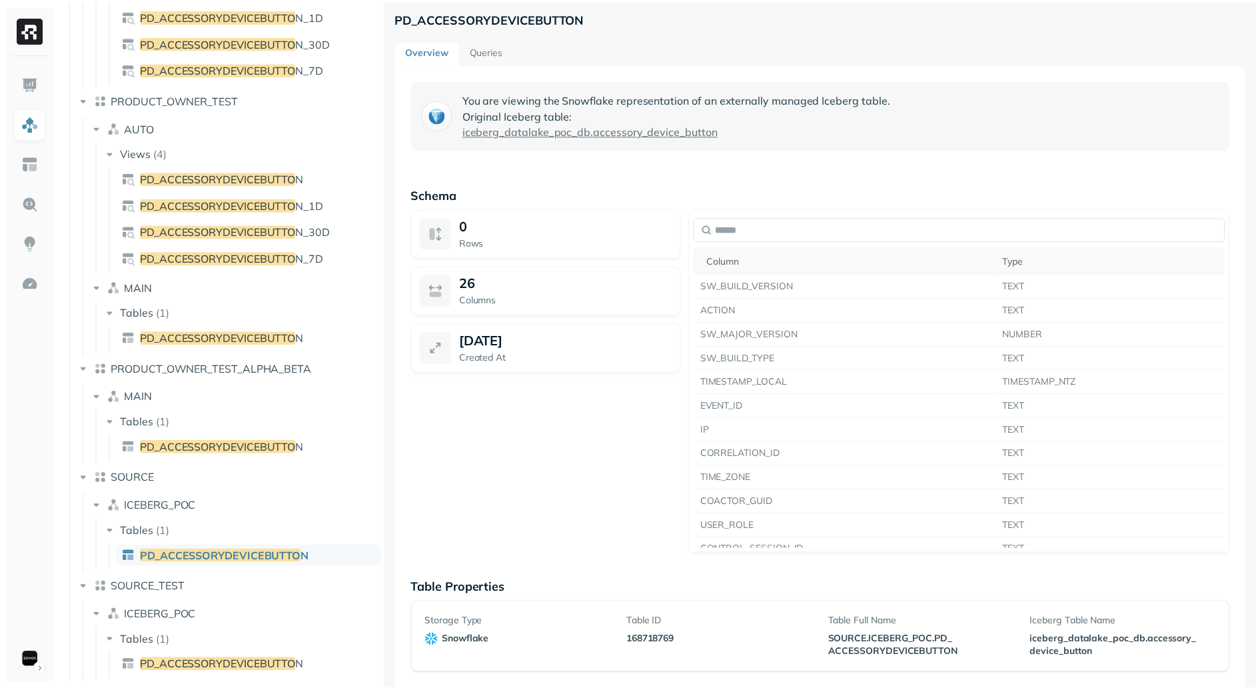
scroll to position [0, 0]
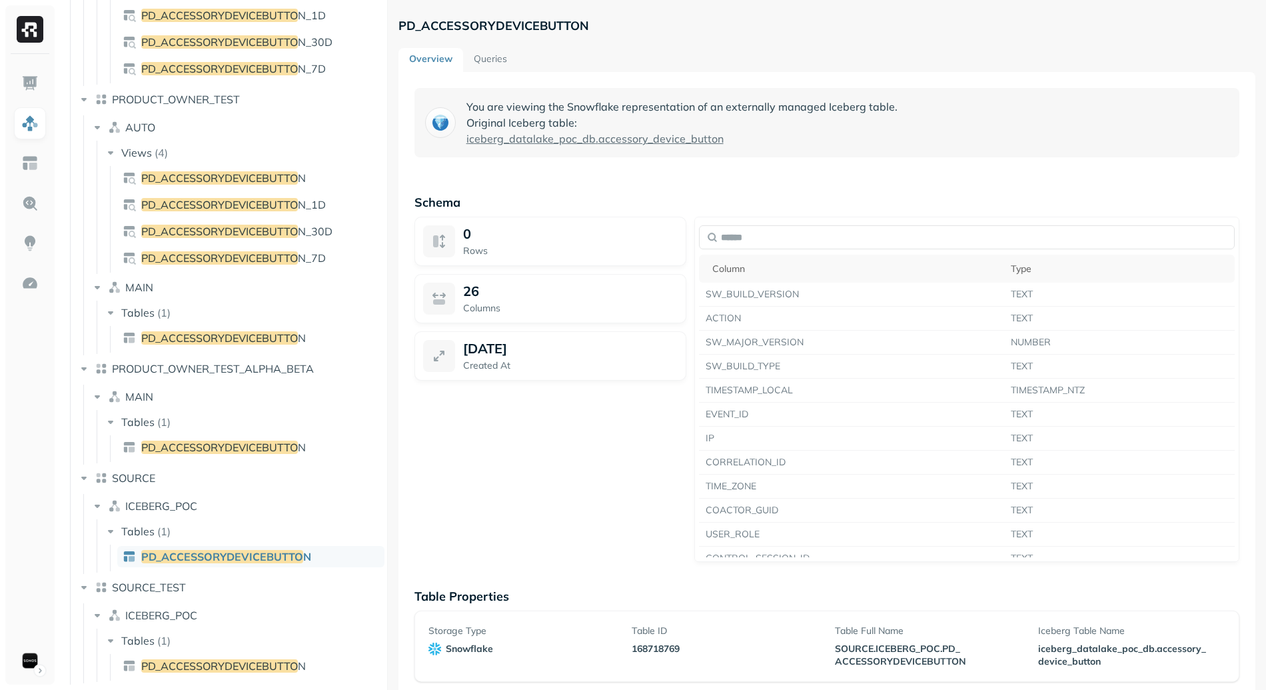
click at [539, 21] on p "PD_ACCESSORYDEVICEBUTTON" at bounding box center [493, 25] width 191 height 15
copy p "PD_ACCESSORYDEVICEBUTTON"
click at [554, 470] on div "0 Rows 26 Columns [DATE] Created At" at bounding box center [550, 389] width 272 height 345
click at [41, 198] on link at bounding box center [30, 203] width 32 height 32
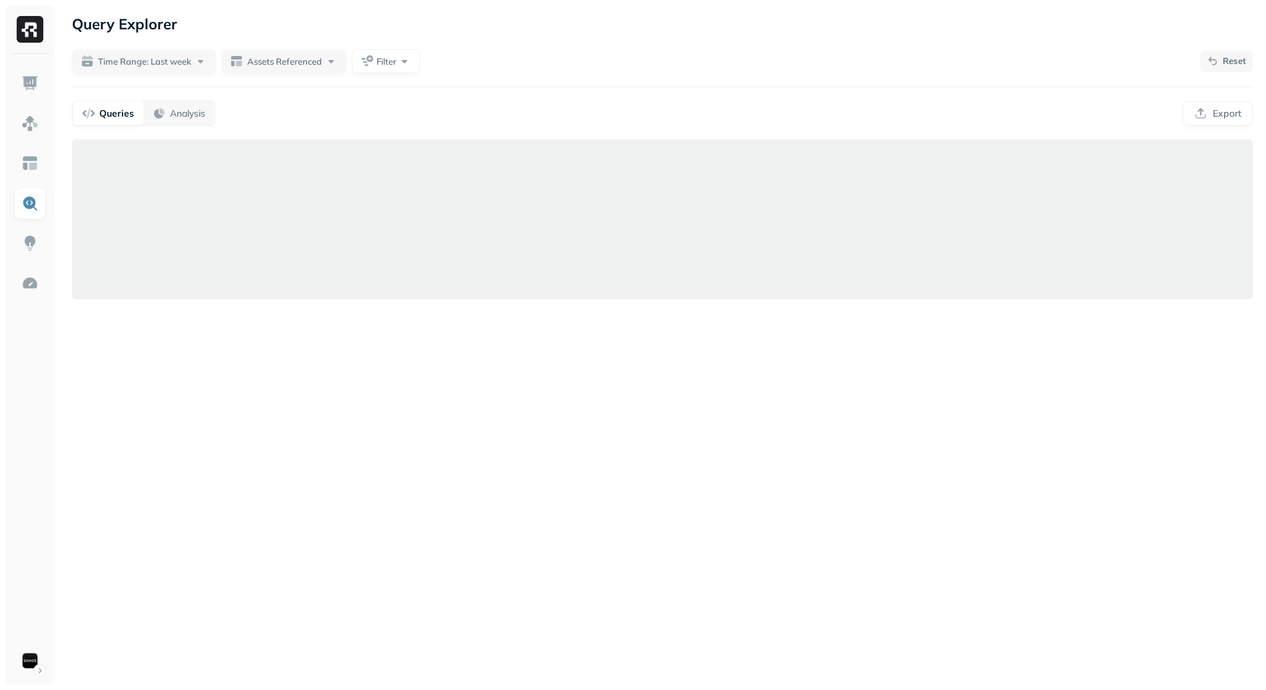
click at [1224, 66] on p "Reset" at bounding box center [1234, 61] width 23 height 13
click at [161, 55] on span "Time Range: Last week" at bounding box center [143, 61] width 93 height 13
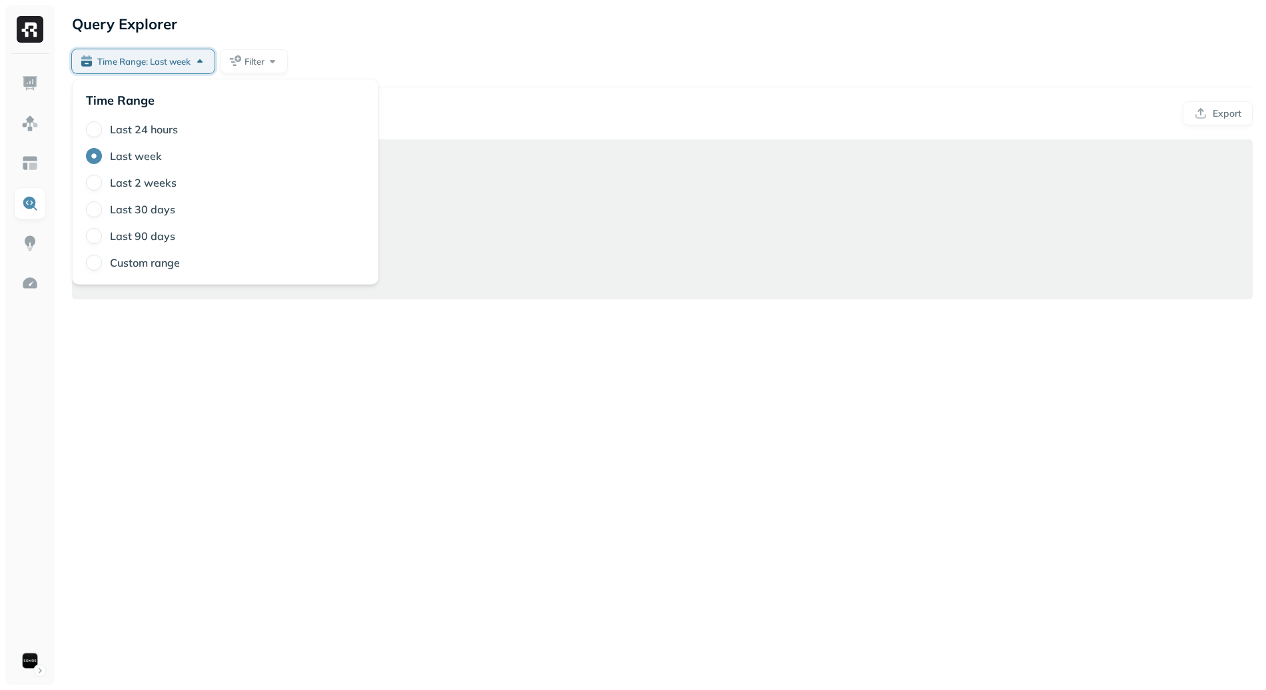
click at [149, 183] on label "Last 2 weeks" at bounding box center [143, 182] width 67 height 13
click at [102, 183] on button "Last 2 weeks" at bounding box center [94, 183] width 16 height 16
click at [318, 428] on div "Query Explorer Time Range: Last 2 weeks Filter Queries Analysis Export" at bounding box center [662, 345] width 1207 height 690
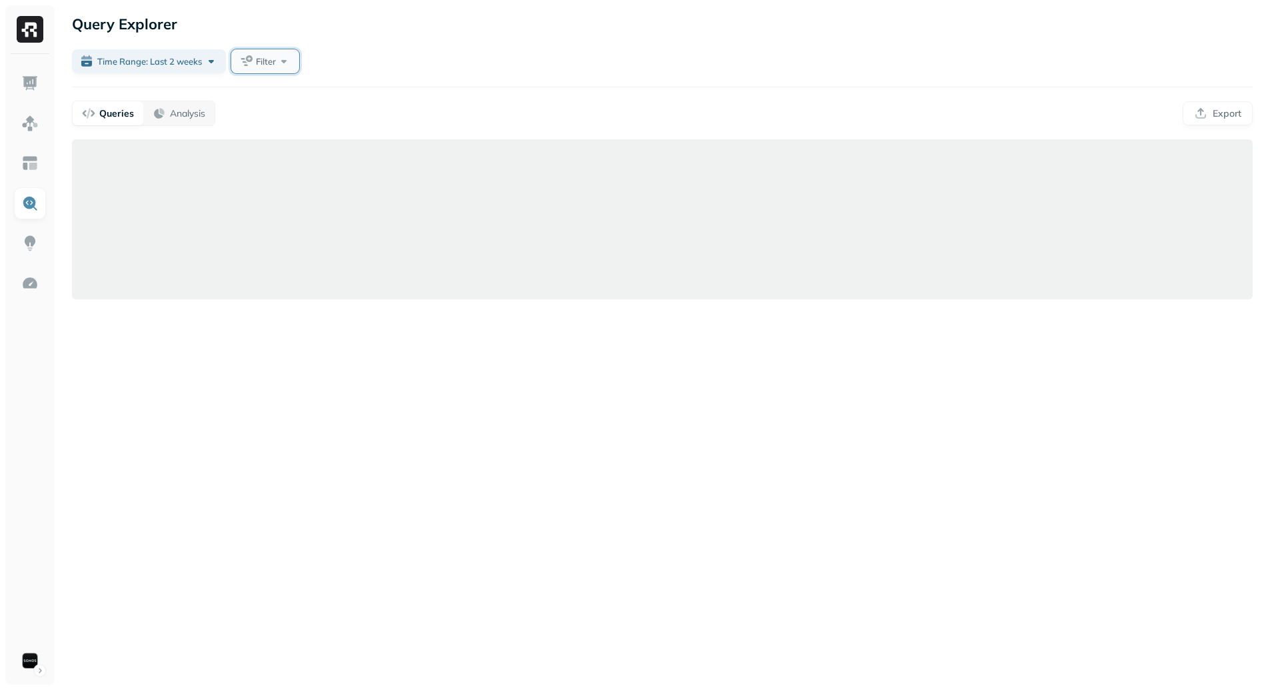
click at [278, 62] on button "Filter" at bounding box center [265, 61] width 68 height 24
type input "***"
click at [329, 171] on span "ets Referenced" at bounding box center [336, 173] width 67 height 12
drag, startPoint x: 757, startPoint y: 81, endPoint x: 894, endPoint y: 50, distance: 140.0
click at [757, 81] on div "Query Explorer Time Range: Last 2 weeks Filter Queries Analysis Export" at bounding box center [662, 345] width 1207 height 690
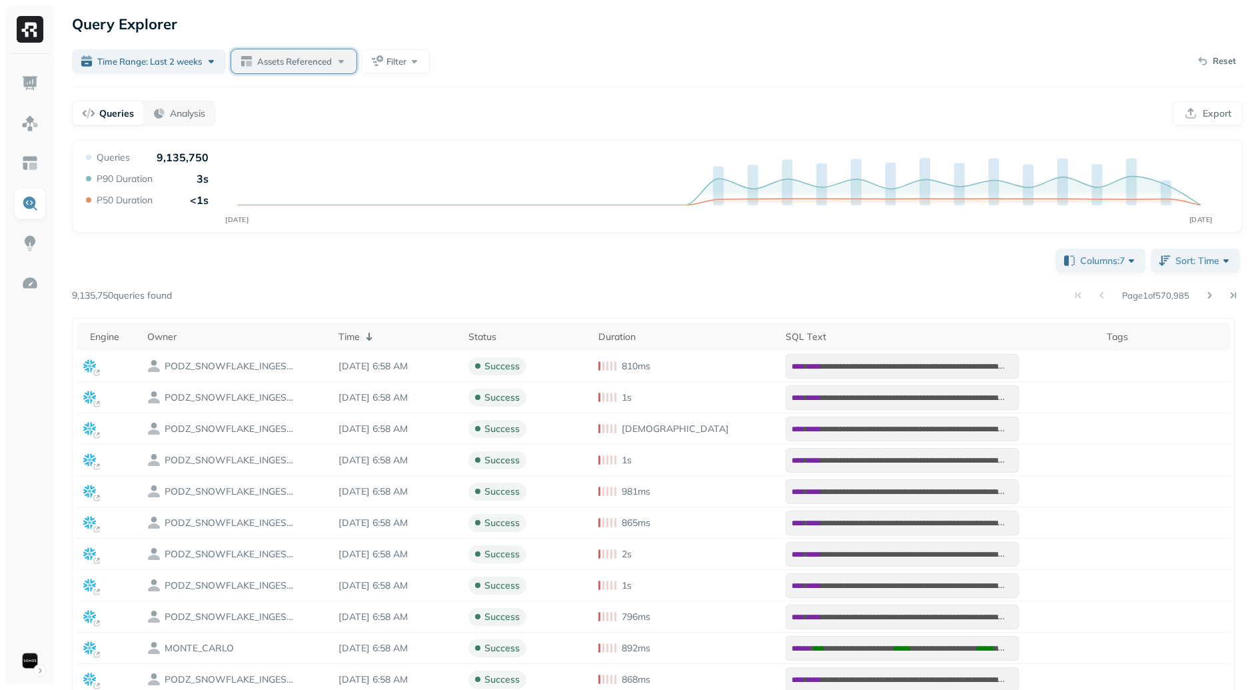
click at [305, 63] on span "Assets Referenced" at bounding box center [294, 61] width 75 height 13
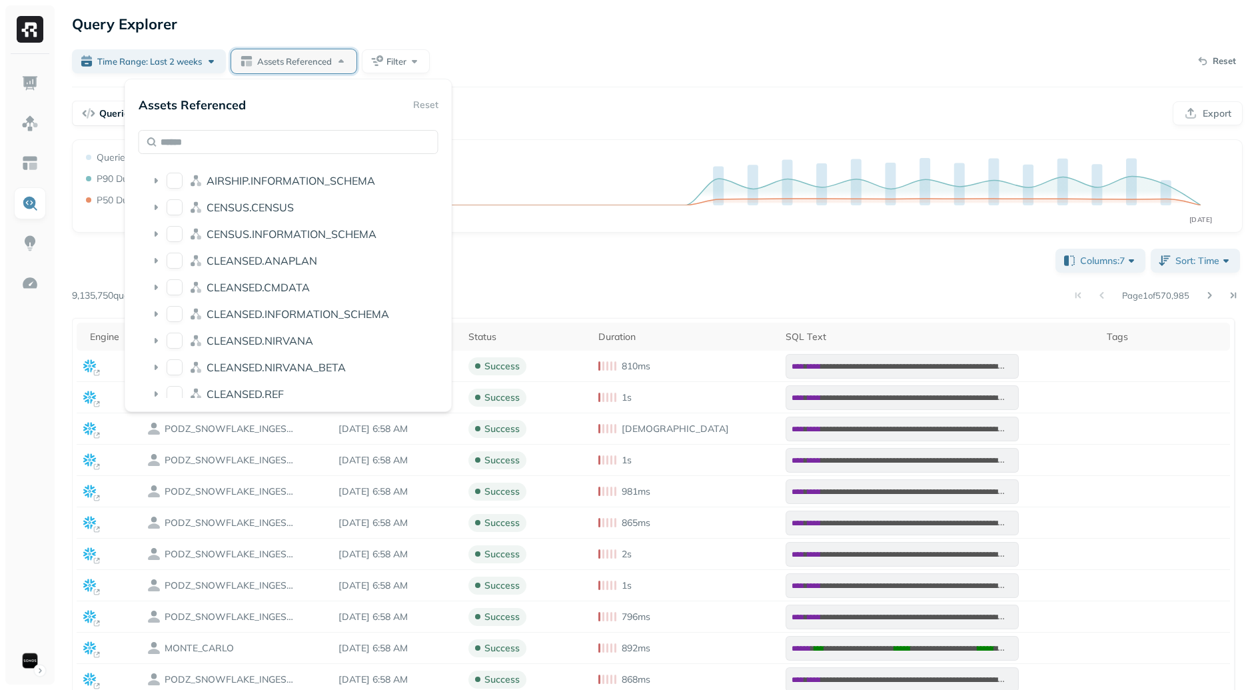
click at [333, 158] on div "AIRSHIP.INFORMATION_SCHEMA CENSUS.CENSUS CENSUS.INFORMATION_SCHEMA CLEANSED.ANA…" at bounding box center [289, 264] width 300 height 268
click at [332, 146] on input "text" at bounding box center [289, 142] width 300 height 24
type input "*******"
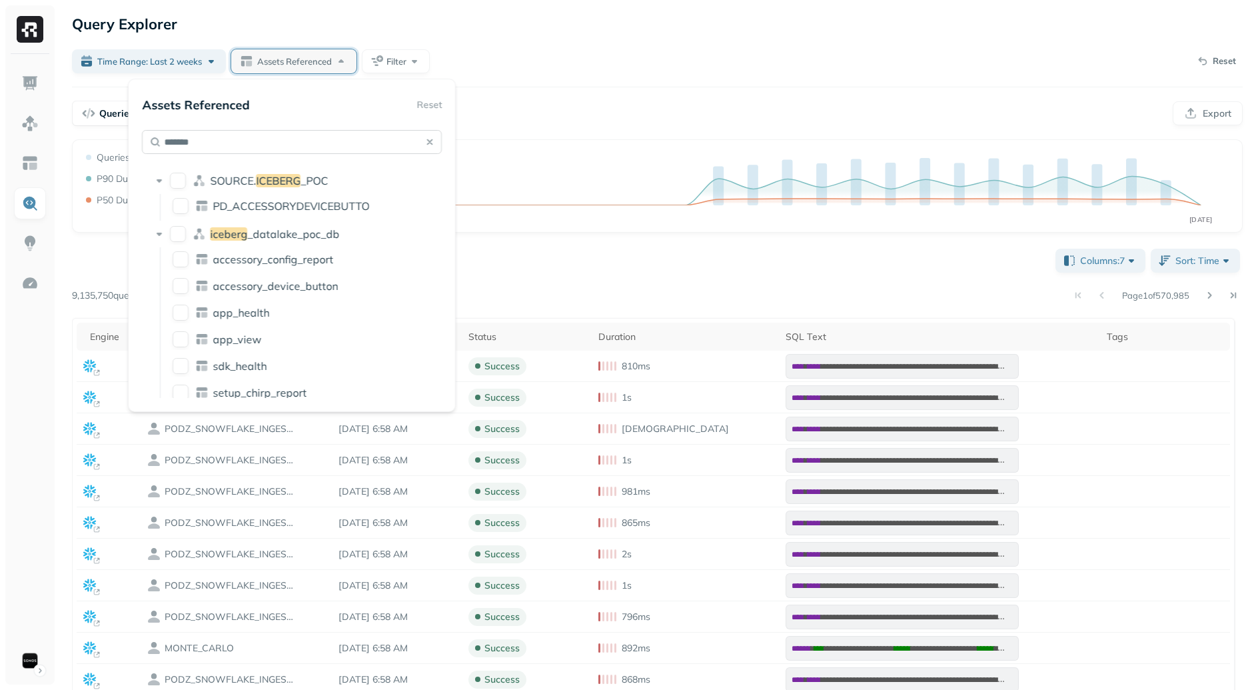
click at [297, 141] on input "*******" at bounding box center [292, 142] width 300 height 24
click at [182, 229] on button "iceberg_datalake_poc_db" at bounding box center [178, 234] width 16 height 16
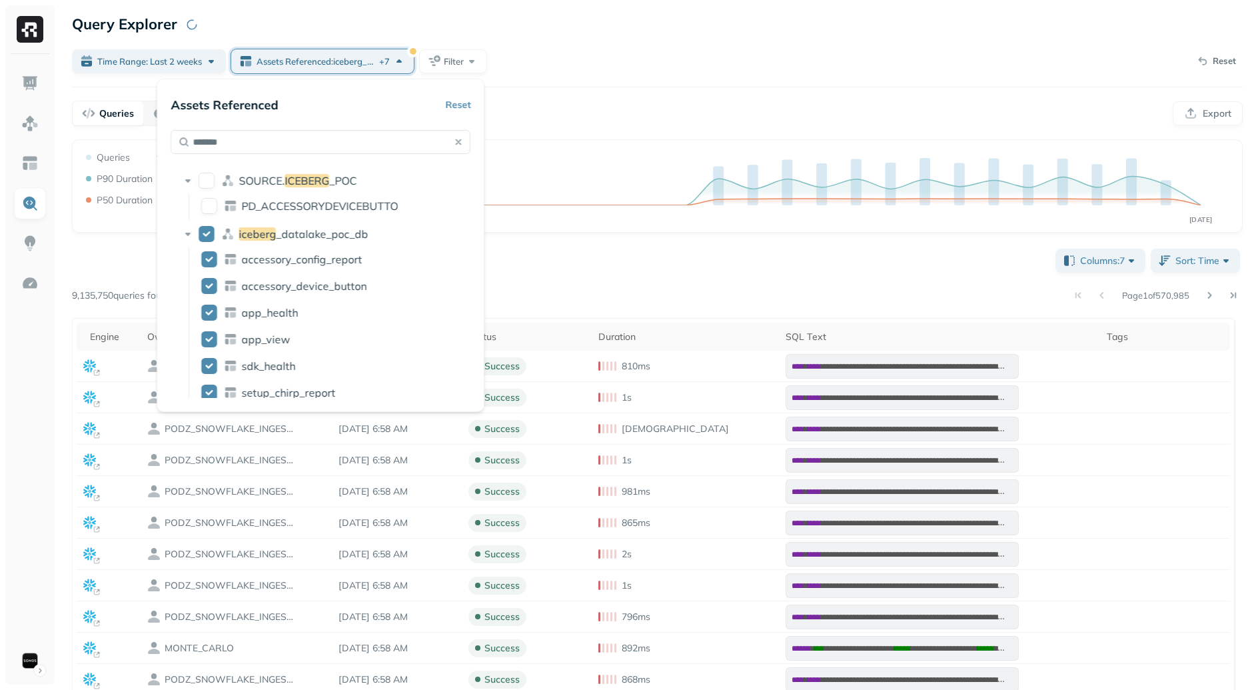
click at [566, 243] on div "**********" at bounding box center [657, 497] width 1171 height 716
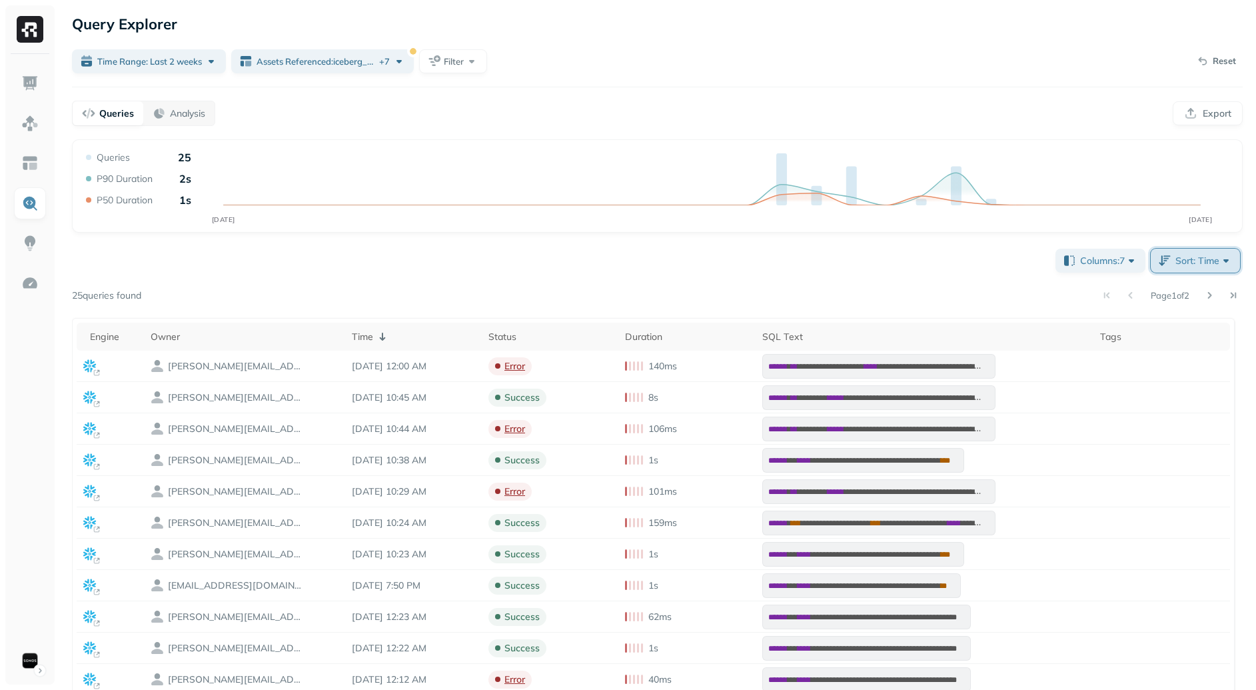
click at [1198, 257] on span "Sort: Time" at bounding box center [1203, 260] width 57 height 13
click at [815, 274] on div "**********" at bounding box center [657, 551] width 1171 height 610
click at [1088, 257] on span "Columns: 7" at bounding box center [1109, 260] width 58 height 13
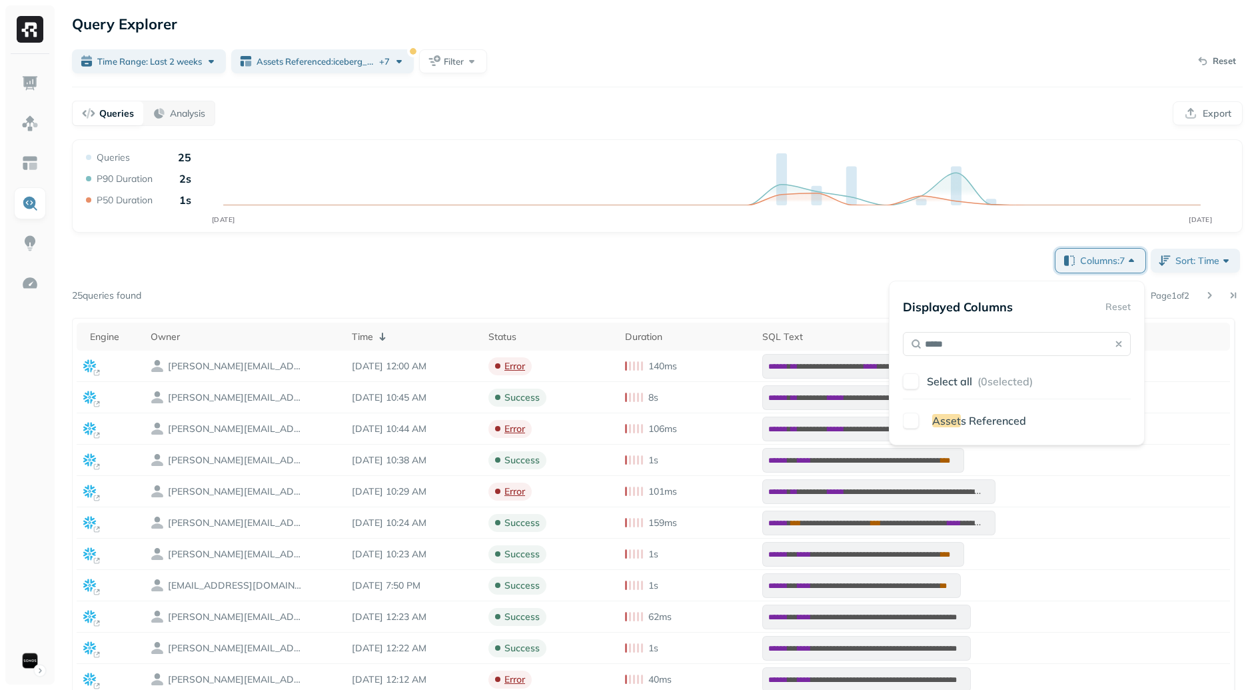
type input "*****"
click at [999, 416] on span "s Referenced" at bounding box center [993, 420] width 65 height 13
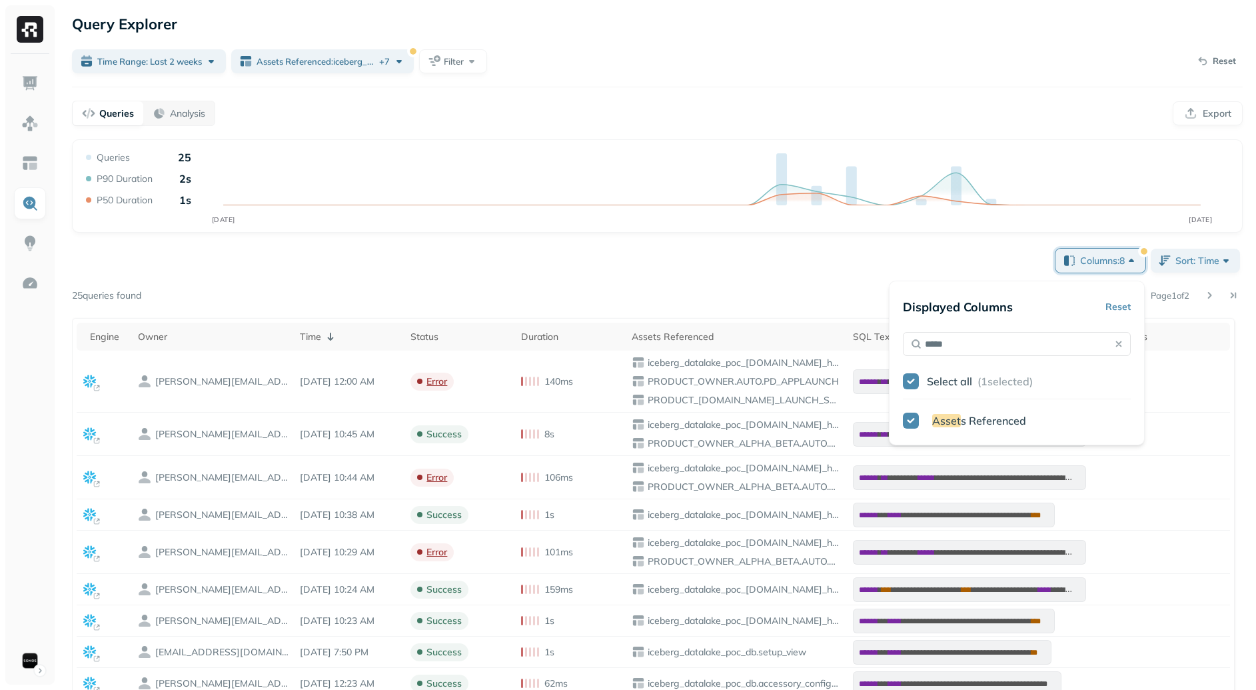
click at [746, 252] on div "**********" at bounding box center [657, 584] width 1171 height 676
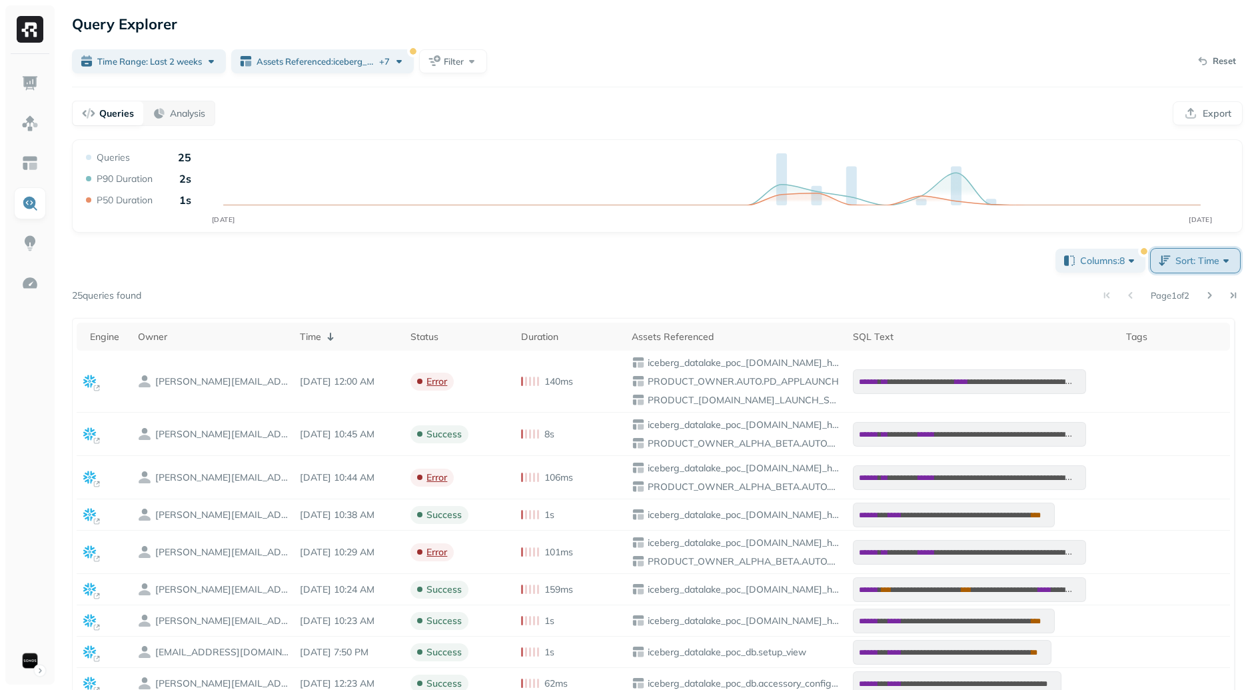
click at [1207, 250] on button "Sort: Time" at bounding box center [1195, 260] width 89 height 24
click at [939, 290] on div "Page 1 of 2" at bounding box center [691, 295] width 1101 height 19
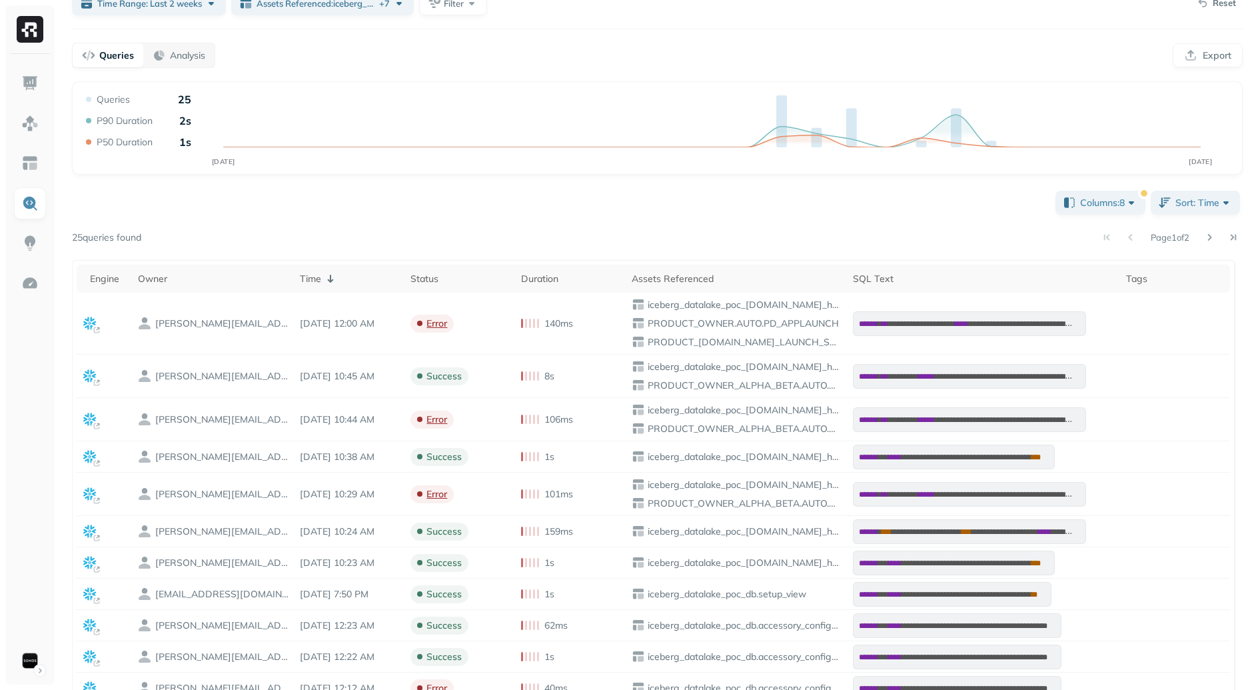
scroll to position [67, 0]
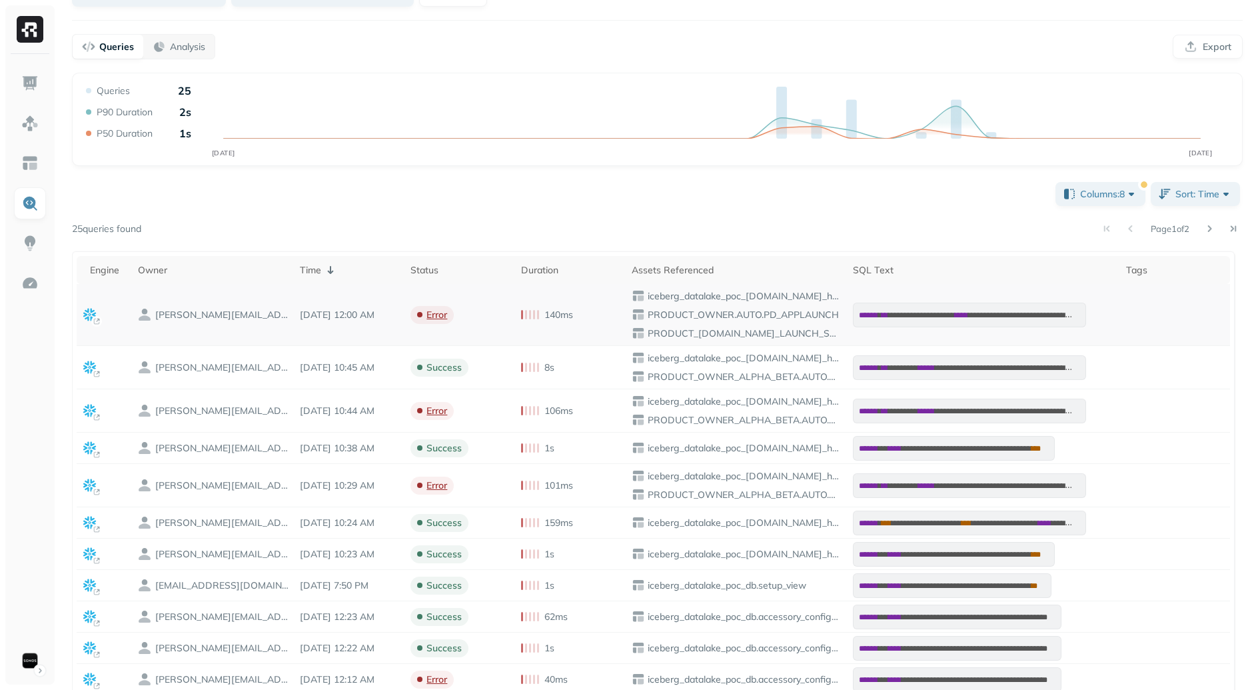
click at [754, 296] on p "iceberg_datalake_poc_[DOMAIN_NAME]_health" at bounding box center [742, 296] width 195 height 13
click at [795, 302] on div "iceberg_datalake_poc_[DOMAIN_NAME]_health PRODUCT_OWNER.AUTO.PD_APPLAUNCH PRODU…" at bounding box center [736, 314] width 208 height 51
click at [759, 294] on p "iceberg_datalake_poc_[DOMAIN_NAME]_health" at bounding box center [742, 296] width 195 height 13
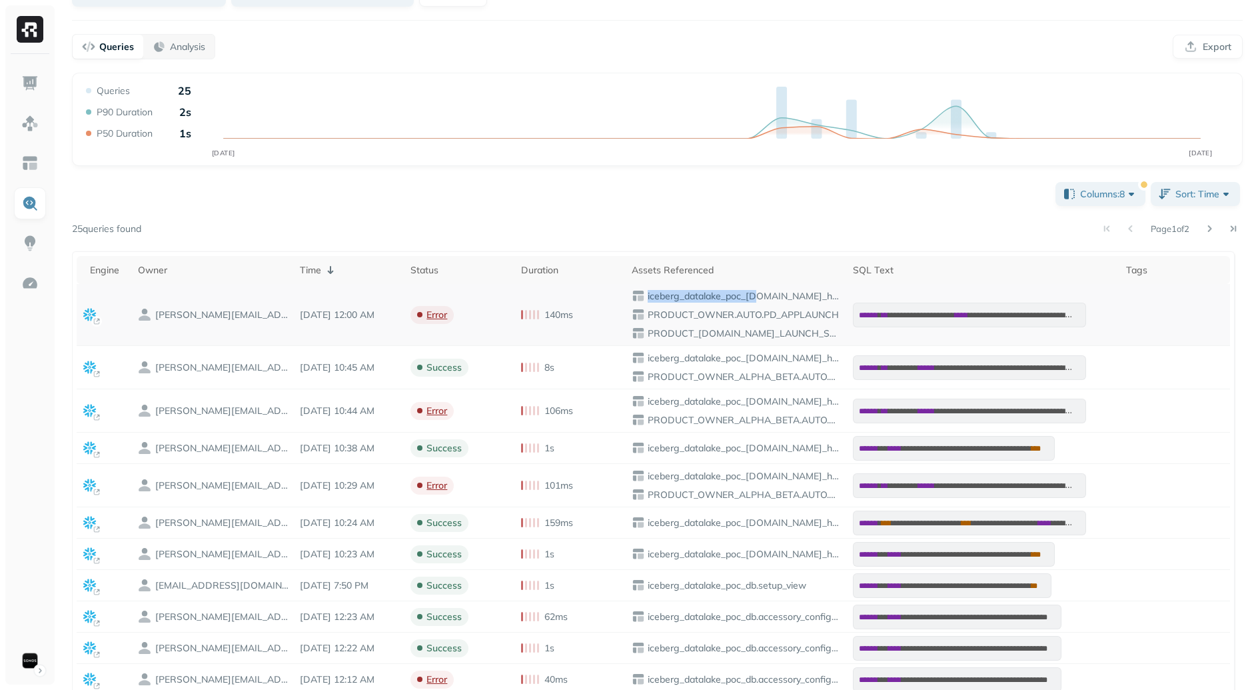
click at [759, 294] on p "iceberg_datalake_poc_[DOMAIN_NAME]_health" at bounding box center [742, 296] width 195 height 13
click at [795, 302] on div "iceberg_datalake_poc_[DOMAIN_NAME]_health" at bounding box center [736, 295] width 208 height 13
click at [804, 298] on p "iceberg_datalake_poc_[DOMAIN_NAME]_health" at bounding box center [742, 296] width 195 height 13
click at [803, 298] on p "iceberg_datalake_poc_[DOMAIN_NAME]_health" at bounding box center [742, 296] width 195 height 13
click at [763, 298] on p "iceberg_datalake_poc_[DOMAIN_NAME]_health" at bounding box center [742, 296] width 195 height 13
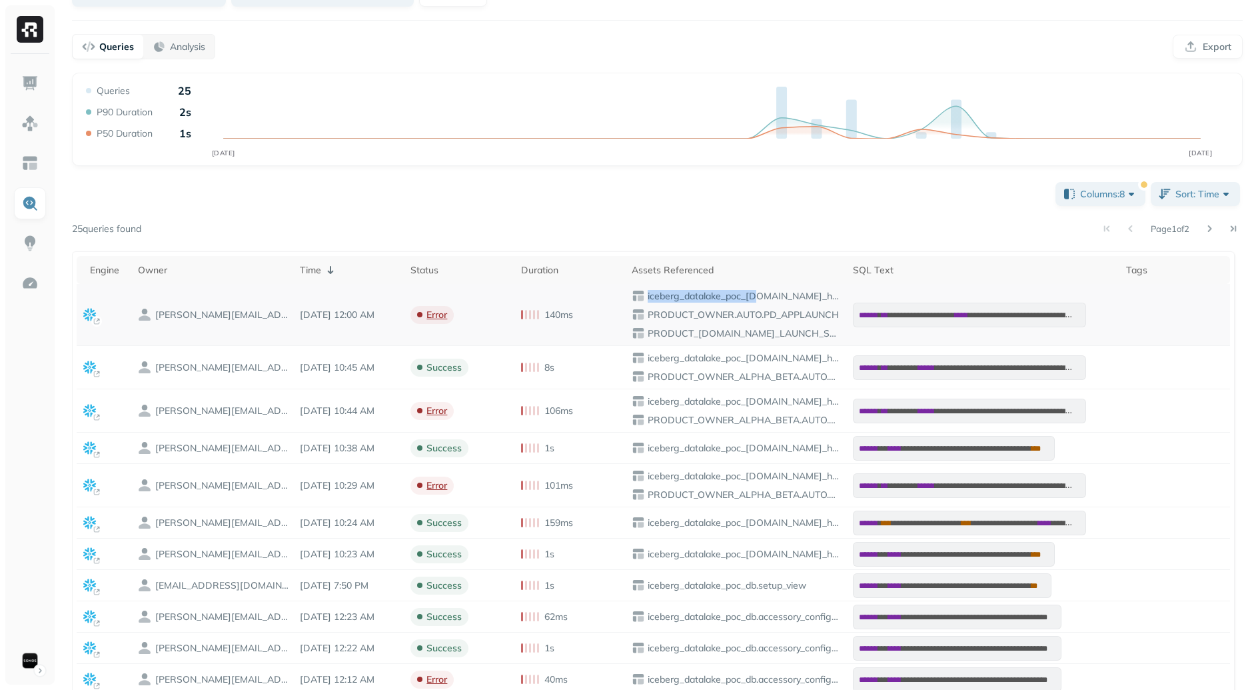
click at [763, 298] on p "iceberg_datalake_poc_[DOMAIN_NAME]_health" at bounding box center [742, 296] width 195 height 13
click at [799, 297] on p "iceberg_datalake_poc_[DOMAIN_NAME]_health" at bounding box center [742, 296] width 195 height 13
click at [1105, 198] on span "Columns: 8" at bounding box center [1109, 193] width 58 height 13
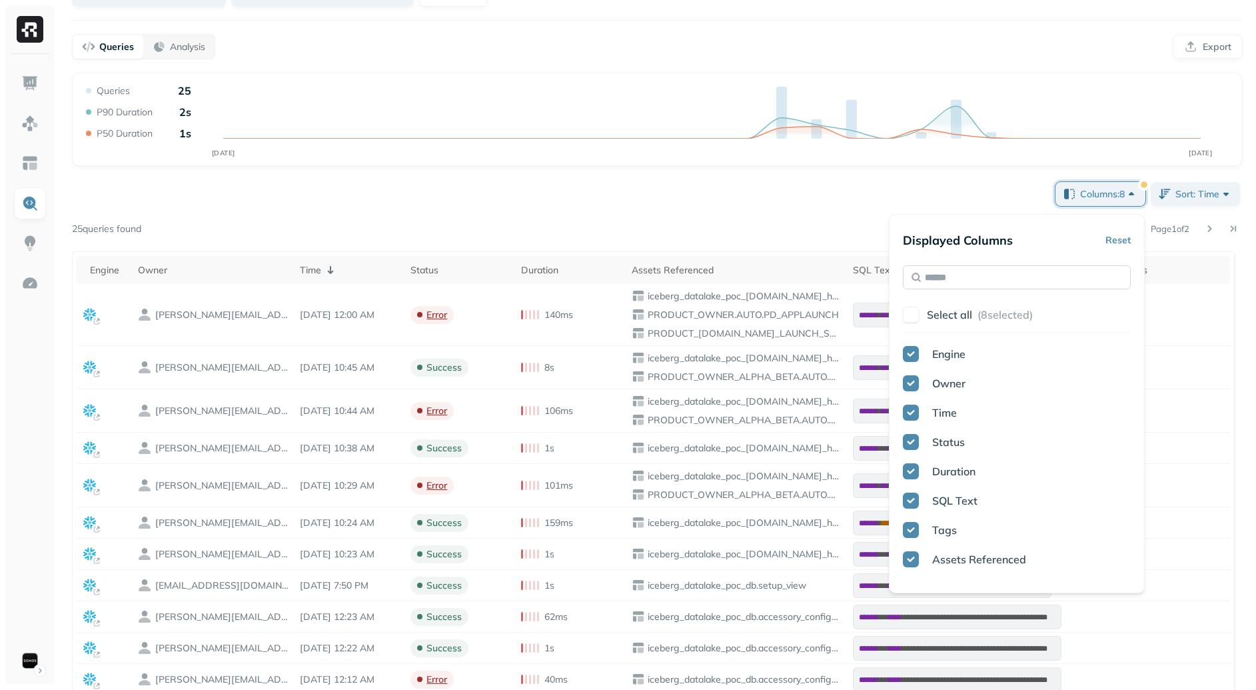
click at [1039, 276] on input "text" at bounding box center [1017, 277] width 228 height 24
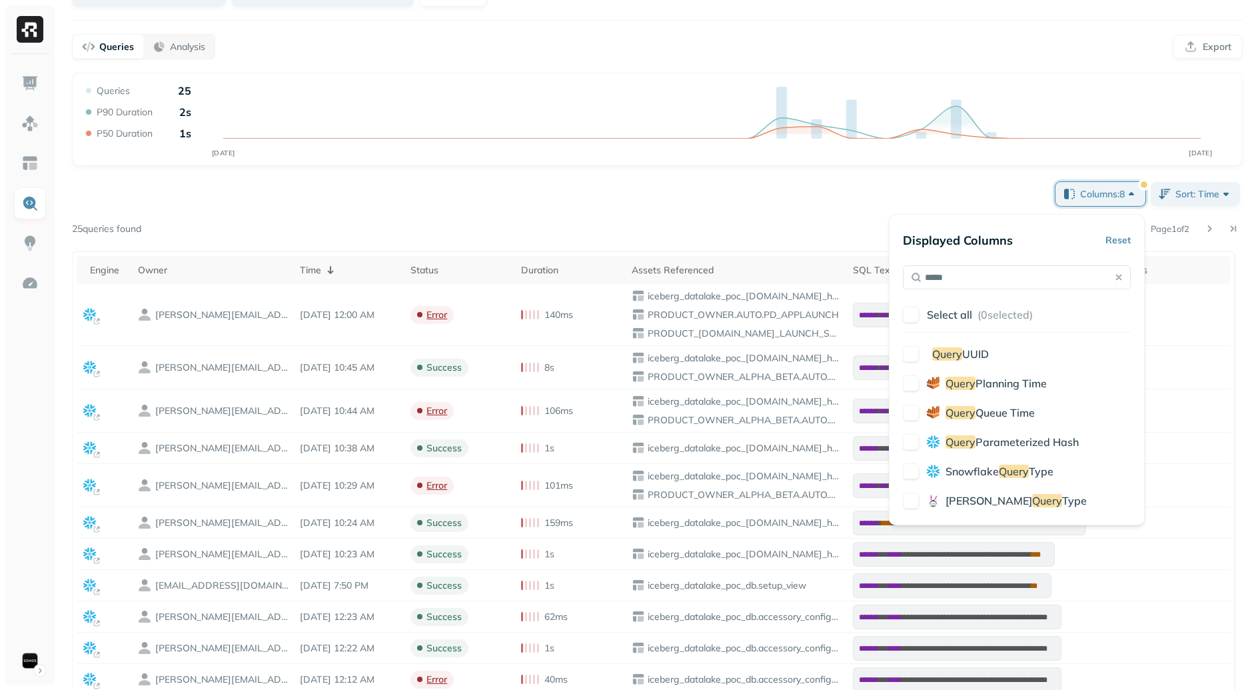
type input "*****"
click at [973, 357] on span "UUID" at bounding box center [975, 353] width 27 height 13
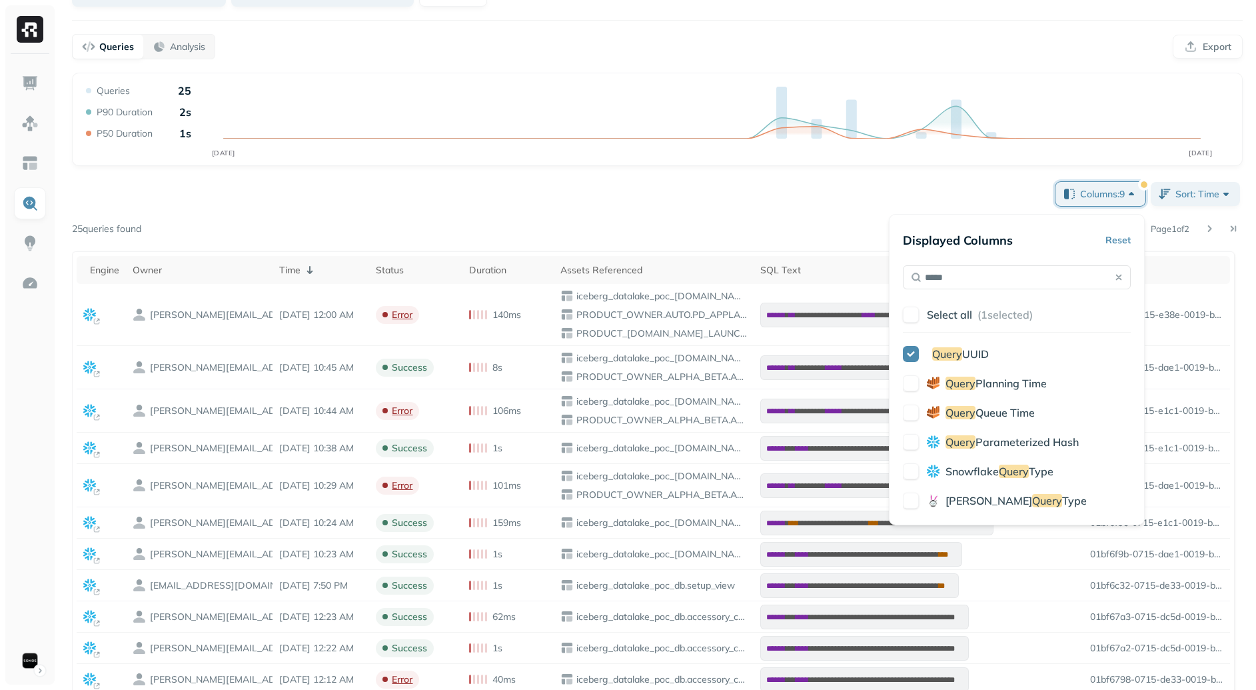
click at [815, 212] on div "**********" at bounding box center [657, 517] width 1171 height 676
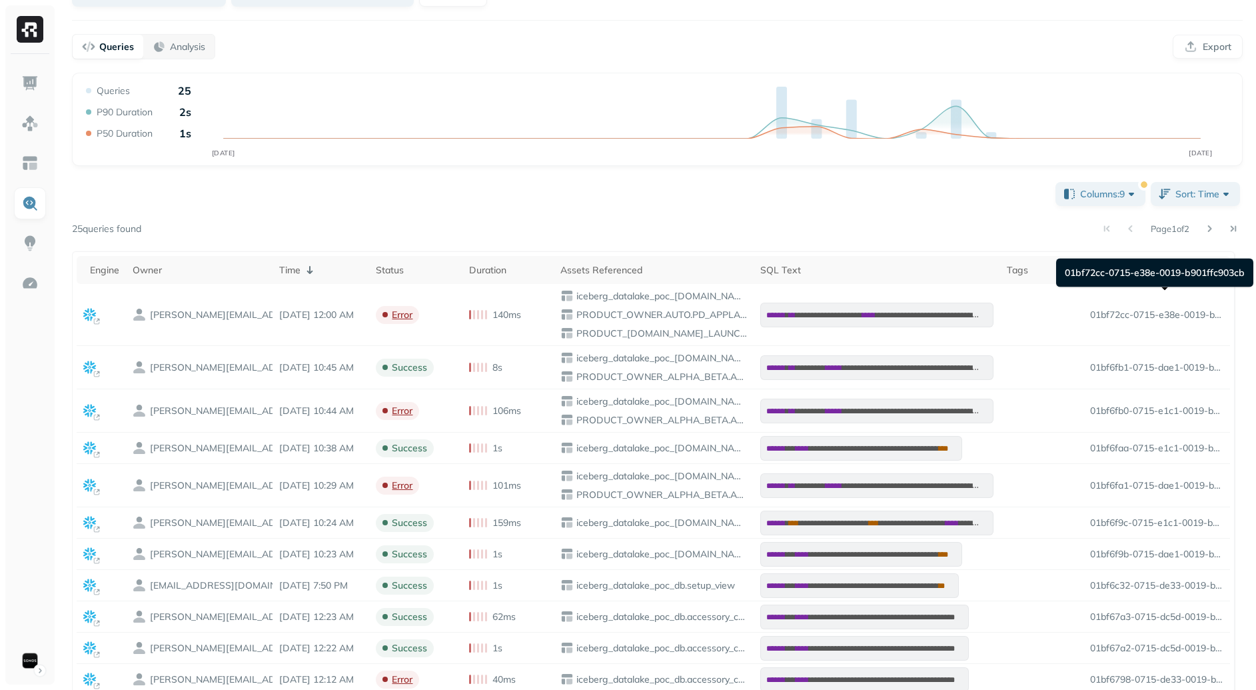
click at [1145, 272] on div "01bf72cc-0715-e38e-0019-b901ffc903cb 01bf72cc-0715-e38e-0019-b901ffc903cb" at bounding box center [1154, 272] width 197 height 29
click at [1145, 273] on div "01bf72cc-0715-e38e-0019-b901ffc903cb 01bf72cc-0715-e38e-0019-b901ffc903cb" at bounding box center [1154, 272] width 197 height 29
copy div "01bf72cc-0715-e38e-0019-b901ffc903cb"
click at [875, 225] on div "Page 1 of 2" at bounding box center [691, 228] width 1101 height 19
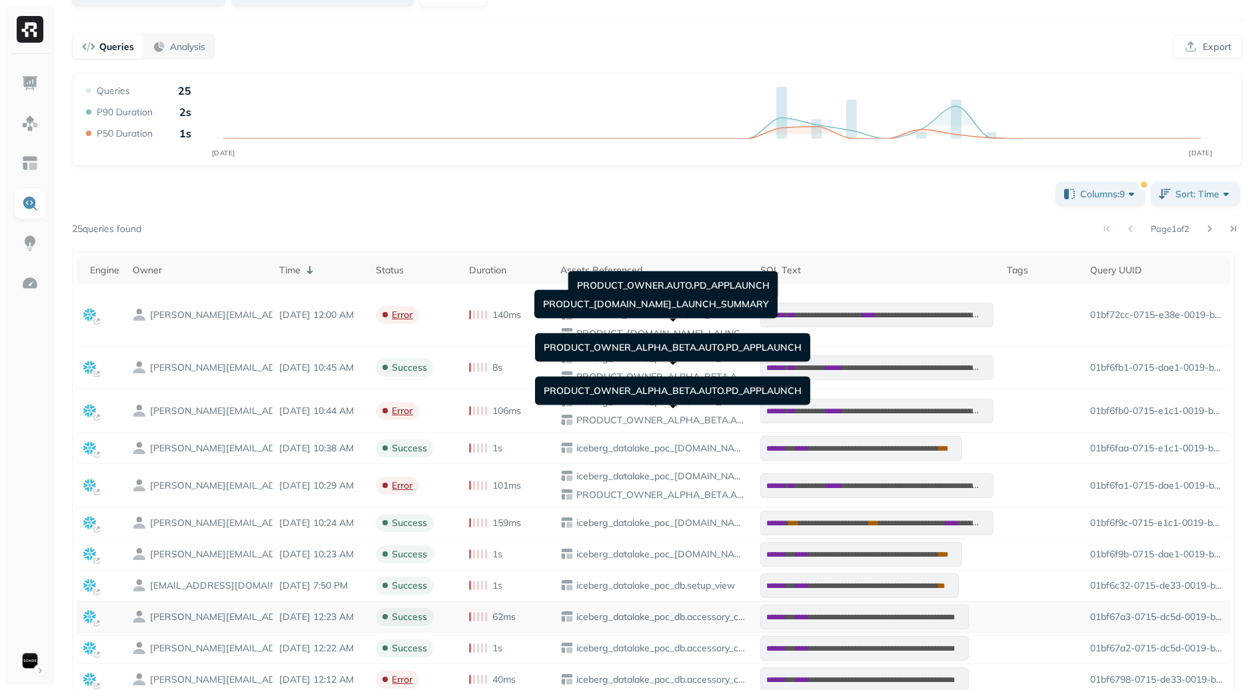
scroll to position [245, 0]
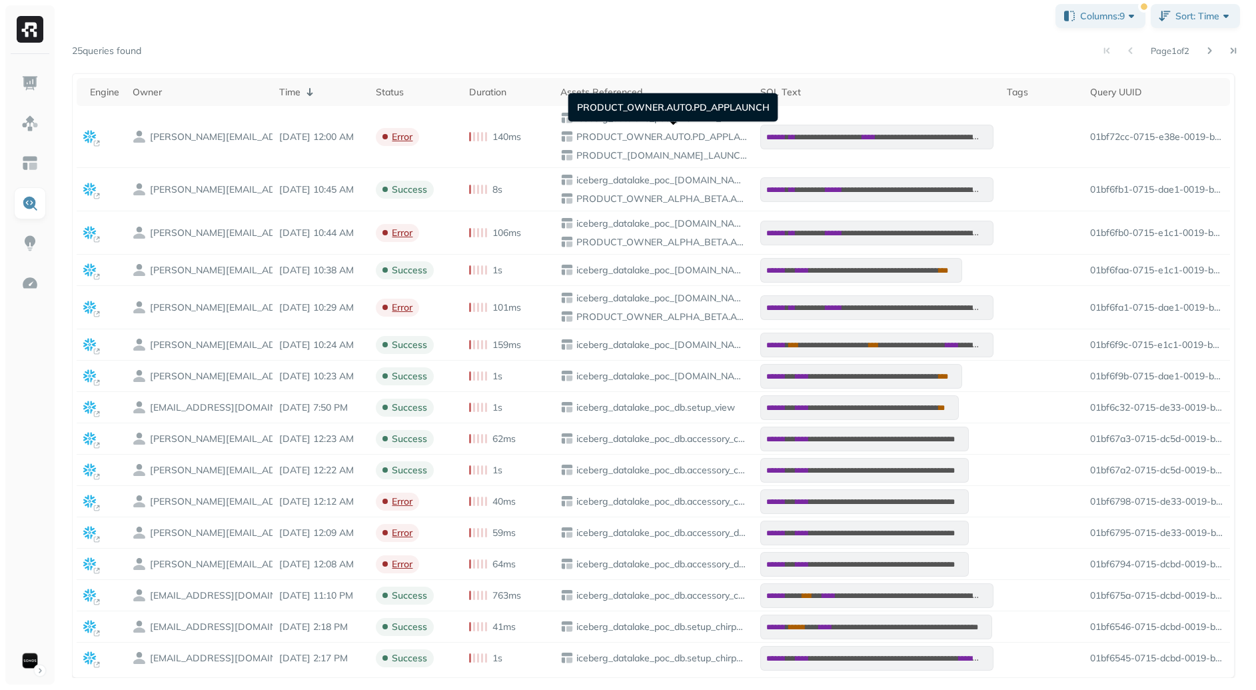
click at [728, 121] on div "PRODUCT_OWNER.AUTO.PD_APPLAUNCH PRODUCT_OWNER.AUTO.PD_APPLAUNCH" at bounding box center [673, 107] width 210 height 29
click at [735, 117] on p "iceberg_datalake_poc_[DOMAIN_NAME]_health" at bounding box center [660, 118] width 173 height 13
copy p "app_health"
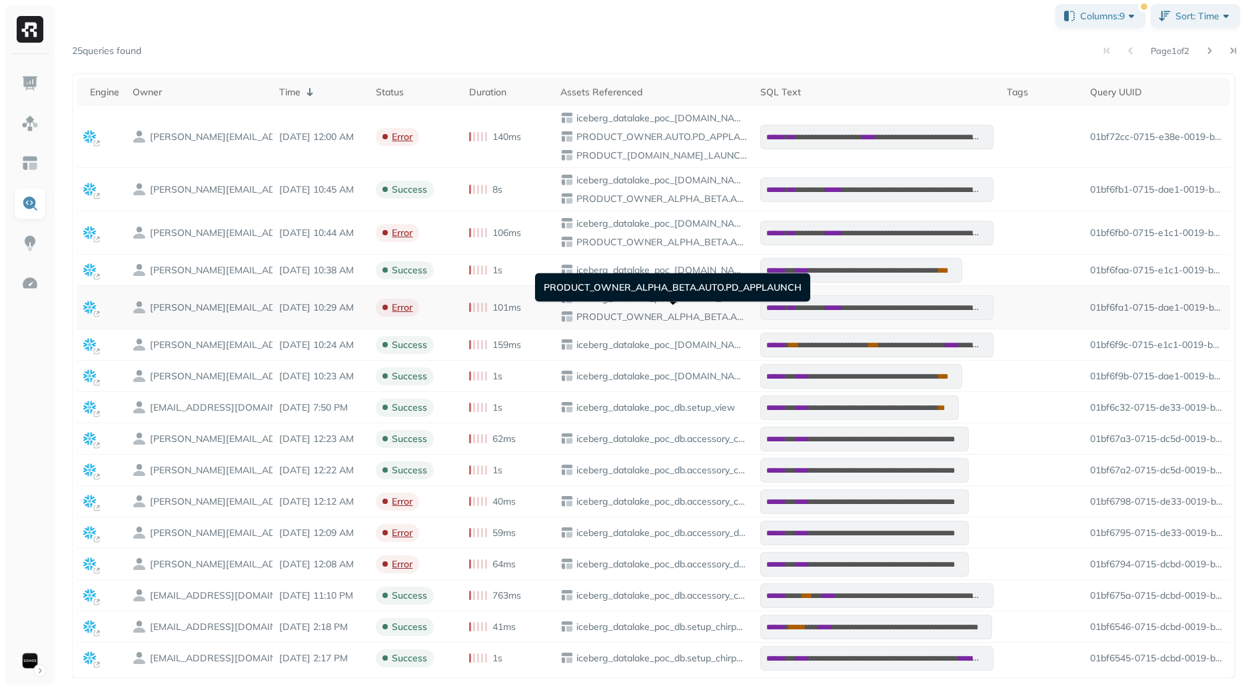
click at [678, 312] on p "PRODUCT_OWNER_ALPHA_BETA.AUTO.PD_APPLAUNCH" at bounding box center [660, 316] width 173 height 13
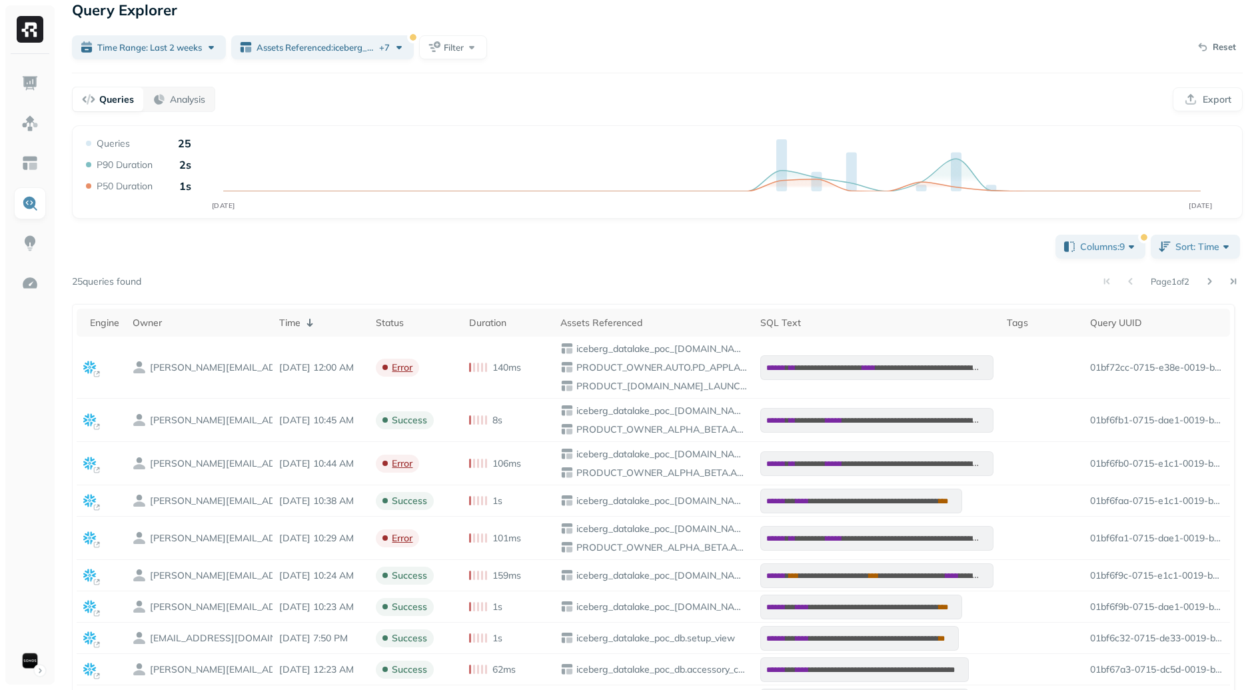
scroll to position [0, 0]
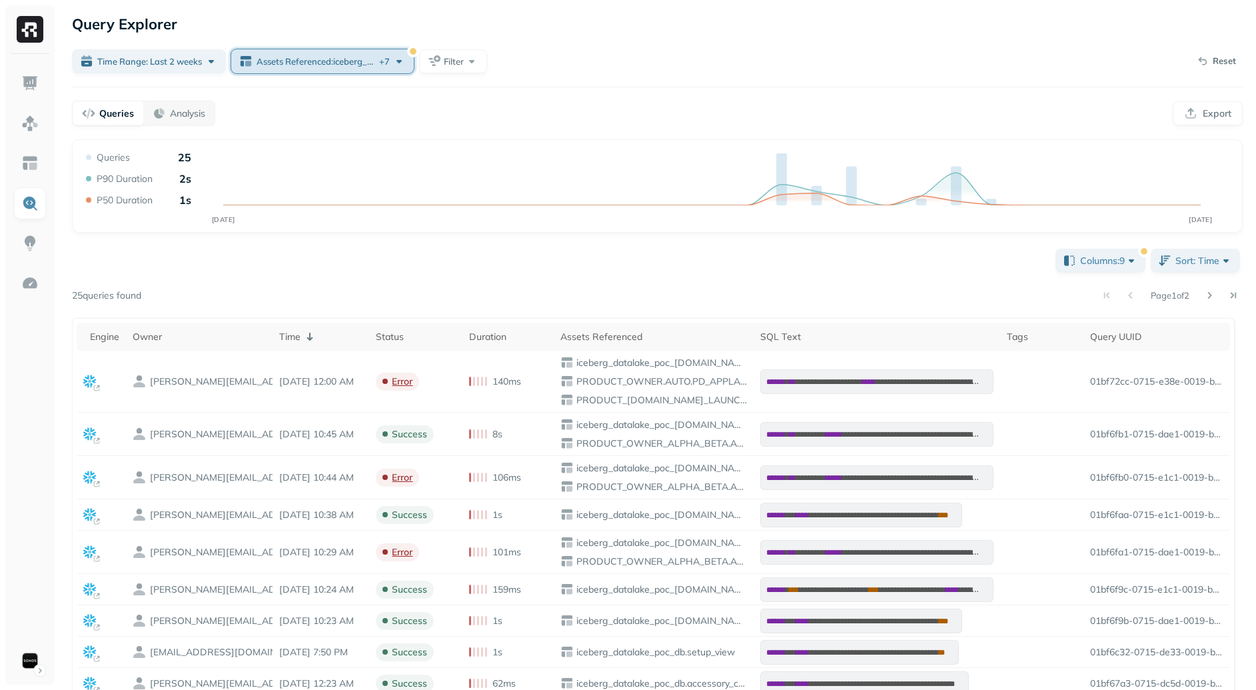
click at [360, 61] on span "Assets Referenced : iceberg_datalake_poc_db.accessory_config_report ..." at bounding box center [316, 61] width 120 height 13
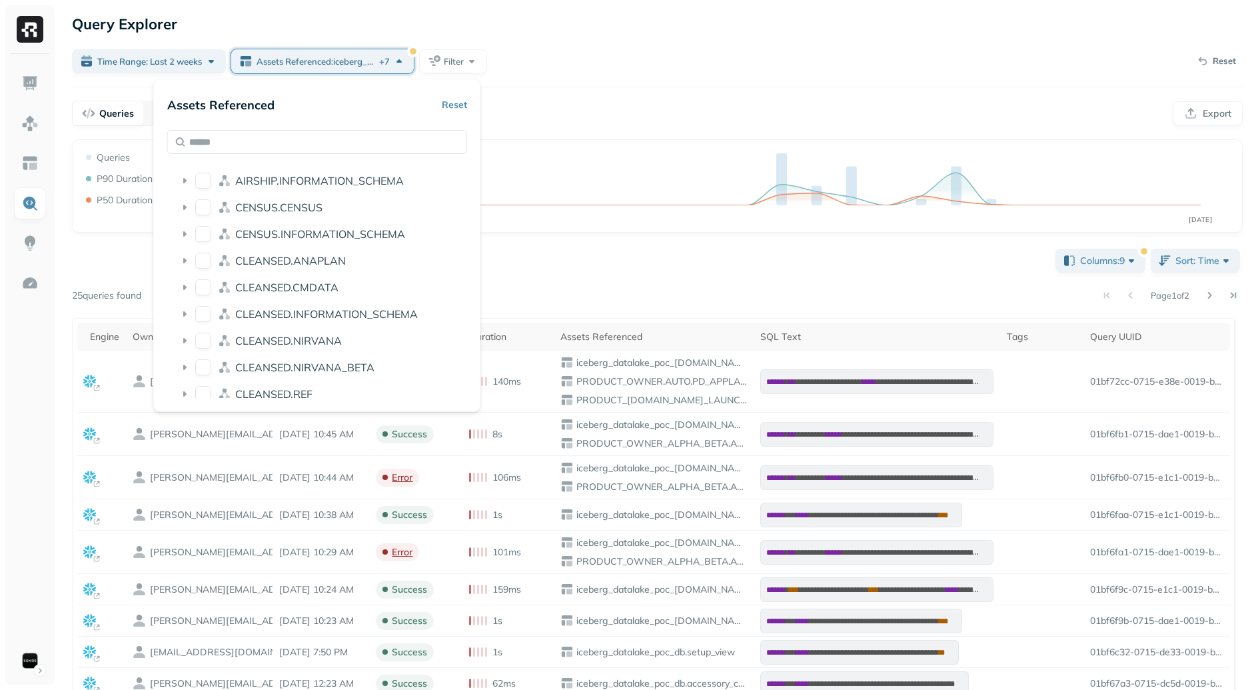
click at [724, 273] on div "**********" at bounding box center [657, 584] width 1171 height 676
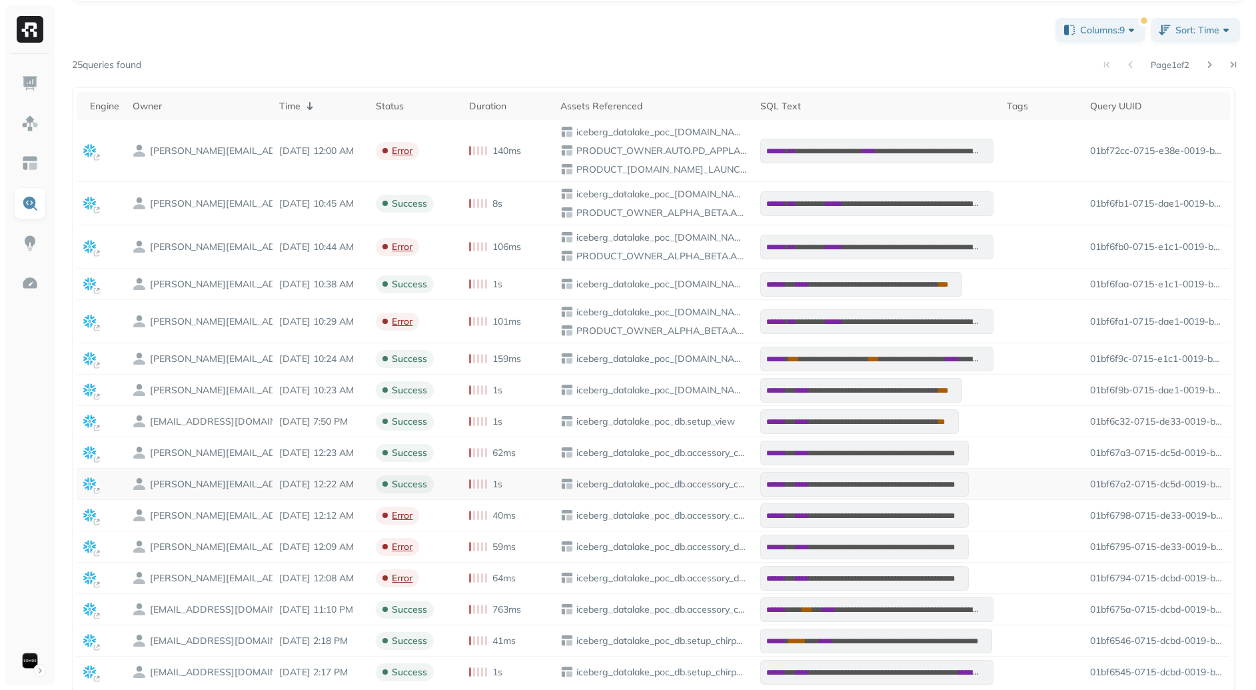
scroll to position [245, 0]
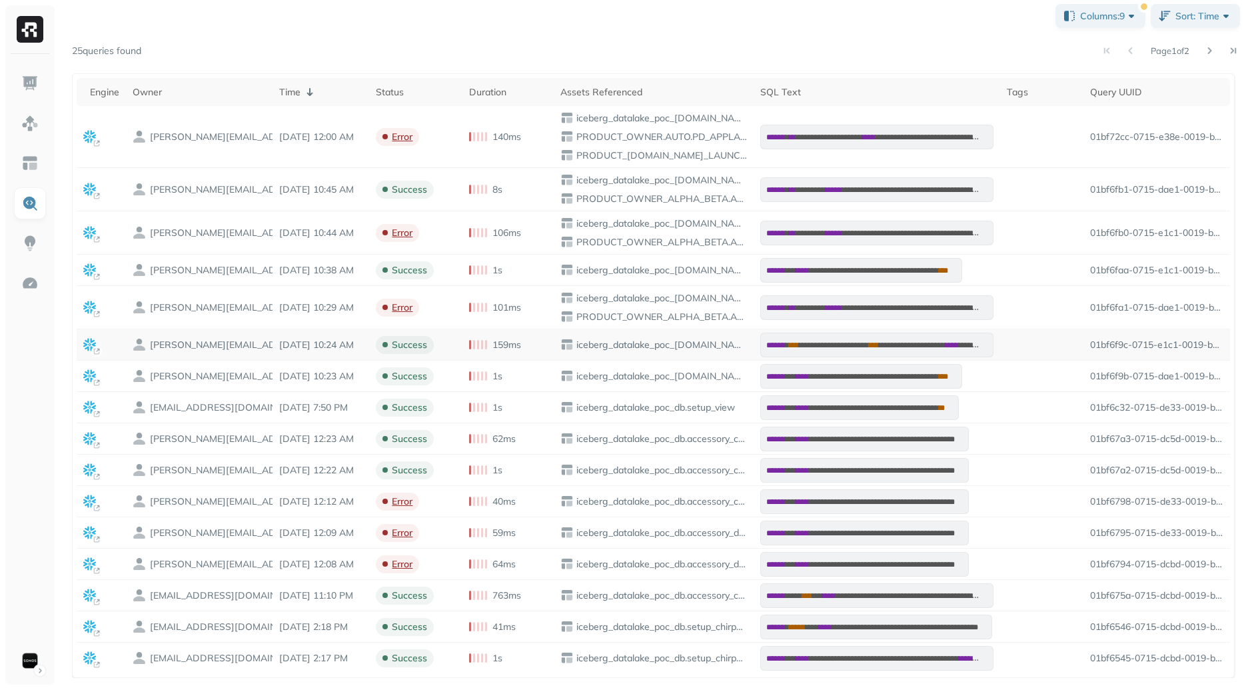
click at [630, 344] on p "iceberg_datalake_poc_[DOMAIN_NAME]_health" at bounding box center [660, 344] width 173 height 13
click at [722, 338] on p "iceberg_datalake_poc_[DOMAIN_NAME]_health" at bounding box center [660, 344] width 173 height 13
click at [720, 342] on p "iceberg_datalake_poc_[DOMAIN_NAME]_health" at bounding box center [660, 344] width 173 height 13
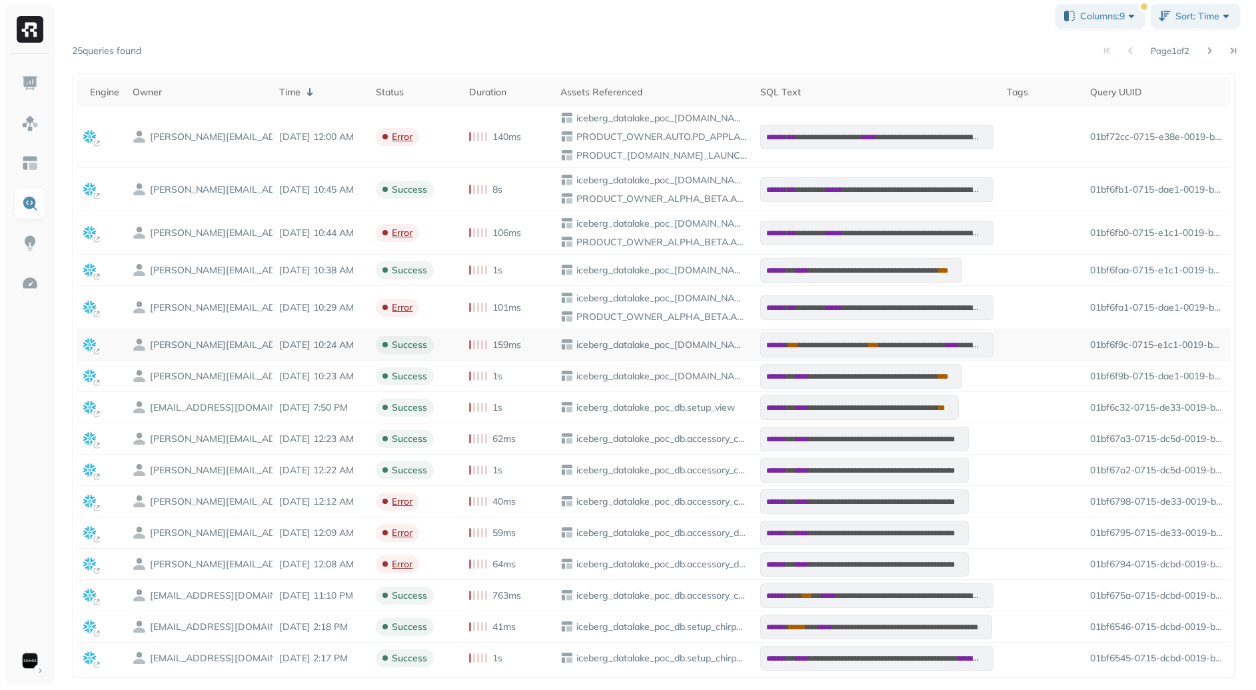
click at [615, 341] on p "iceberg_datalake_poc_[DOMAIN_NAME]_health" at bounding box center [660, 344] width 173 height 13
click at [642, 346] on p "iceberg_datalake_poc_[DOMAIN_NAME]_health" at bounding box center [660, 344] width 173 height 13
click at [613, 344] on p "iceberg_datalake_poc_[DOMAIN_NAME]_health" at bounding box center [660, 344] width 173 height 13
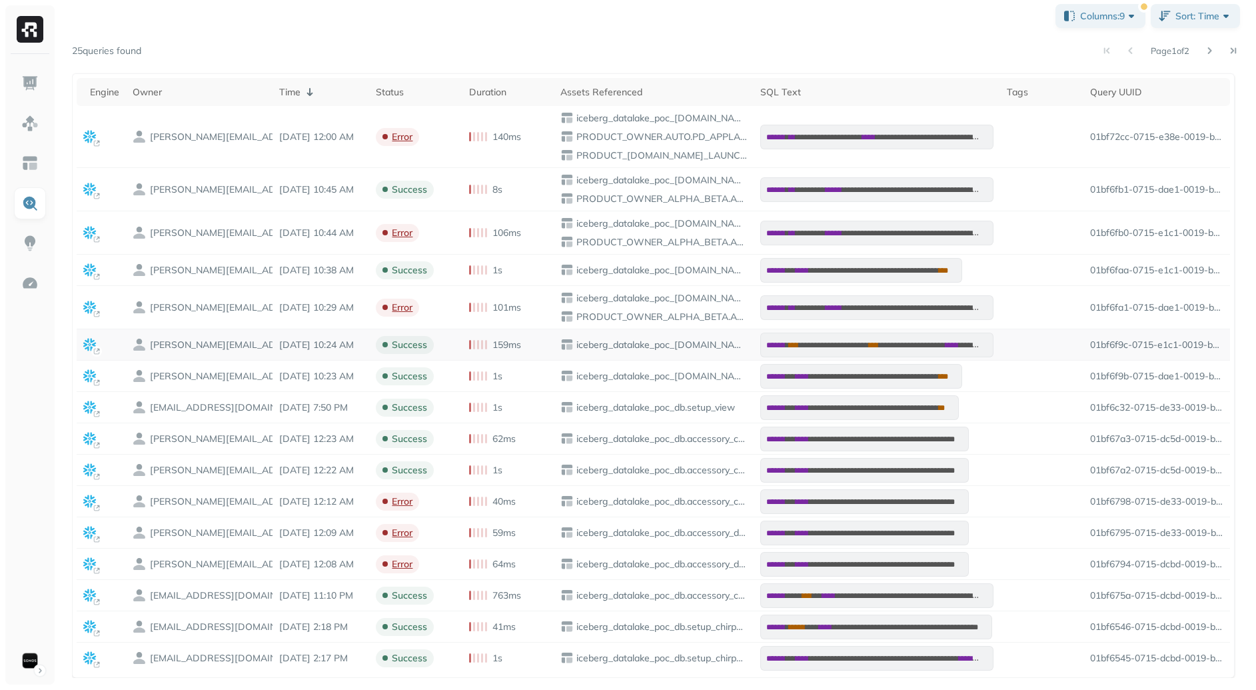
click at [609, 344] on p "iceberg_datalake_poc_[DOMAIN_NAME]_health" at bounding box center [660, 344] width 173 height 13
click at [608, 344] on p "iceberg_datalake_poc_[DOMAIN_NAME]_health" at bounding box center [660, 344] width 173 height 13
click at [697, 359] on td "iceberg_datalake_poc_[DOMAIN_NAME]_health" at bounding box center [654, 344] width 200 height 31
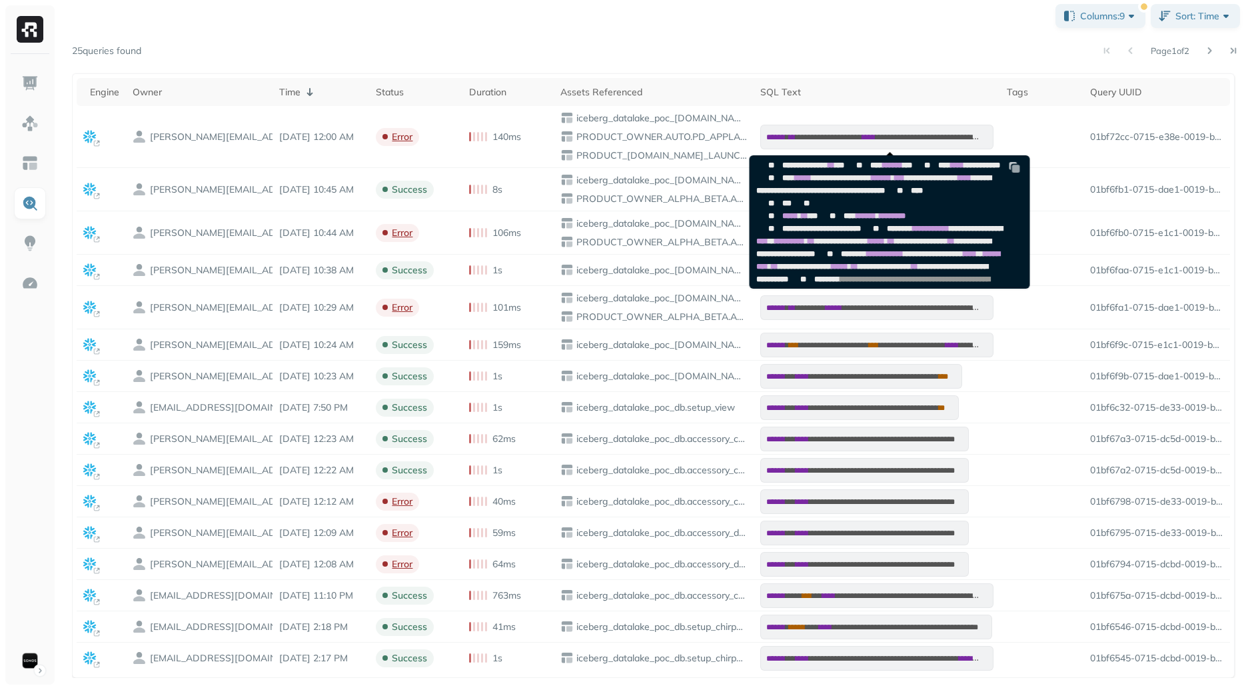
scroll to position [411, 0]
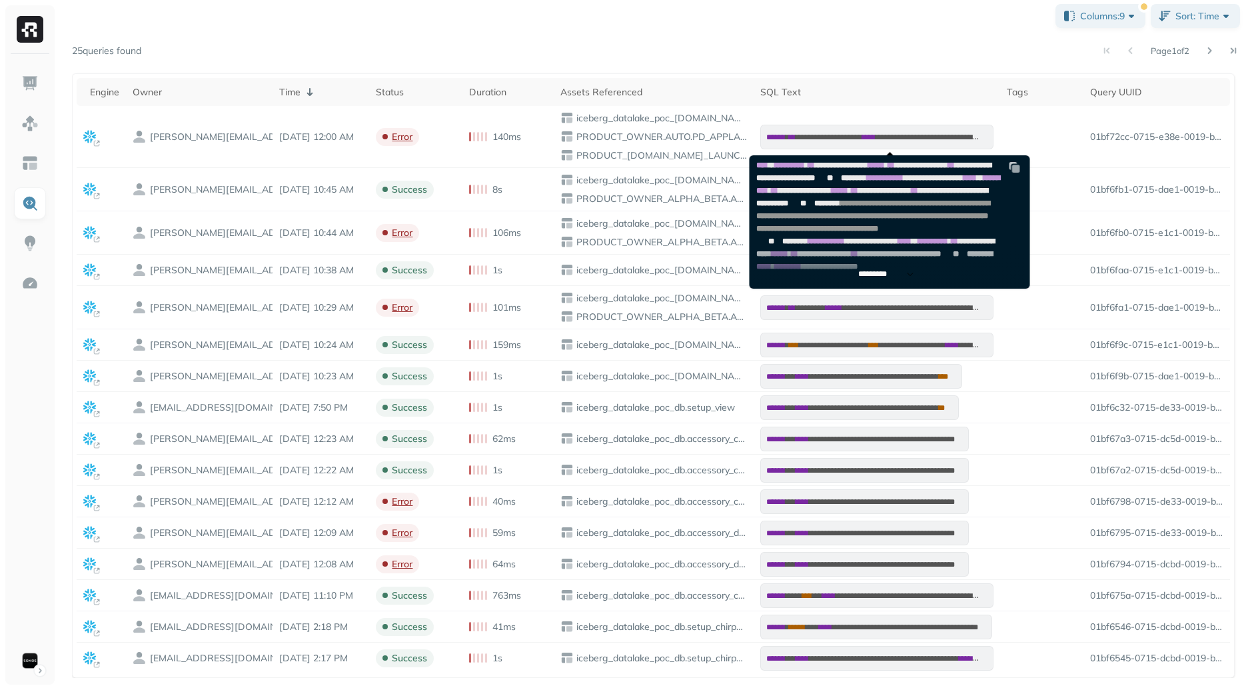
click at [865, 30] on span "**********" at bounding box center [876, 19] width 240 height 21
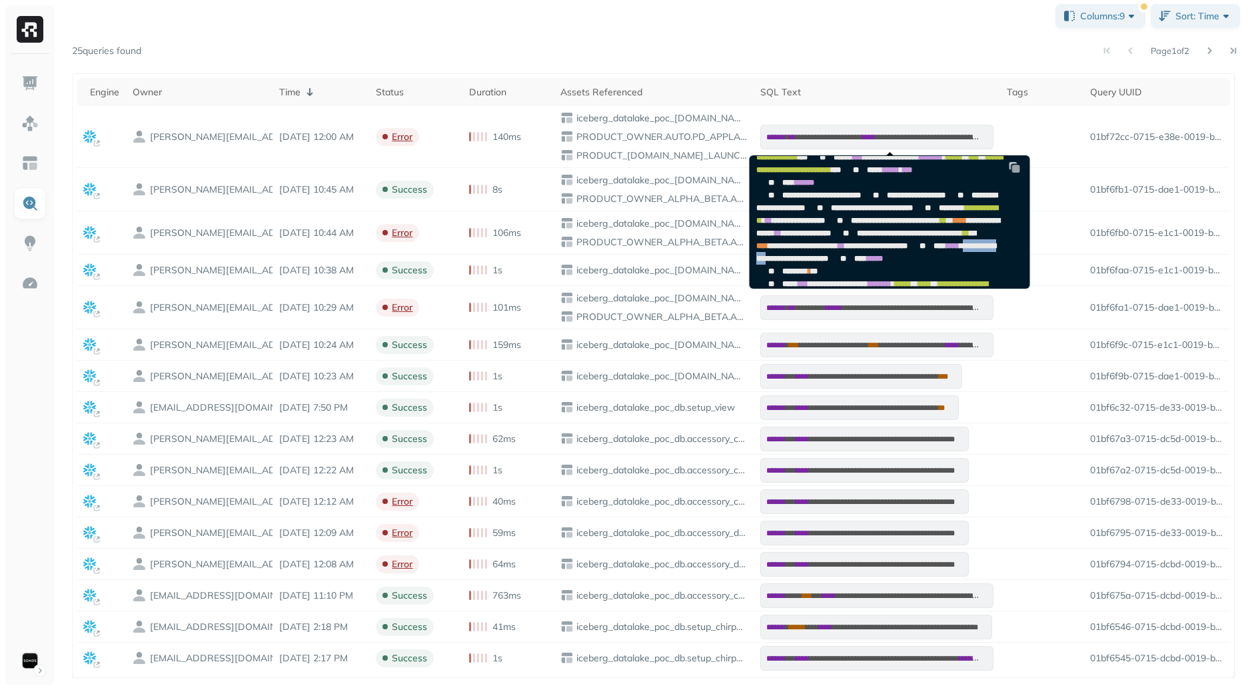
scroll to position [107, 0]
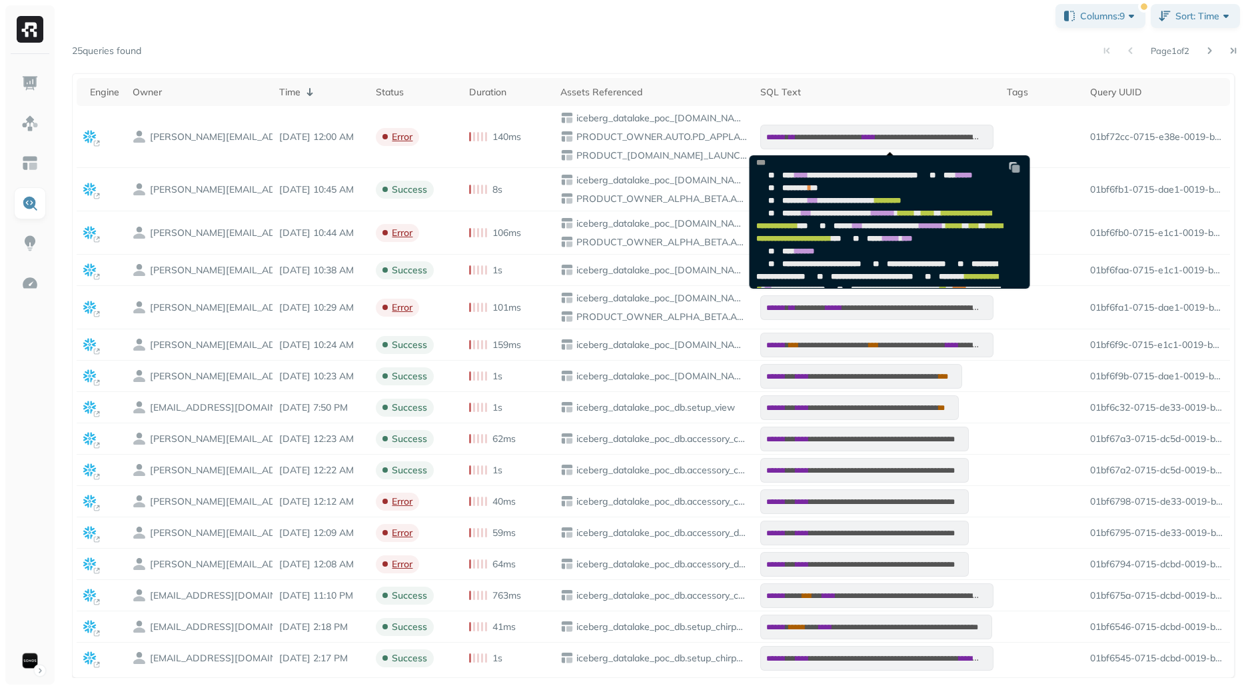
click at [857, 179] on span "**********" at bounding box center [862, 175] width 109 height 8
click at [936, 245] on pre "**********" at bounding box center [883, 314] width 266 height 531
click at [917, 179] on span "**********" at bounding box center [862, 175] width 109 height 8
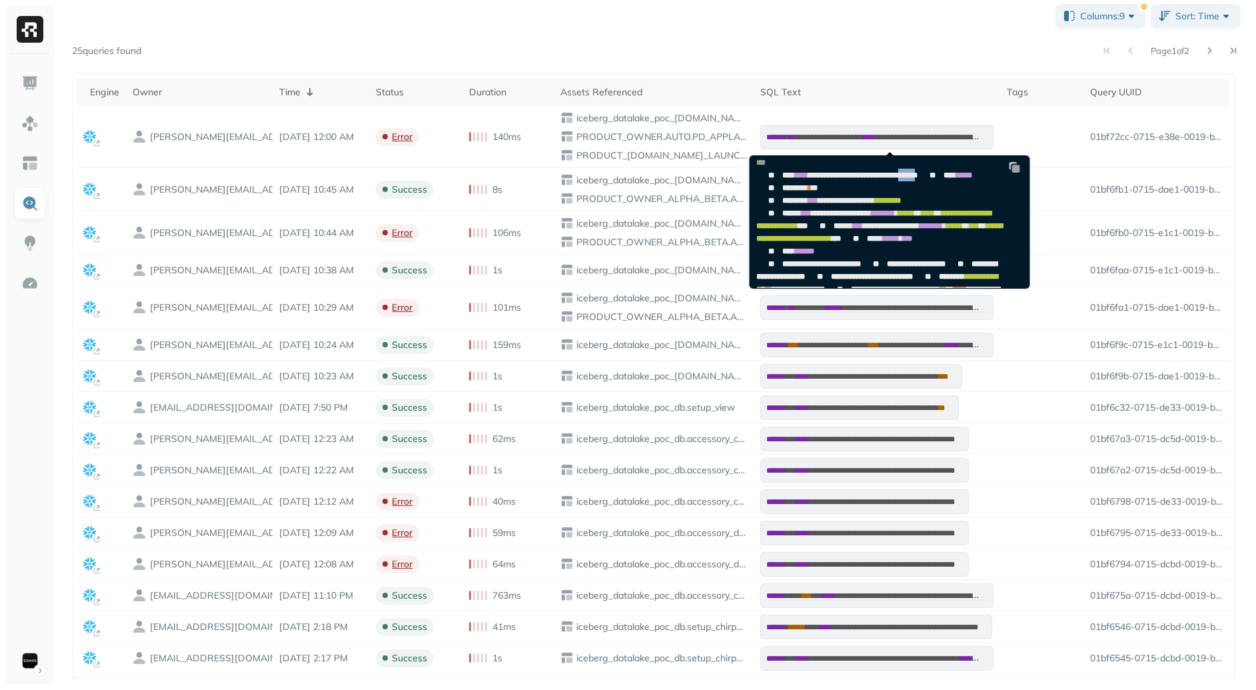
click at [917, 179] on span "**********" at bounding box center [862, 175] width 109 height 8
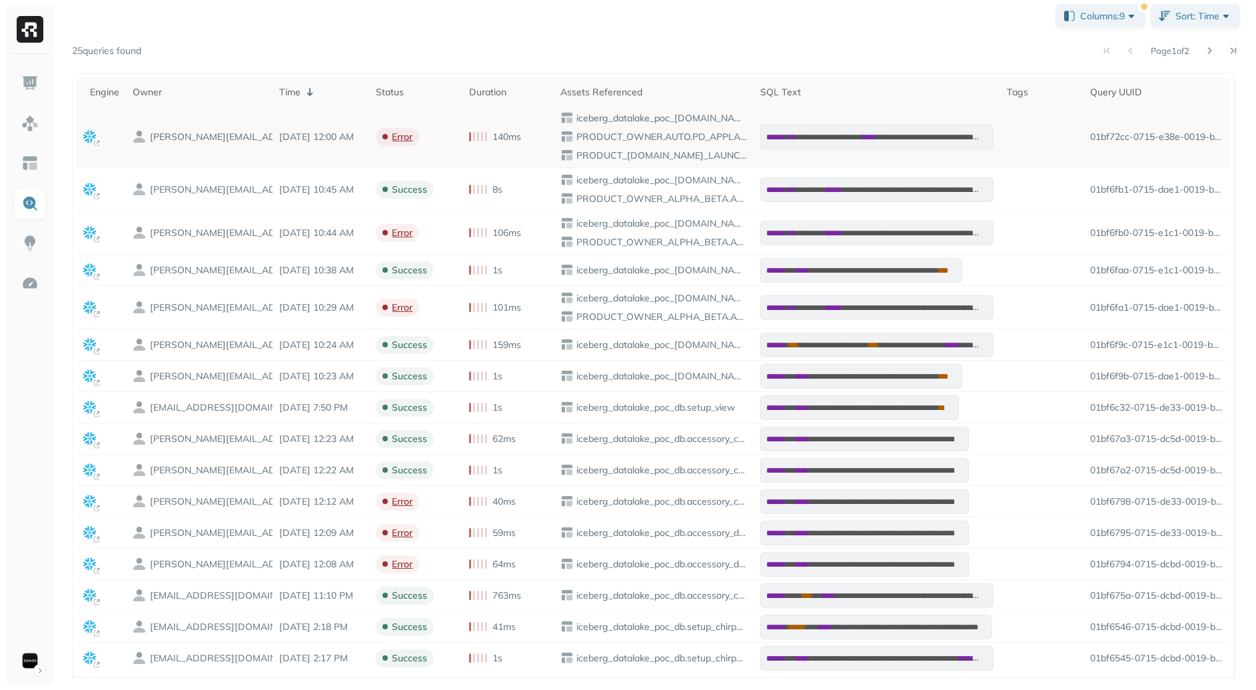
click at [594, 116] on p "iceberg_datalake_poc_[DOMAIN_NAME]_health" at bounding box center [660, 118] width 173 height 13
drag, startPoint x: 594, startPoint y: 116, endPoint x: 714, endPoint y: 117, distance: 119.9
click at [714, 117] on p "iceberg_datalake_poc_[DOMAIN_NAME]_health" at bounding box center [660, 118] width 173 height 13
copy p "iceberg_datalake_poc_[DOMAIN_NAME]_health"
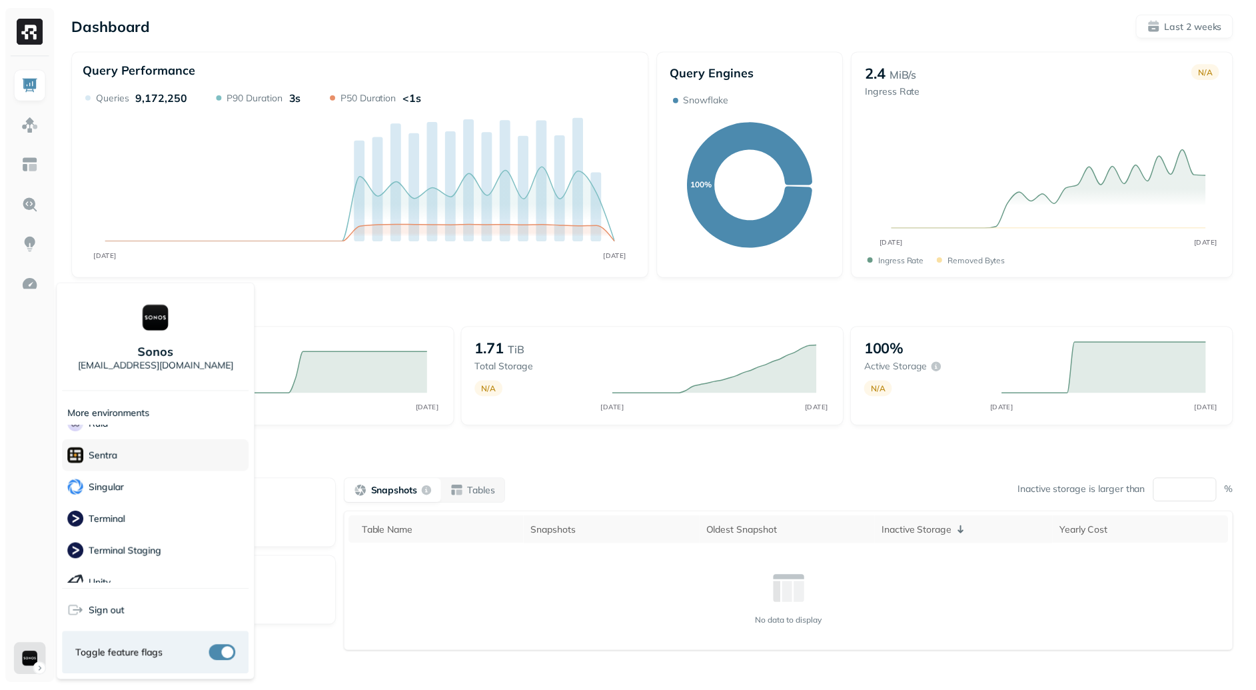
scroll to position [288, 0]
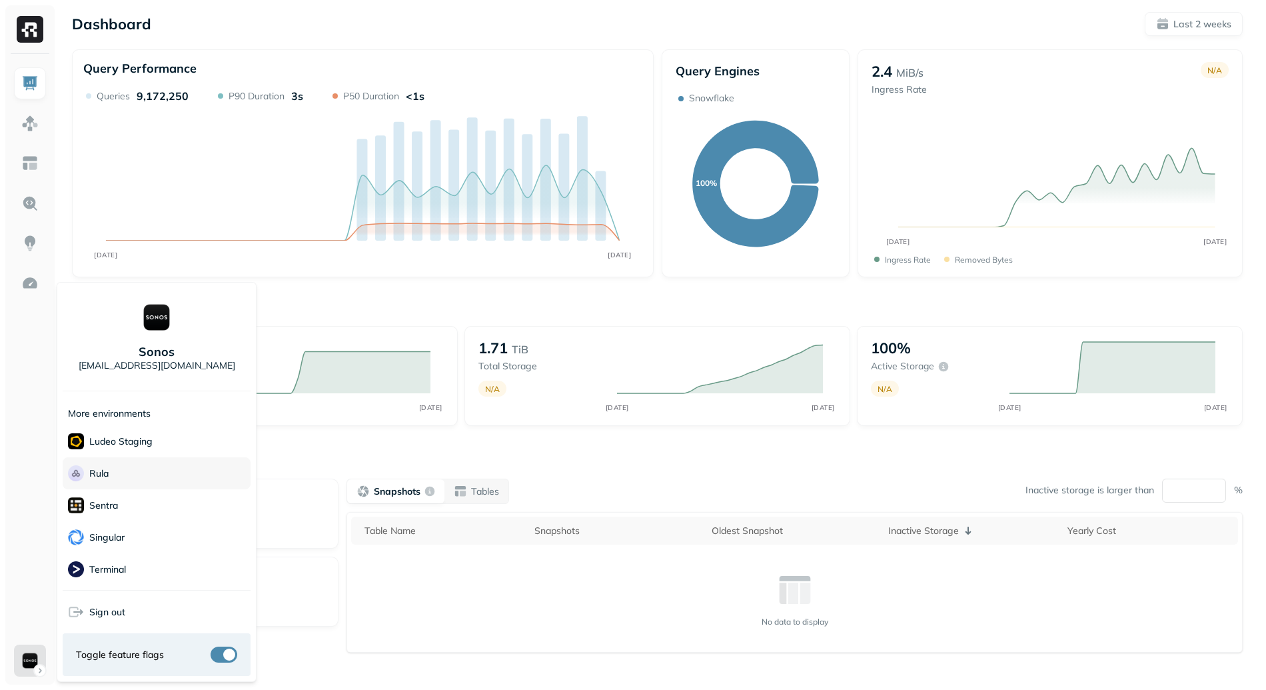
click at [136, 483] on div "Rula" at bounding box center [157, 473] width 188 height 32
click at [360, 433] on html "Dashboard Last 2 weeks Query Performance SEP 21 OCT 05 Queries 9,172,250 P90 Du…" at bounding box center [633, 371] width 1266 height 742
